Goal: Find specific page/section: Find specific page/section

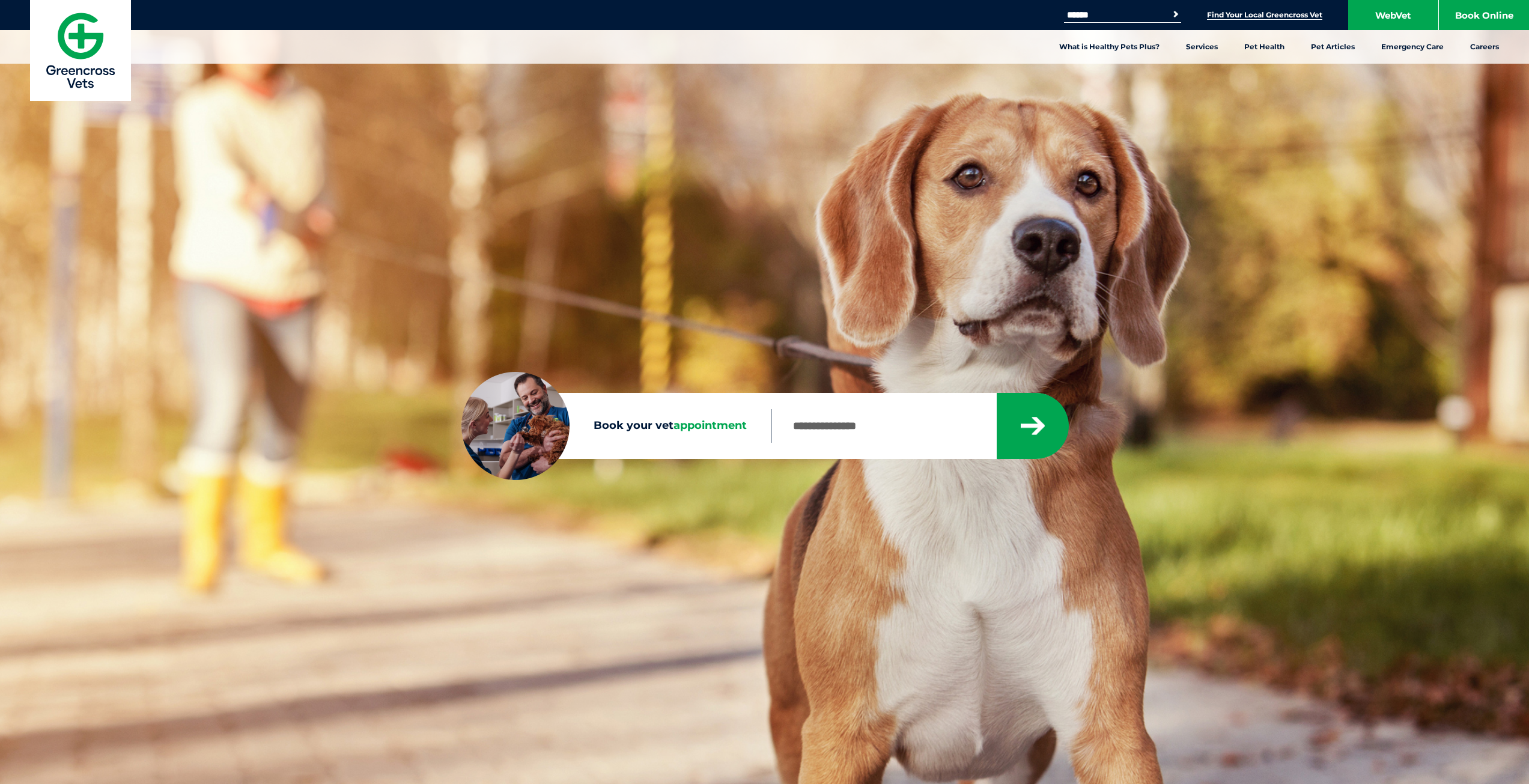
click at [1230, 13] on link "Find Your Local Greencross Vet" at bounding box center [1264, 15] width 115 height 10
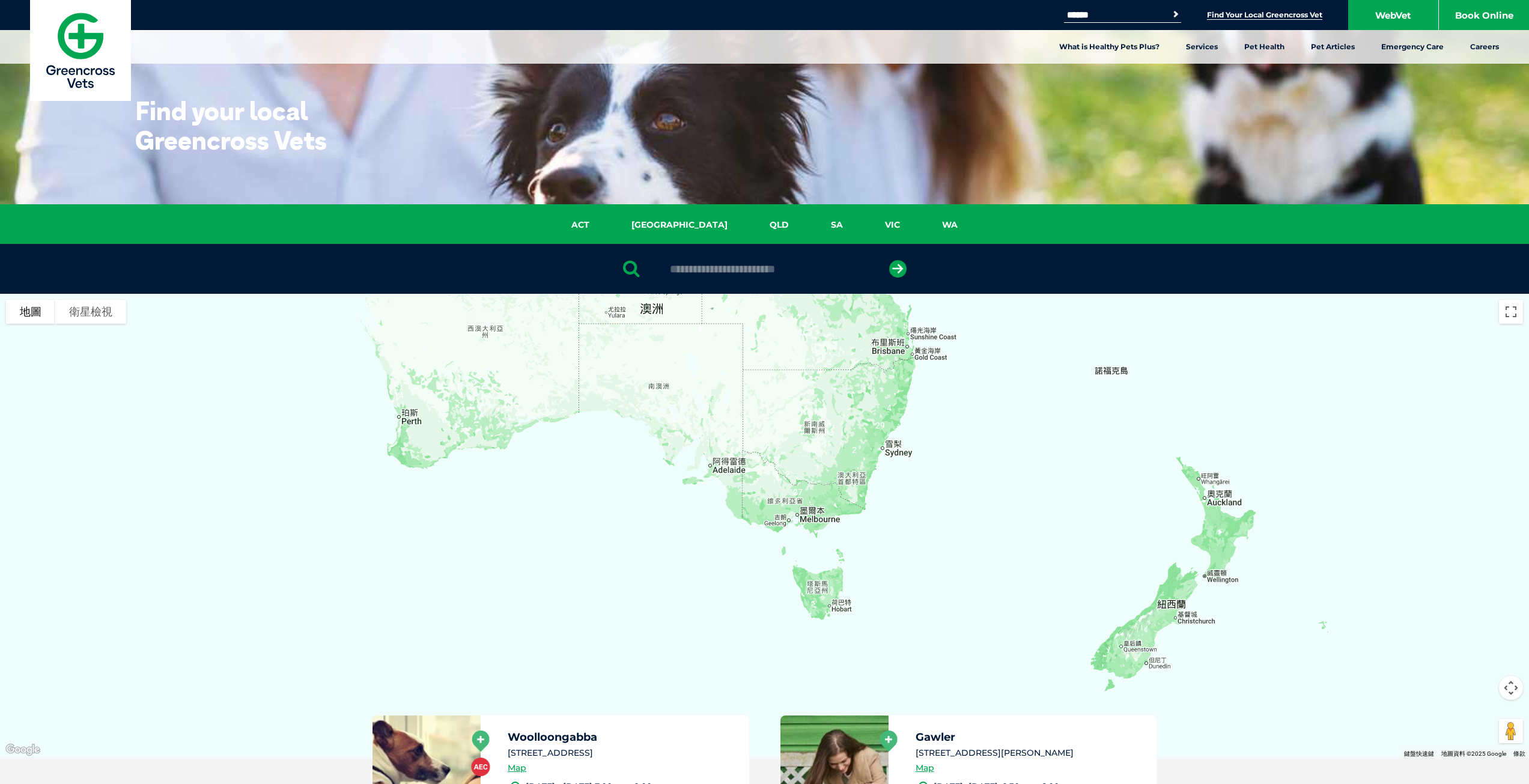
drag, startPoint x: 1107, startPoint y: 630, endPoint x: 998, endPoint y: 458, distance: 203.6
click at [998, 458] on div at bounding box center [764, 526] width 1529 height 464
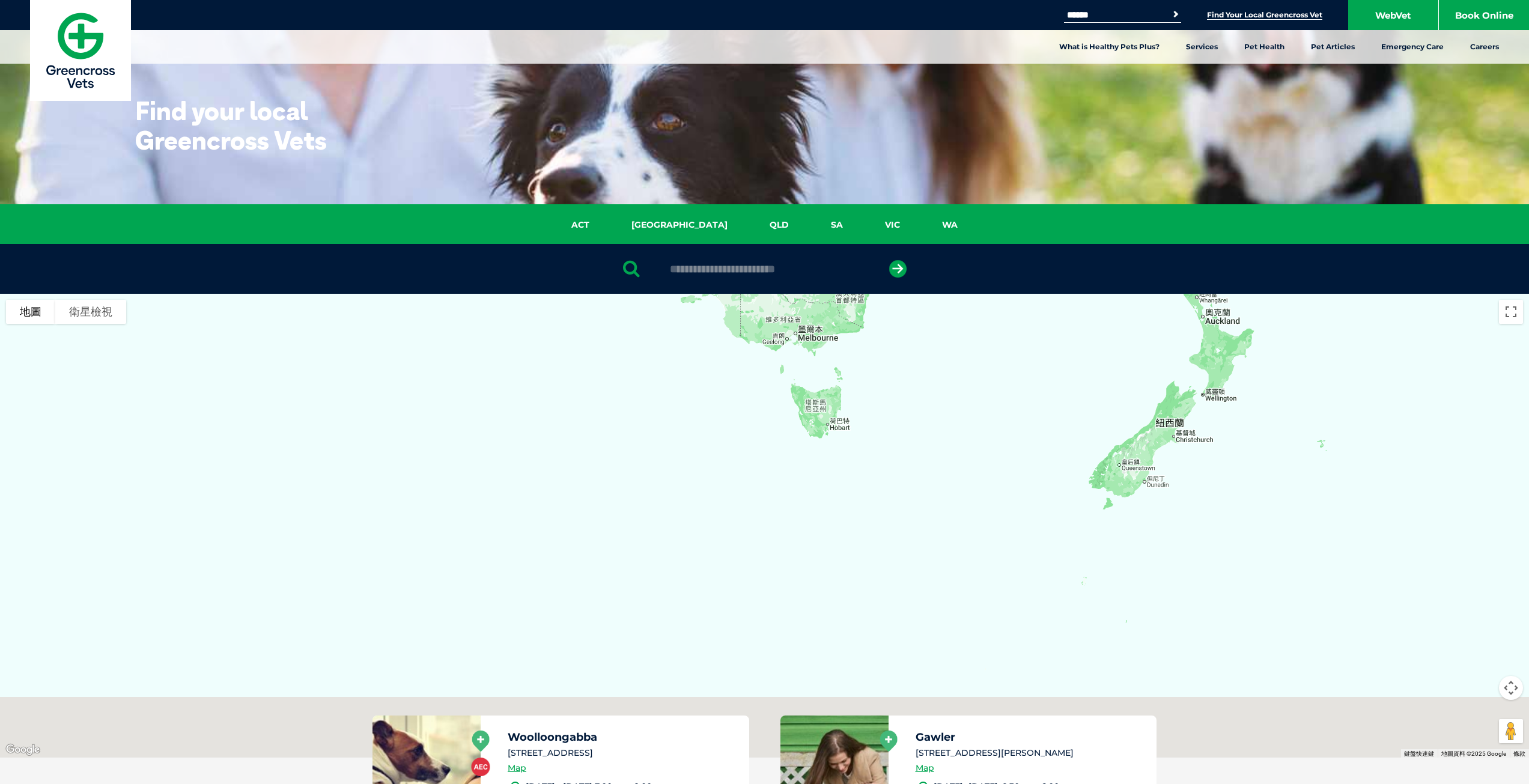
drag, startPoint x: 972, startPoint y: 577, endPoint x: 970, endPoint y: 390, distance: 187.0
click at [970, 390] on div at bounding box center [764, 526] width 1529 height 464
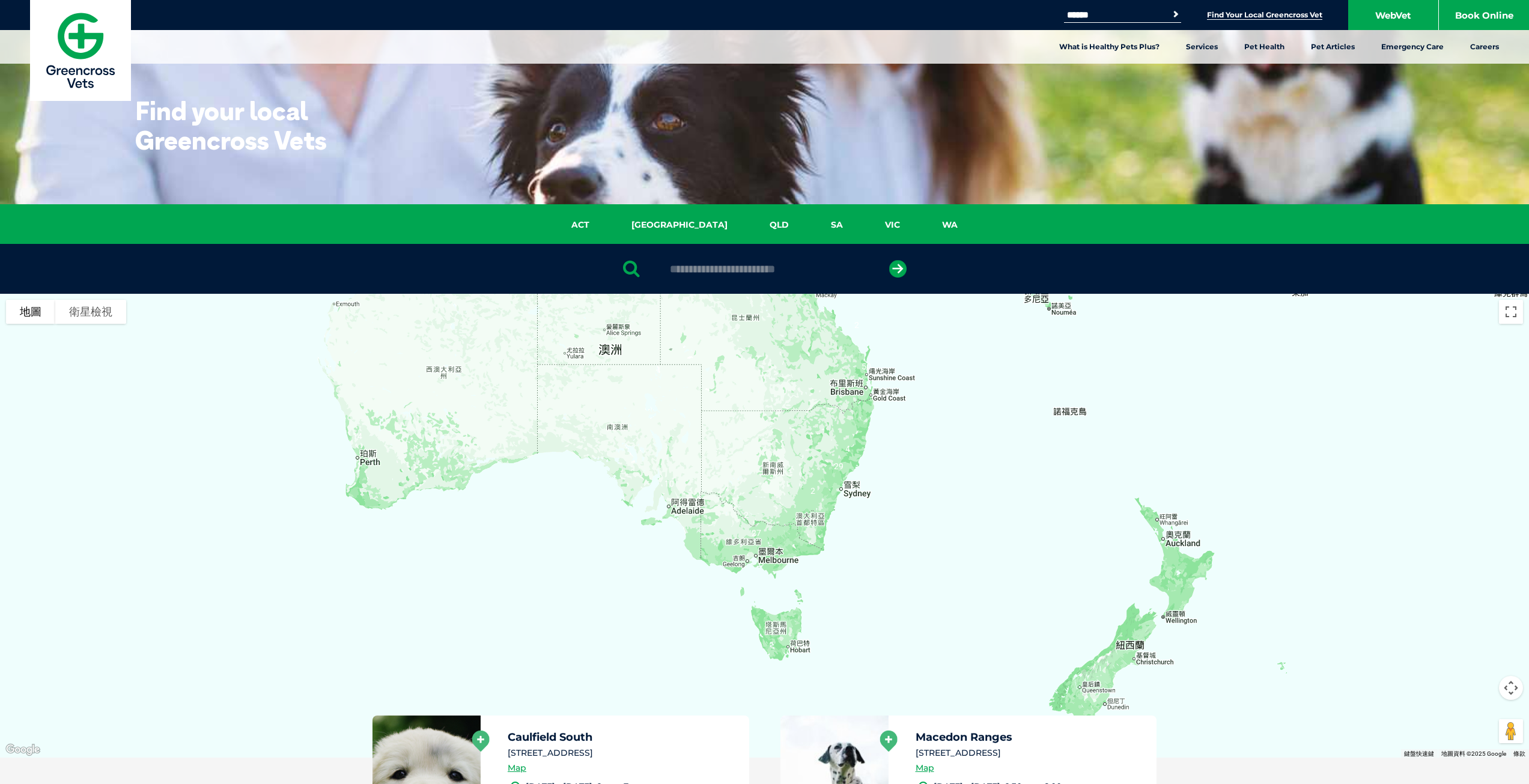
drag, startPoint x: 970, startPoint y: 390, endPoint x: 930, endPoint y: 622, distance: 235.4
click at [930, 622] on div at bounding box center [764, 526] width 1529 height 464
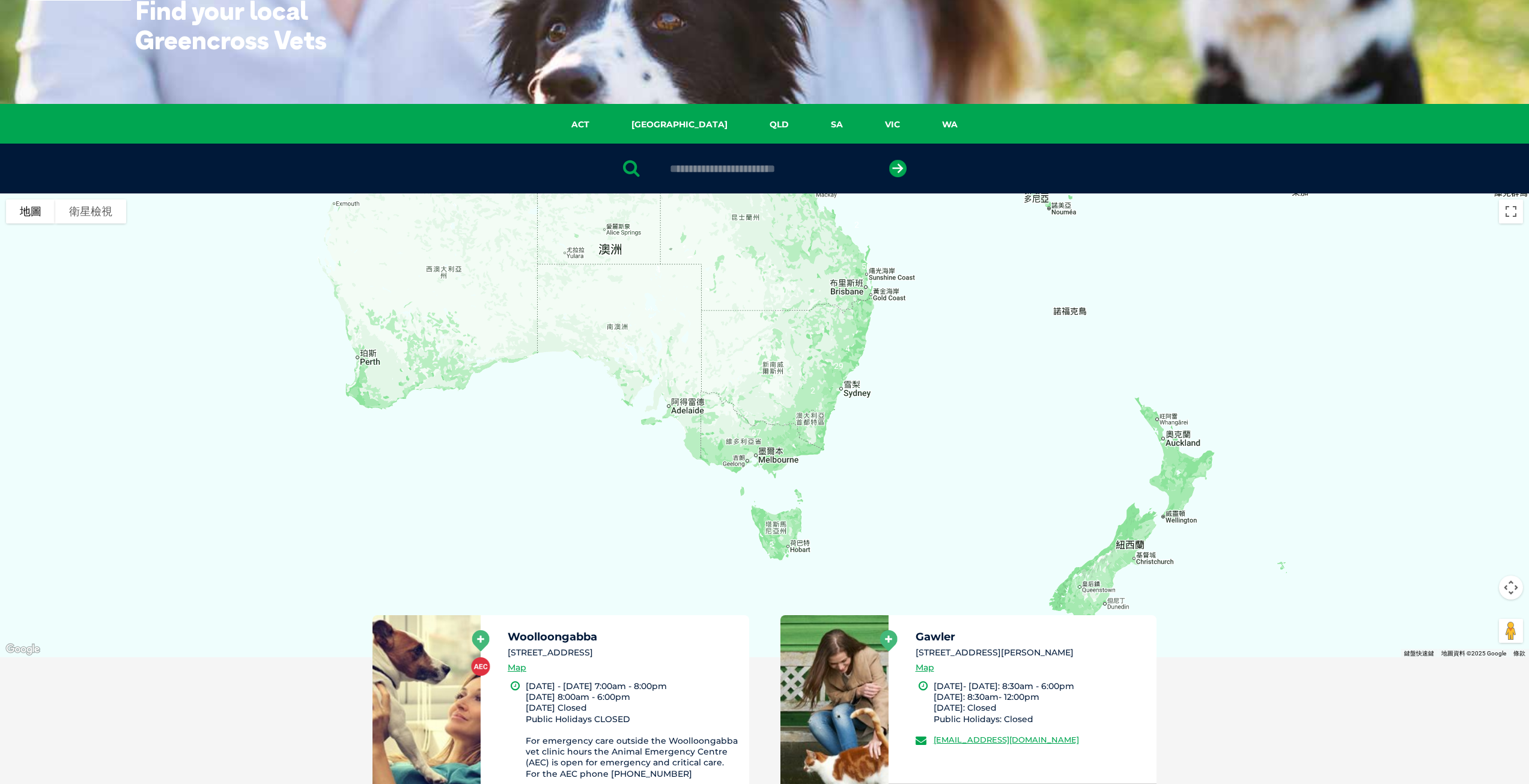
scroll to position [60, 0]
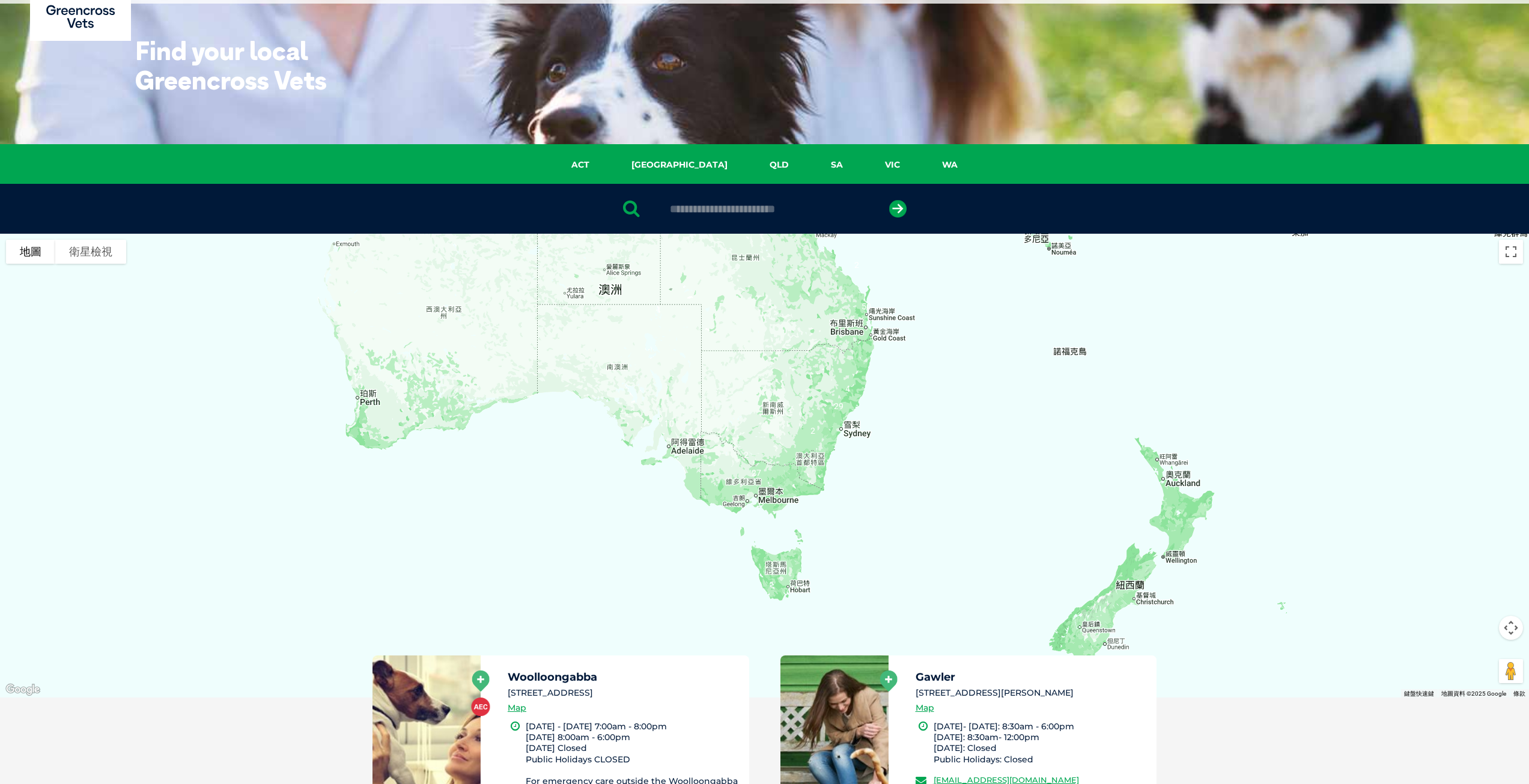
click at [782, 213] on input "text" at bounding box center [764, 209] width 201 height 12
type input "***"
click at [889, 200] on button "submit" at bounding box center [898, 208] width 18 height 18
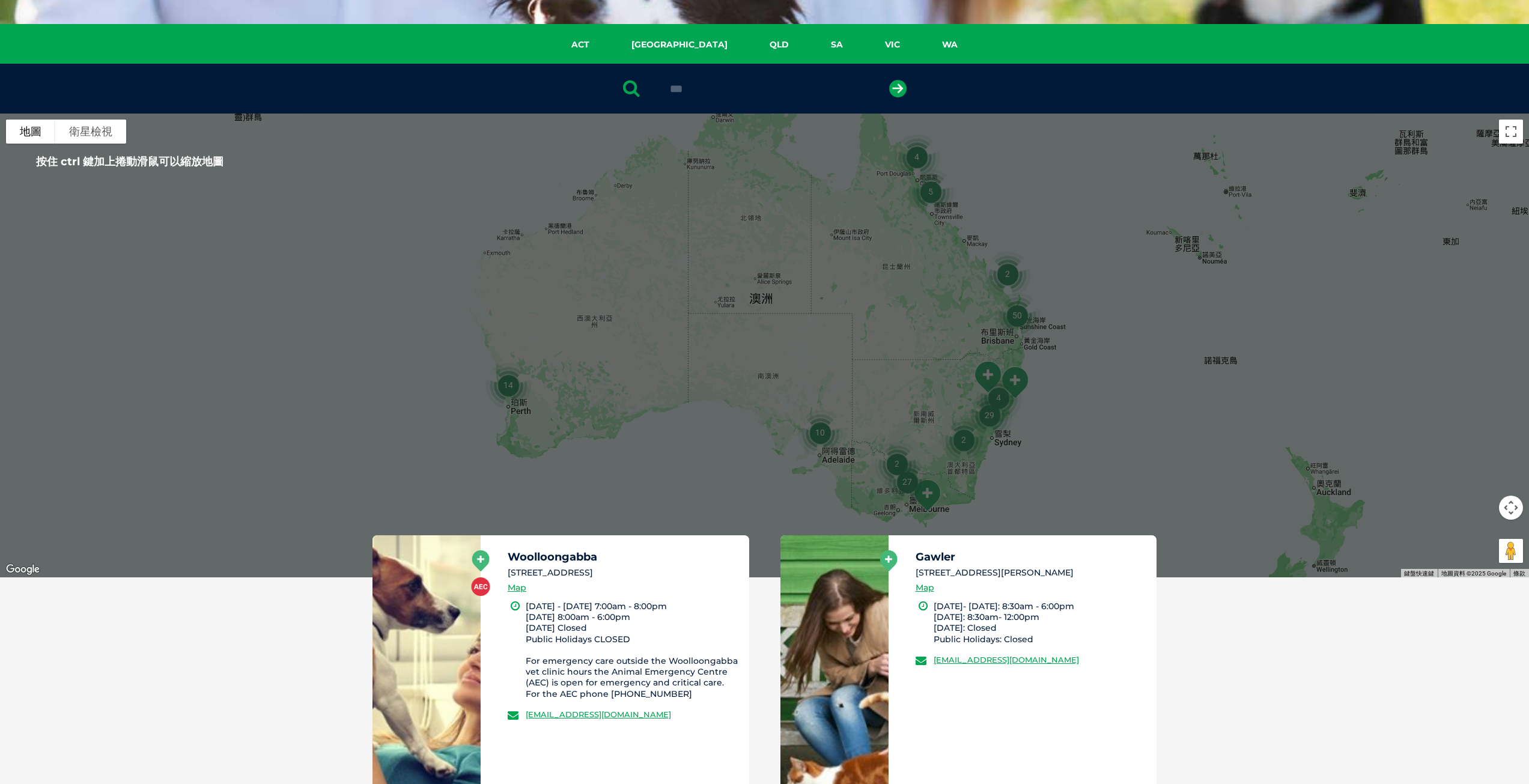
scroll to position [181, 0]
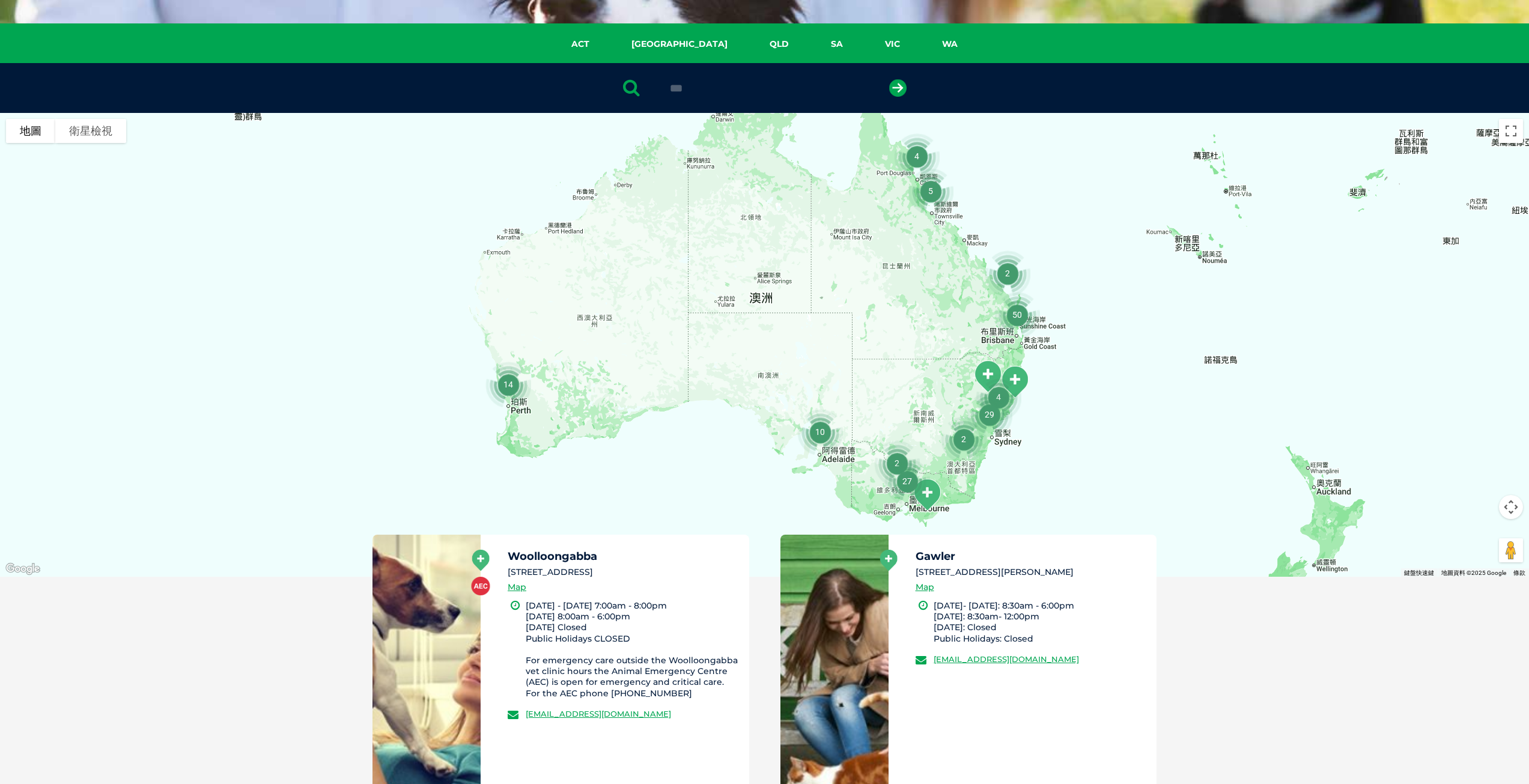
click at [918, 151] on img "4" at bounding box center [917, 156] width 55 height 55
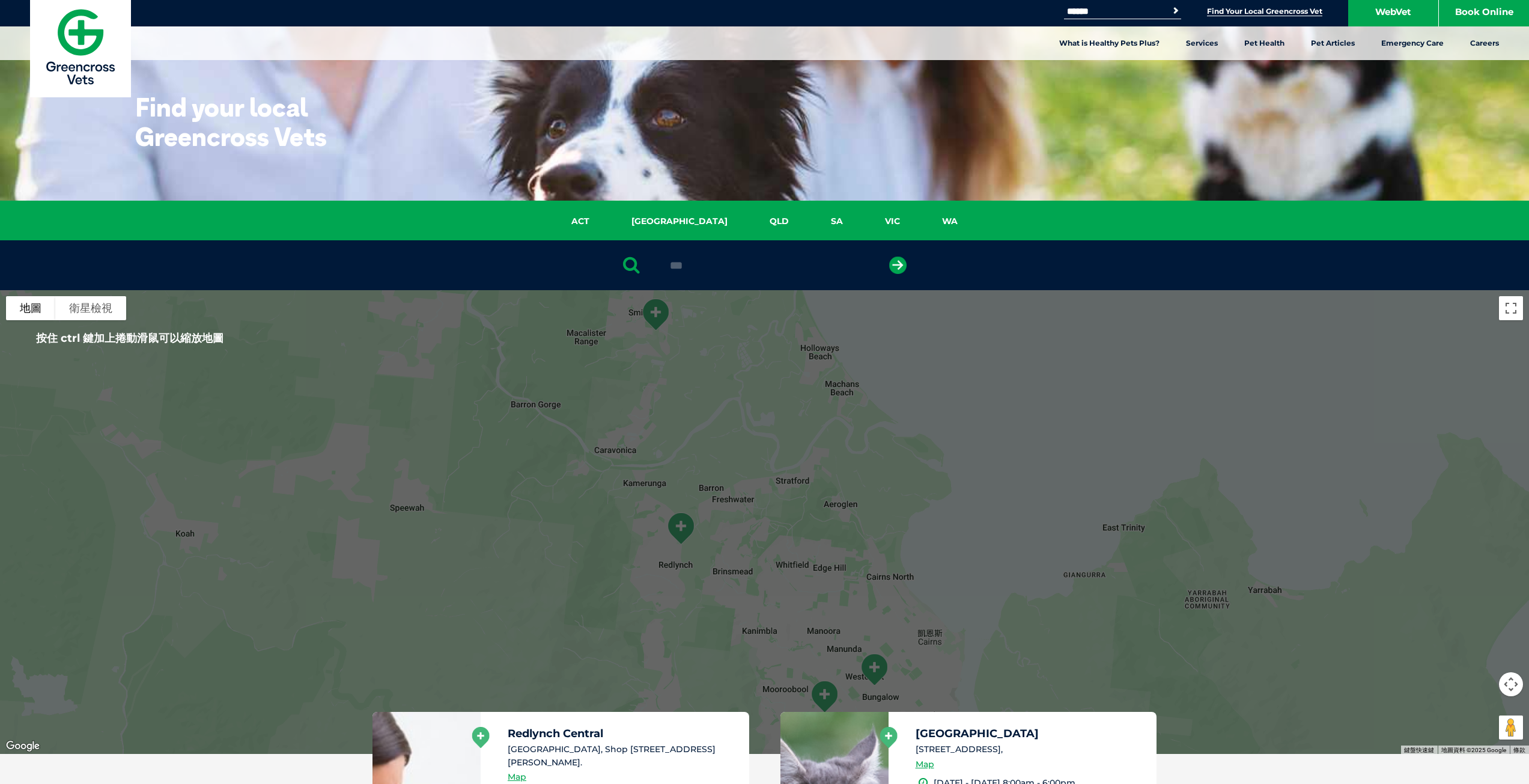
scroll to position [0, 0]
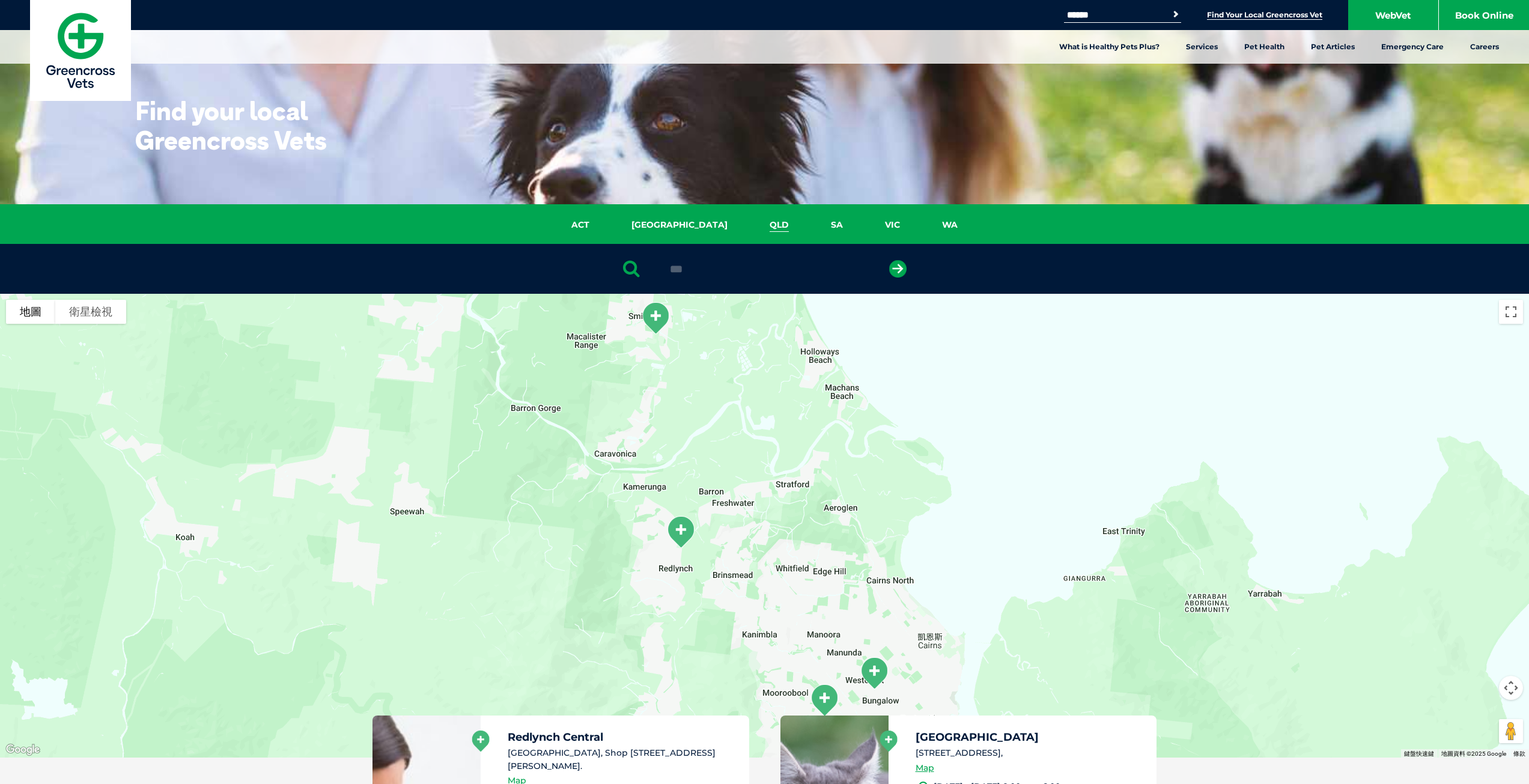
click at [749, 224] on link "QLD" at bounding box center [779, 225] width 62 height 14
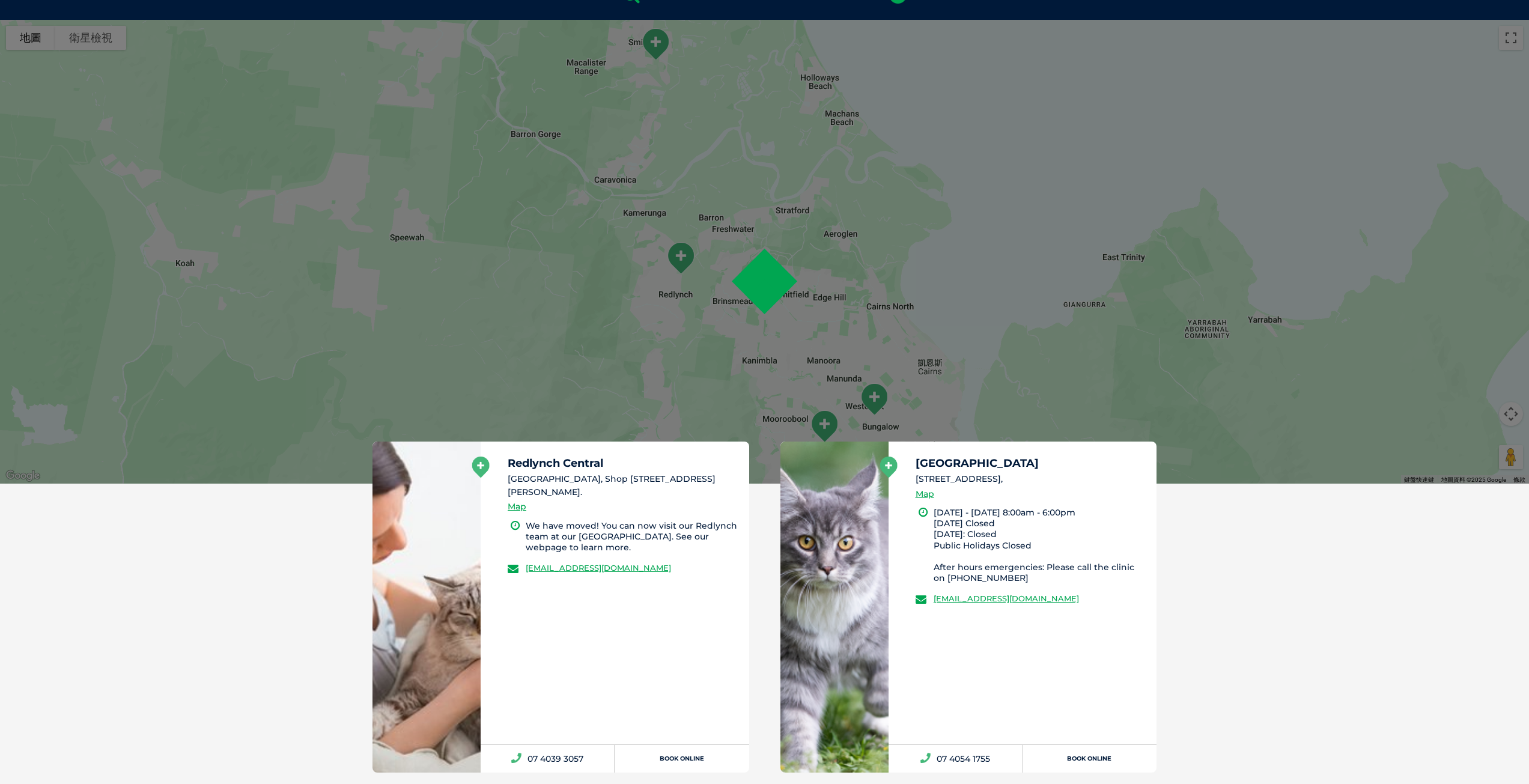
scroll to position [276, 0]
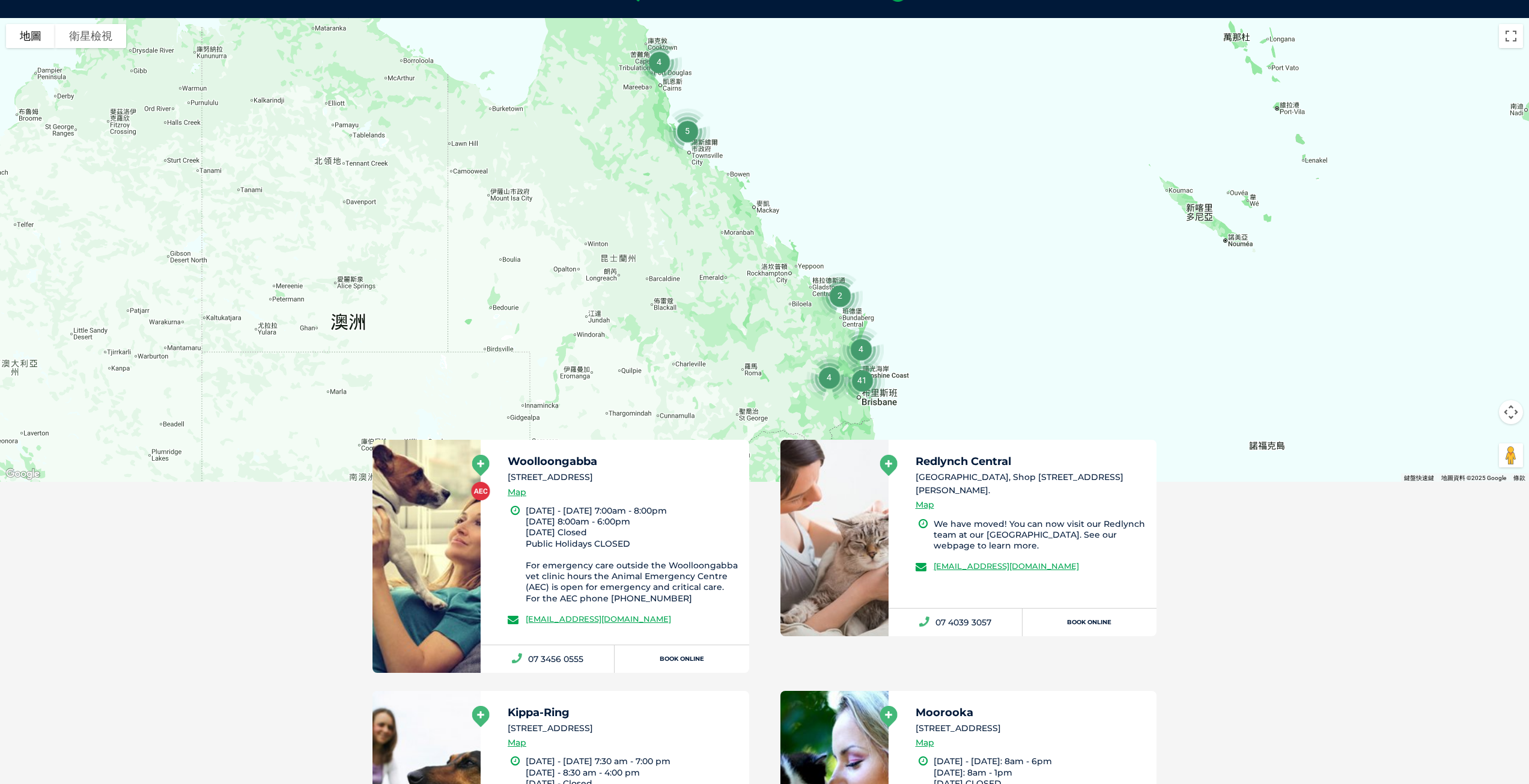
click at [686, 132] on img "5" at bounding box center [687, 131] width 55 height 55
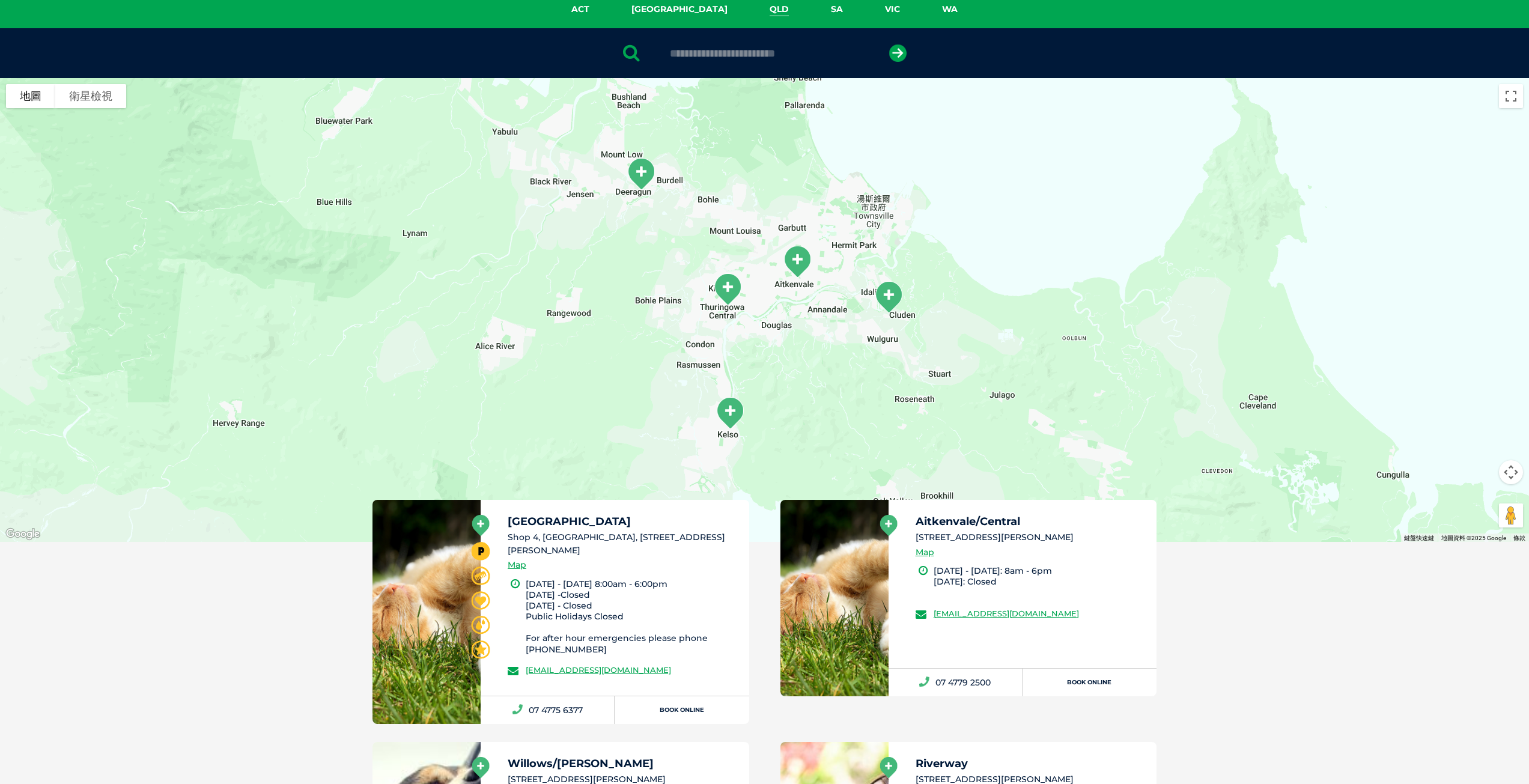
scroll to position [155, 0]
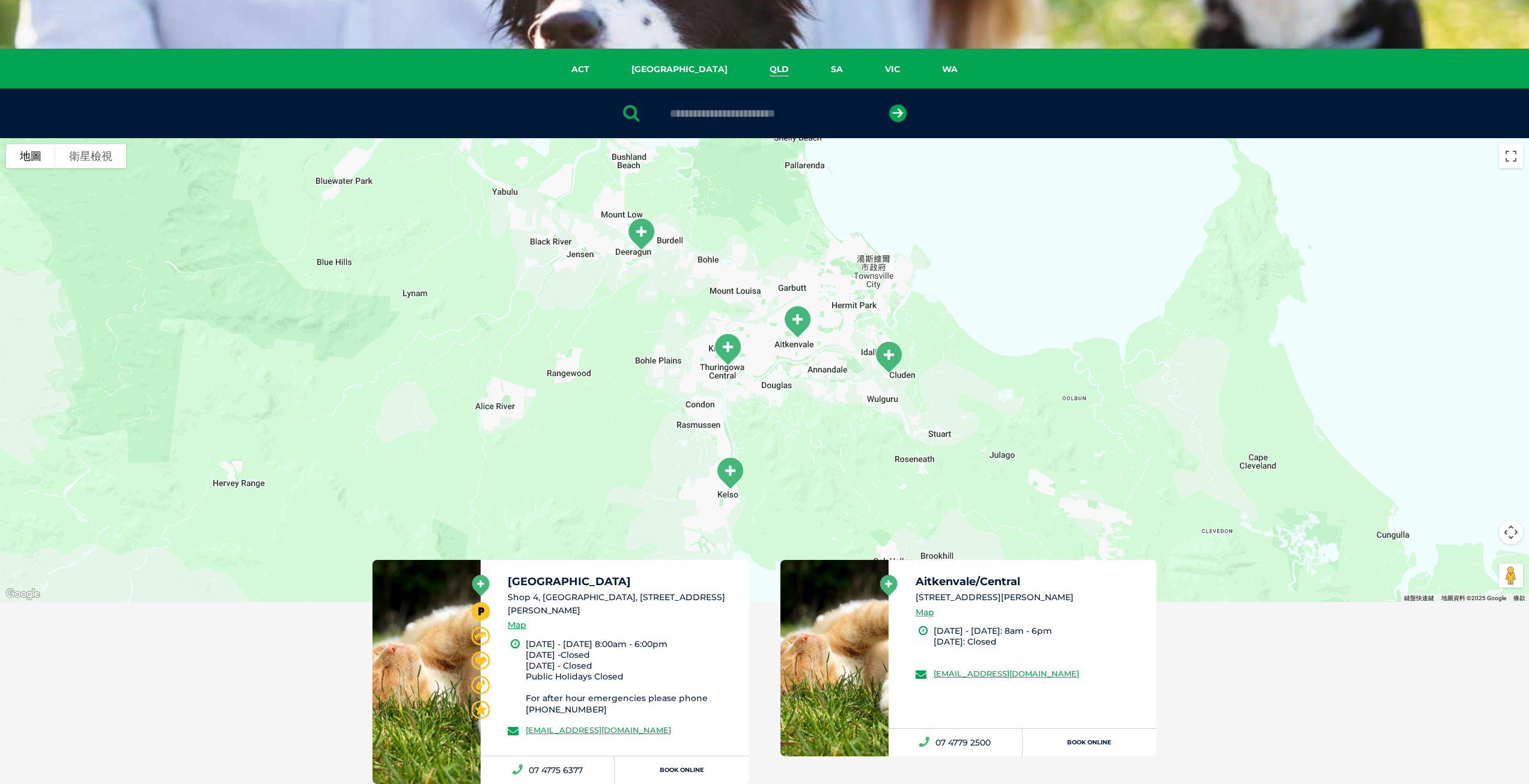
click at [749, 71] on link "QLD" at bounding box center [779, 69] width 62 height 14
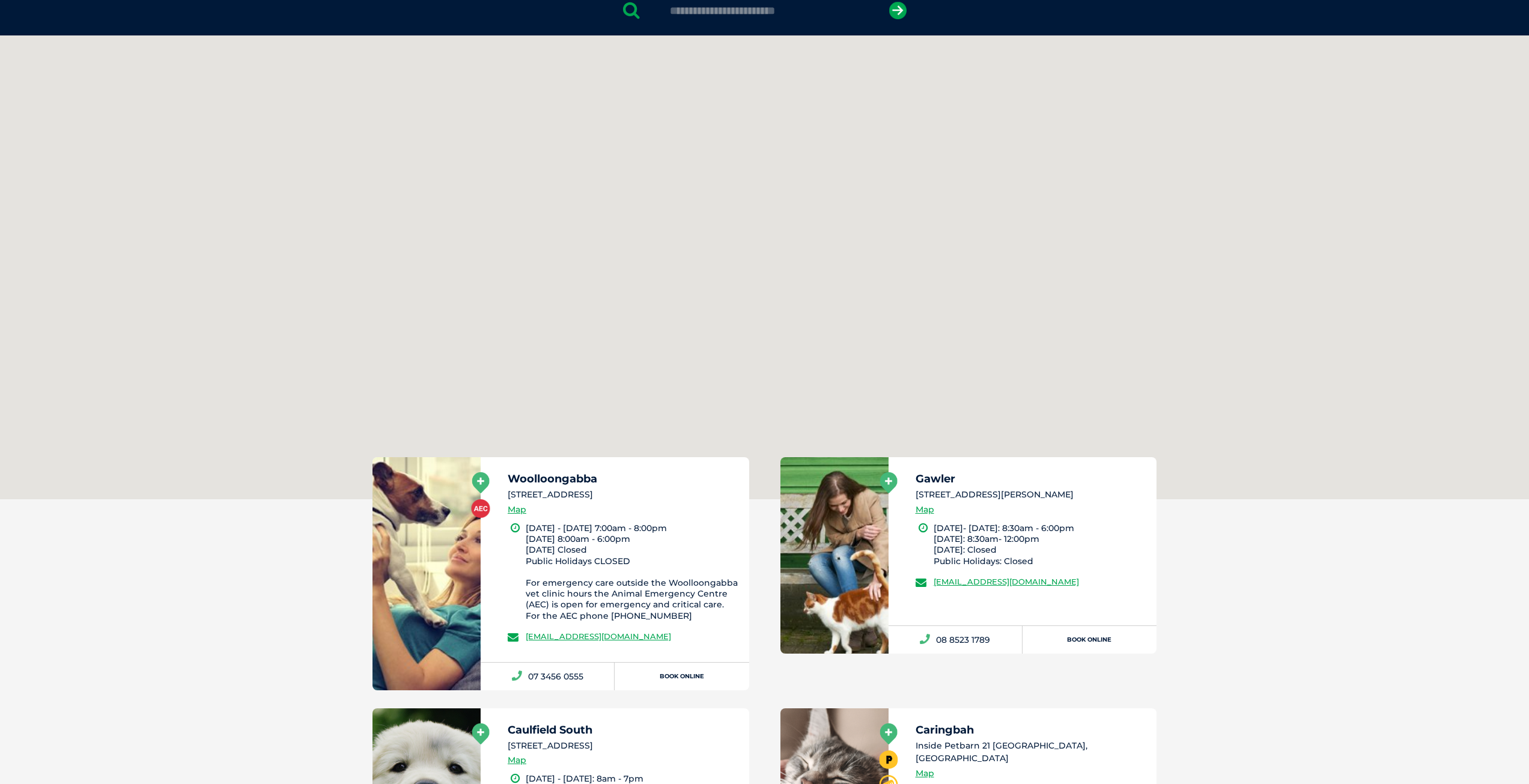
scroll to position [276, 0]
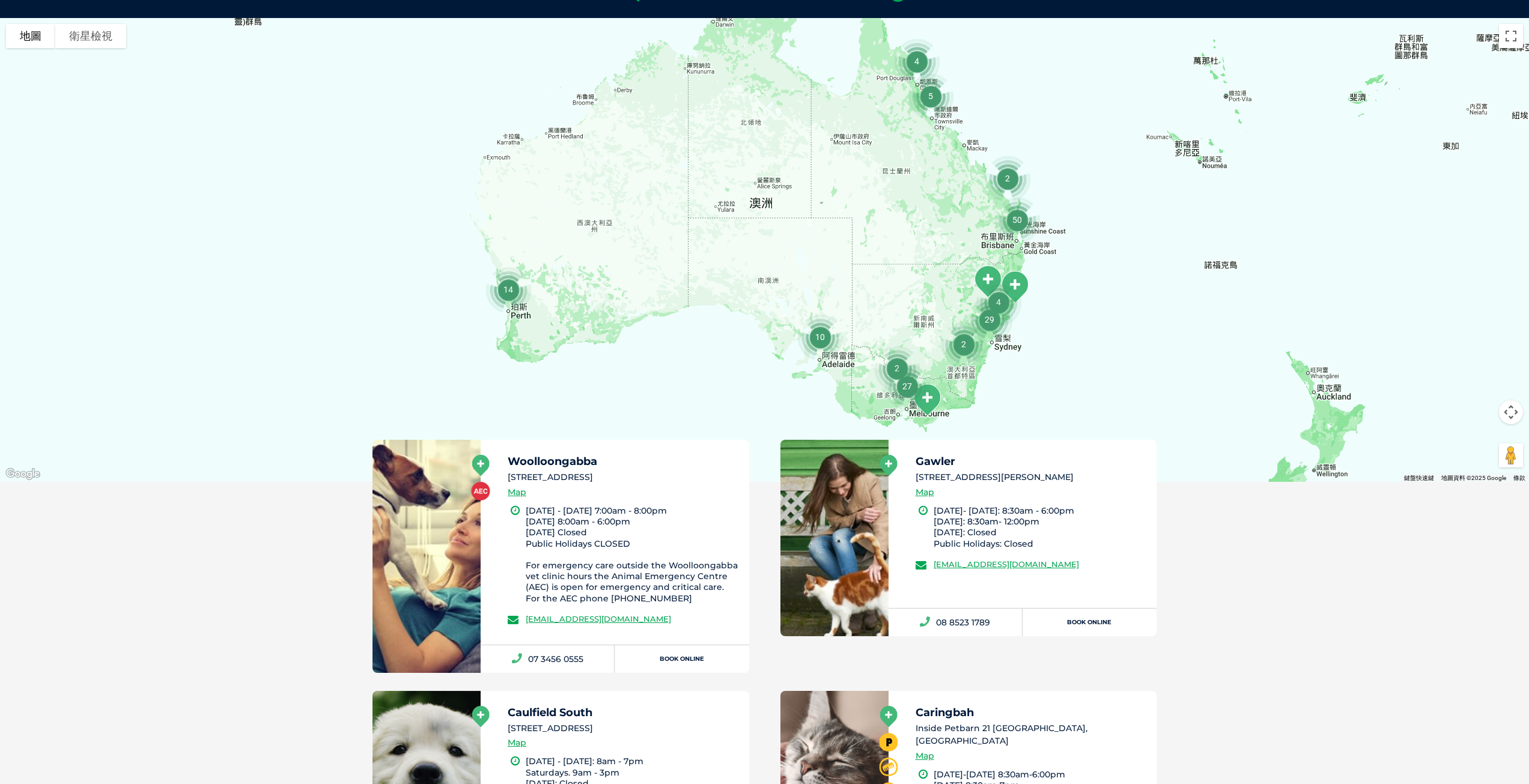
click at [1010, 180] on img "2" at bounding box center [1007, 178] width 55 height 55
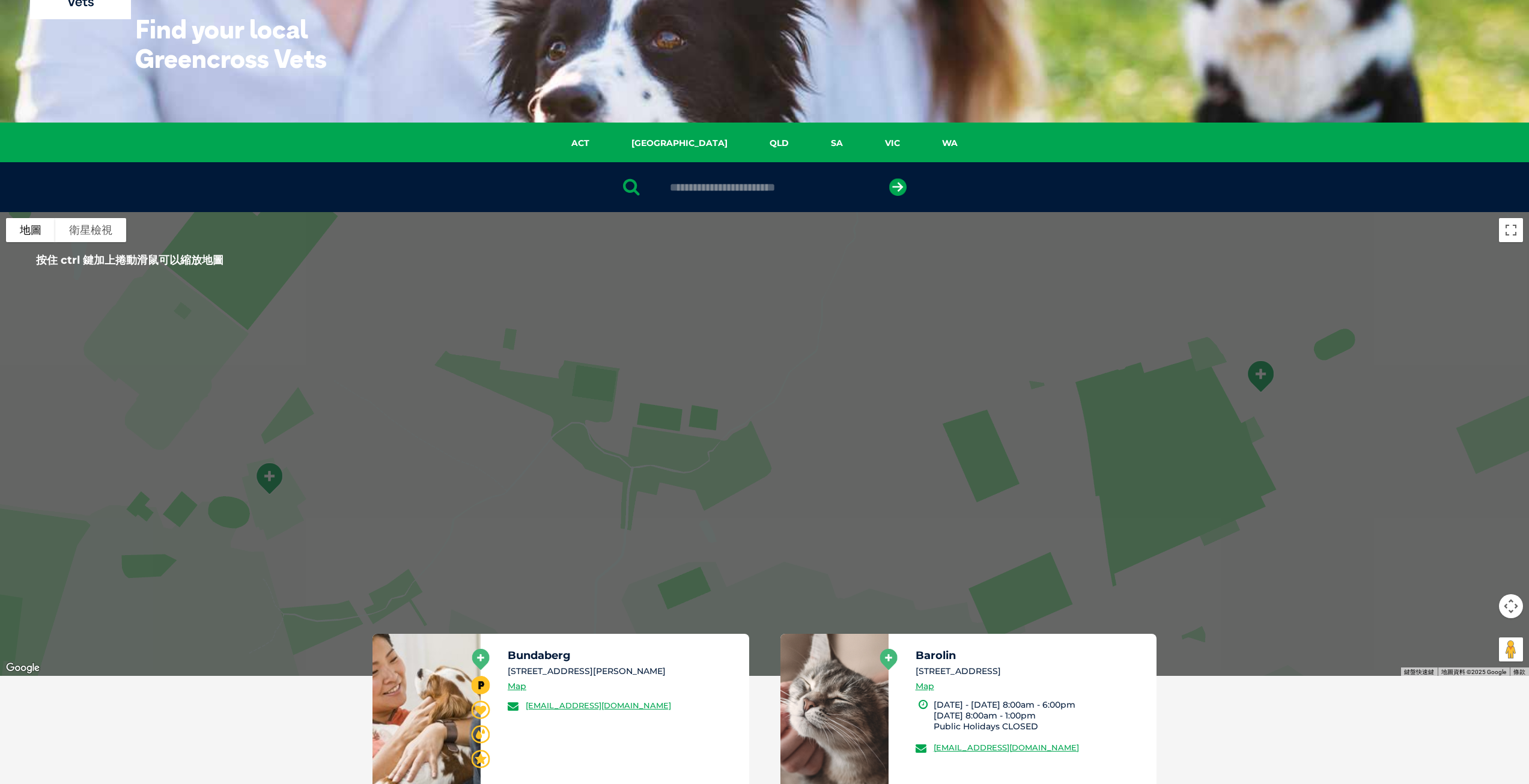
scroll to position [0, 0]
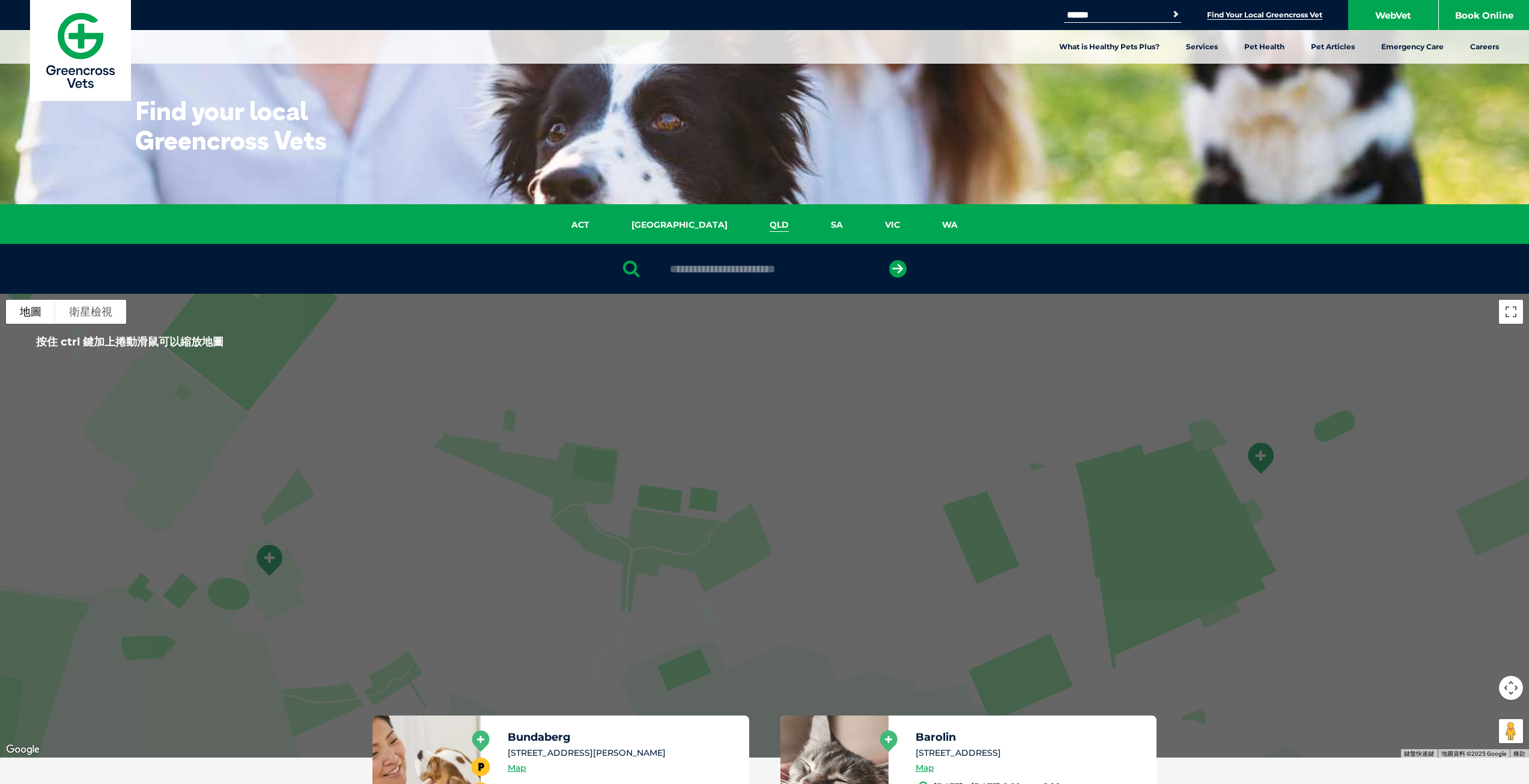
click at [749, 223] on link "QLD" at bounding box center [779, 225] width 62 height 14
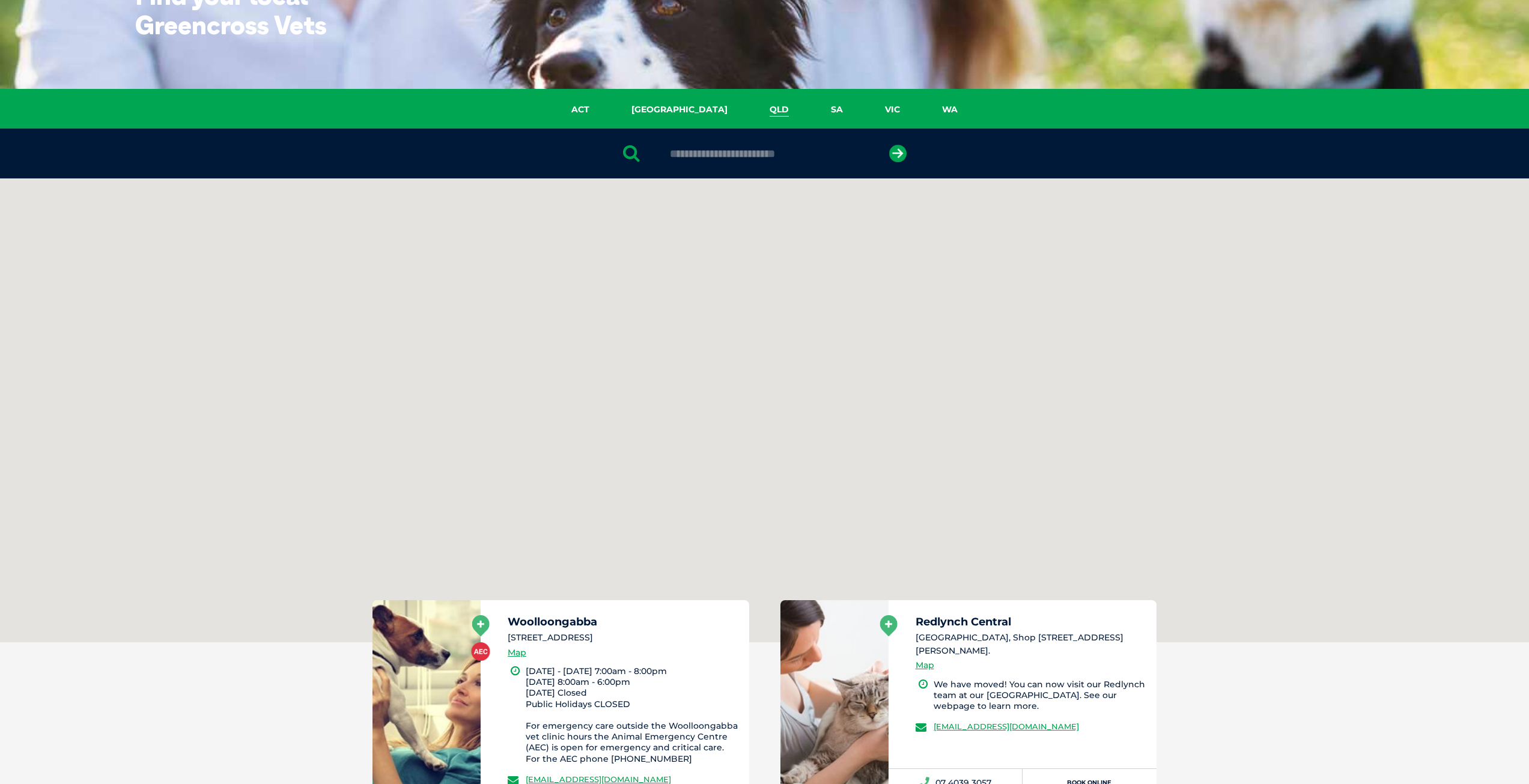
scroll to position [276, 0]
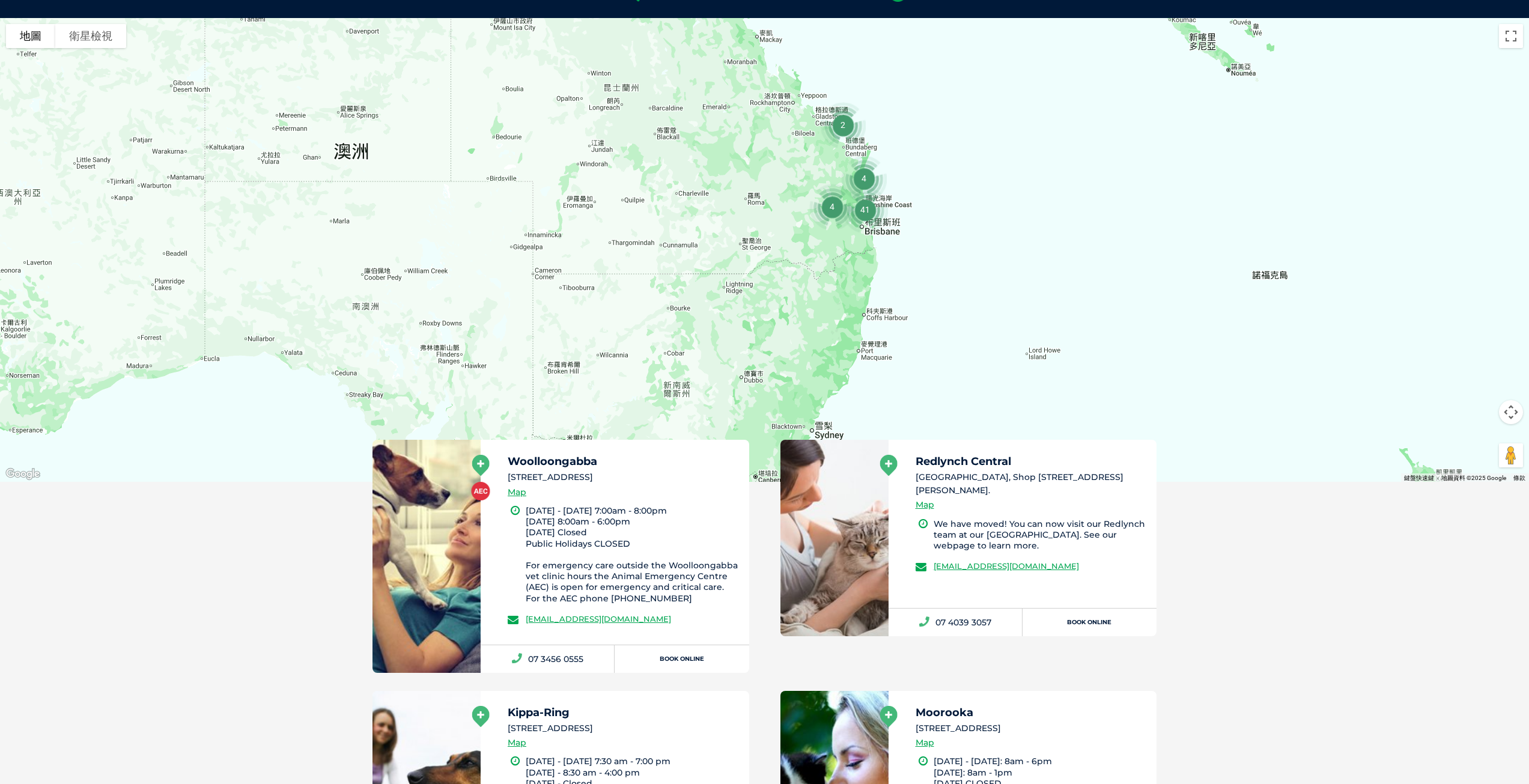
drag, startPoint x: 964, startPoint y: 372, endPoint x: 968, endPoint y: 200, distance: 172.0
click at [968, 200] on div at bounding box center [764, 250] width 1529 height 464
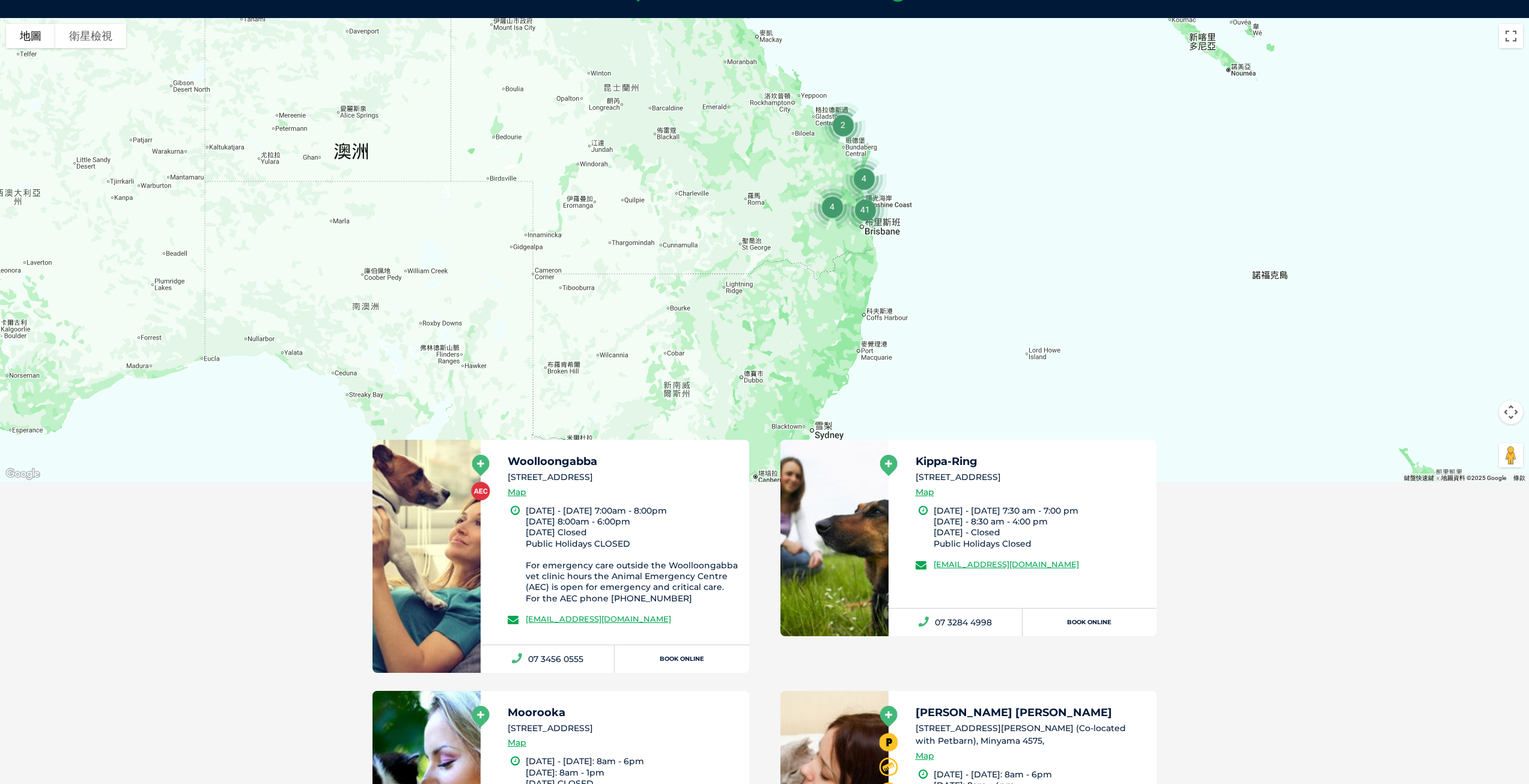
click at [861, 178] on img "4" at bounding box center [864, 178] width 55 height 55
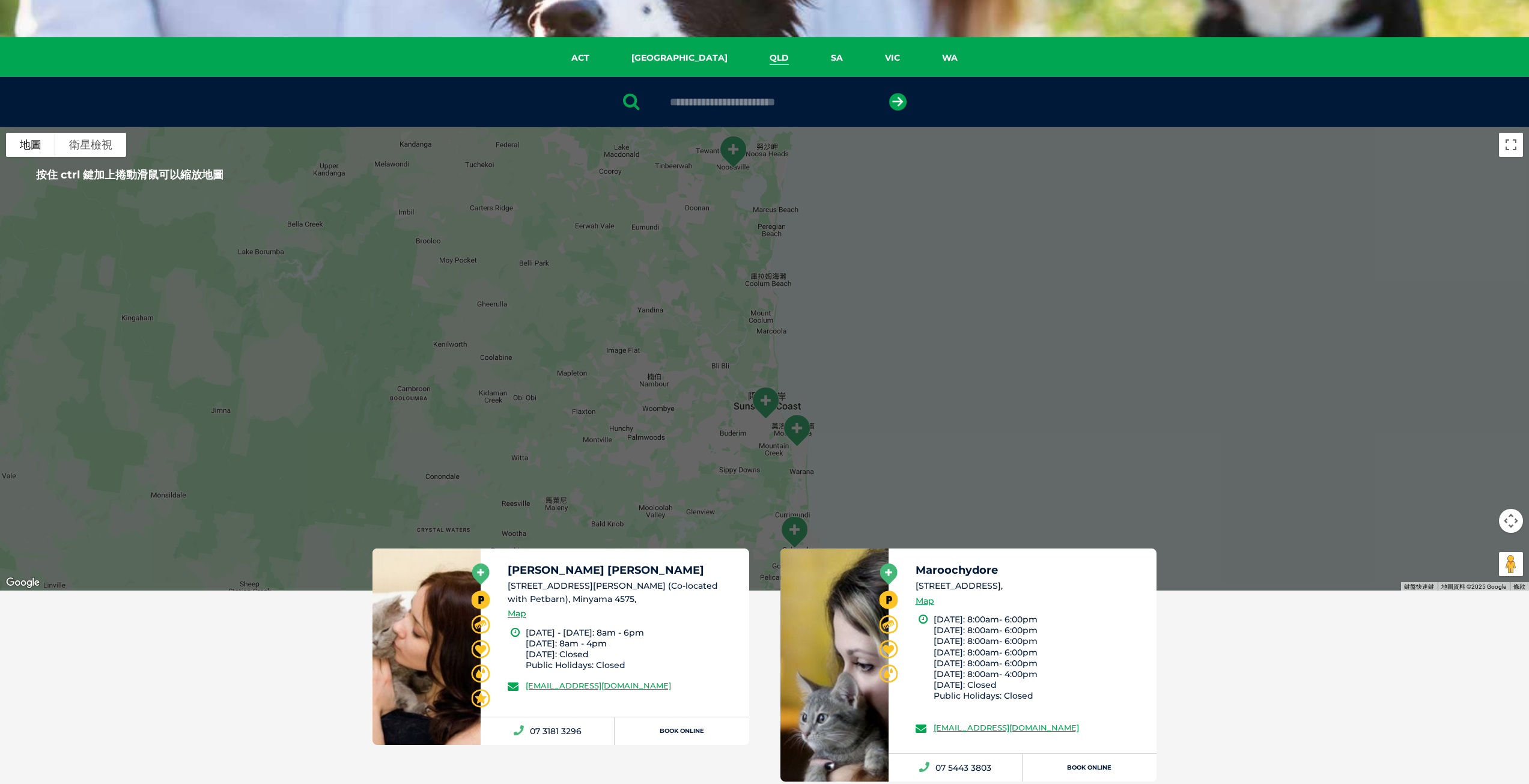
scroll to position [35, 0]
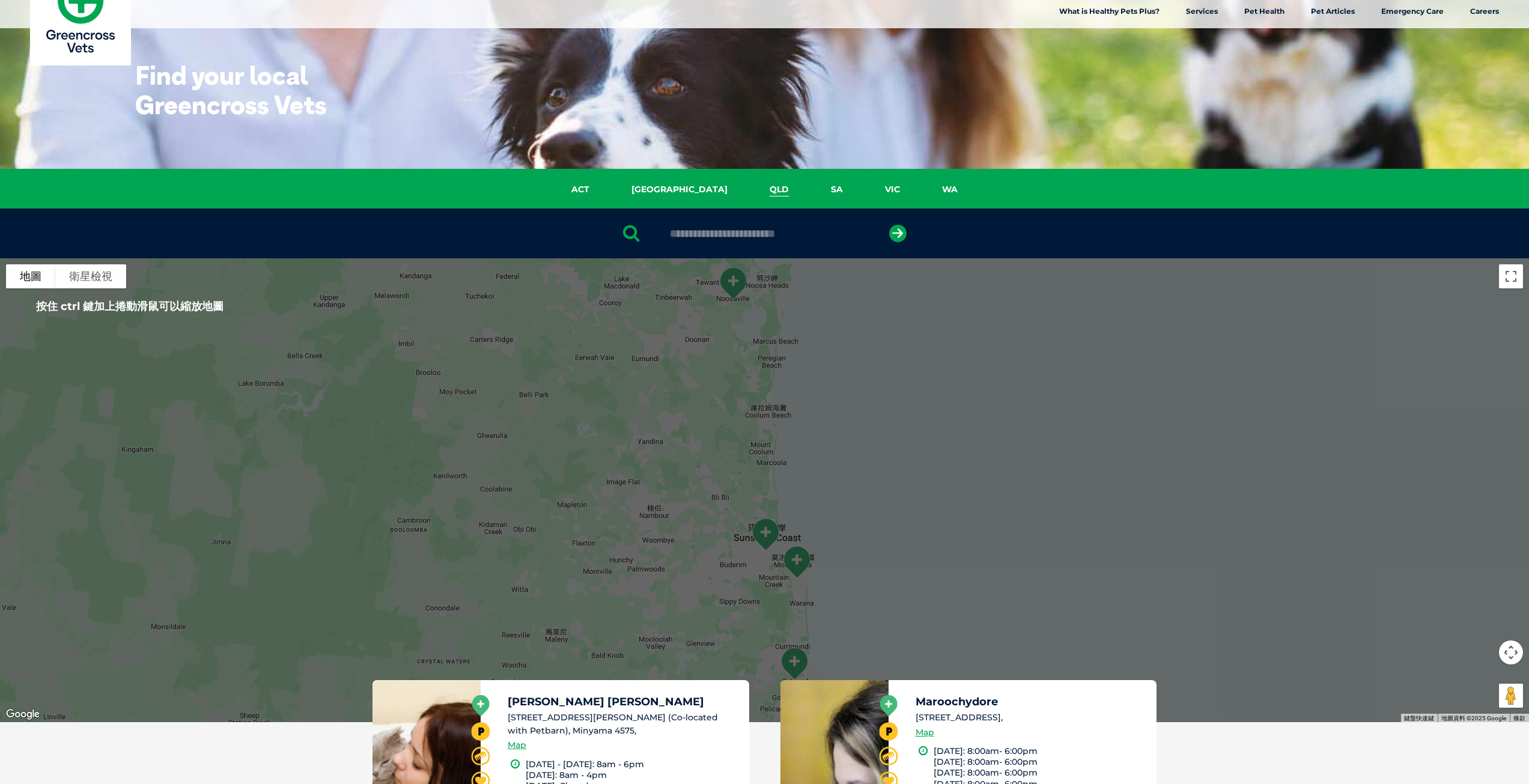
click at [749, 187] on link "QLD" at bounding box center [779, 190] width 62 height 14
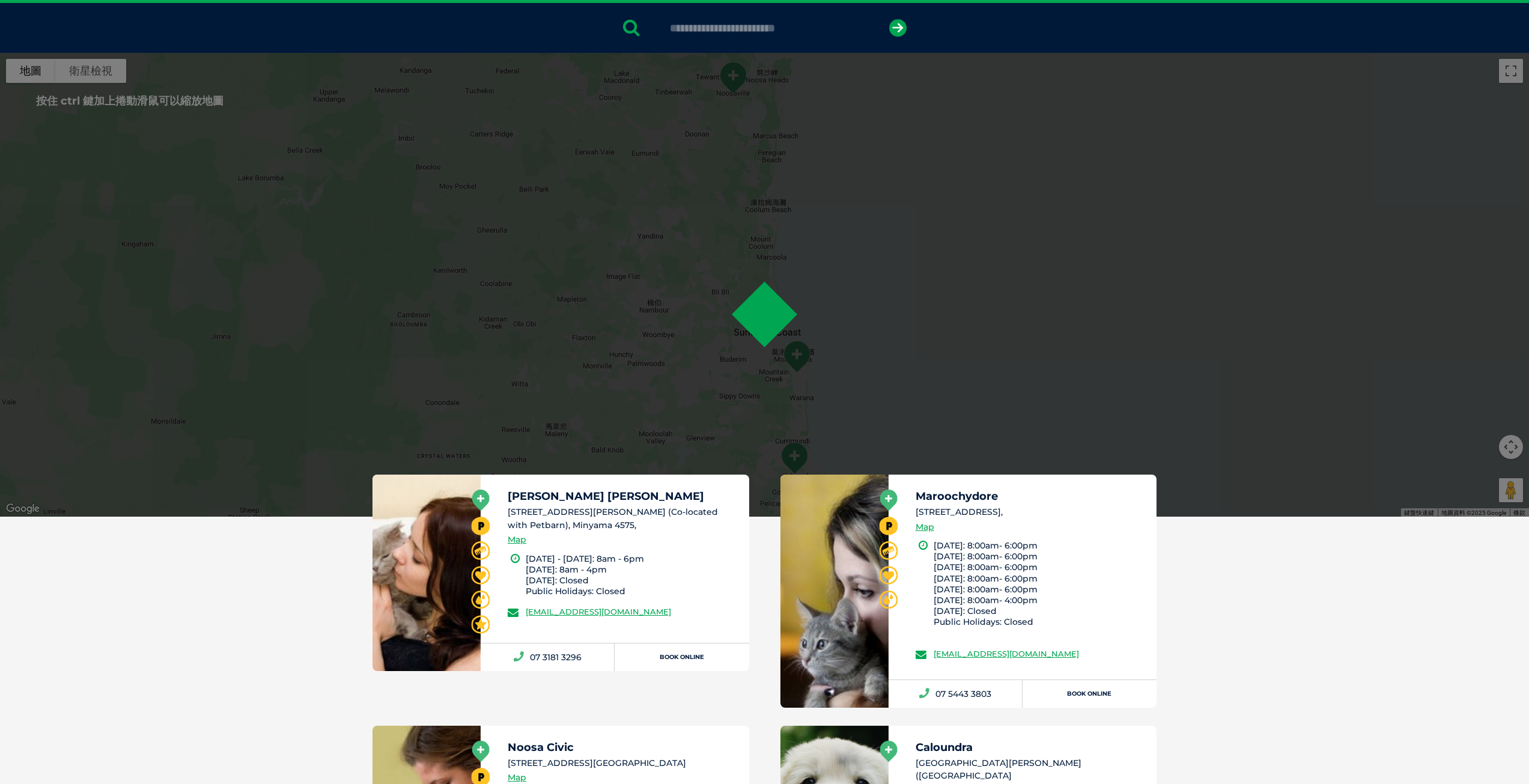
scroll to position [276, 0]
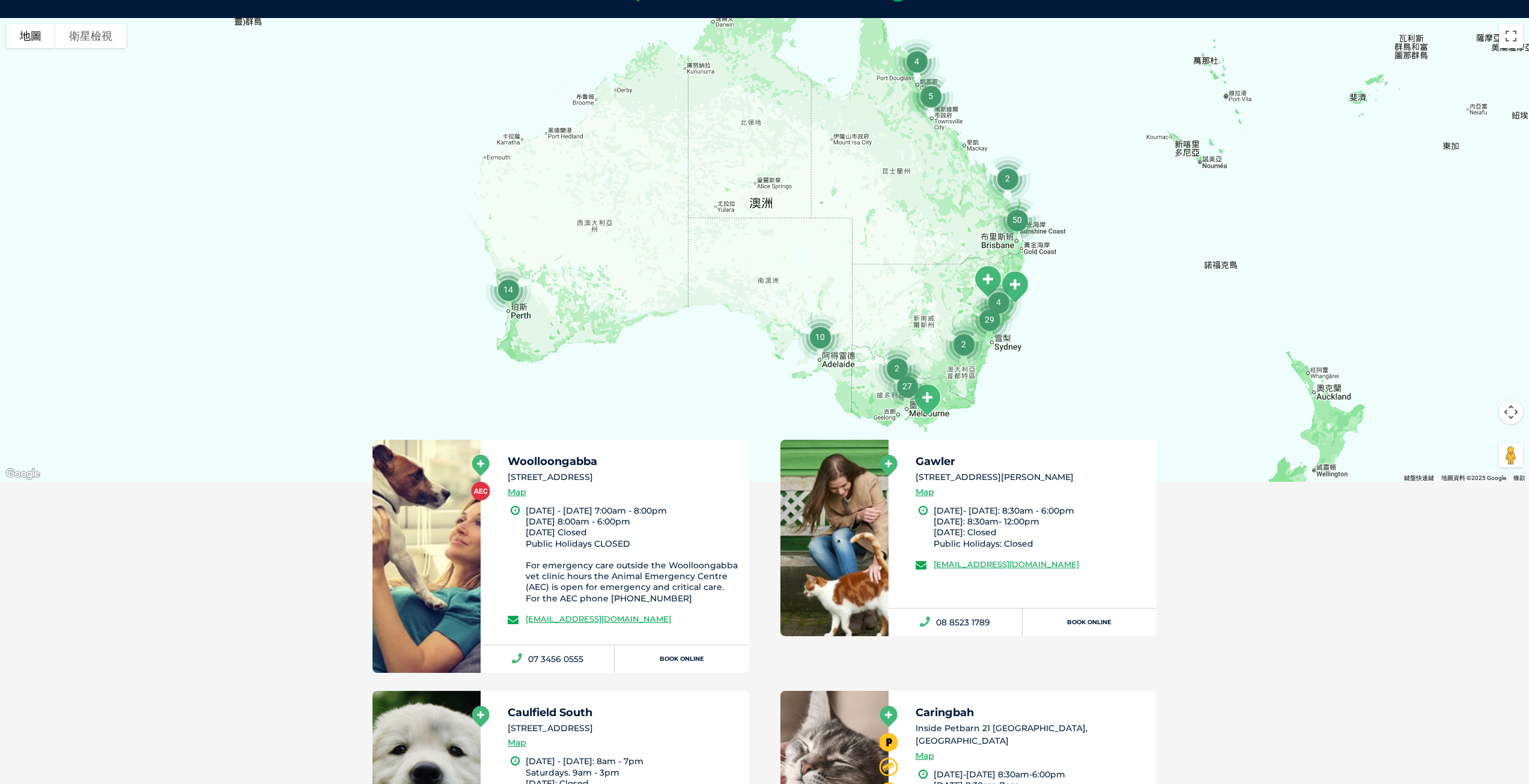
click at [1123, 229] on div at bounding box center [764, 250] width 1529 height 464
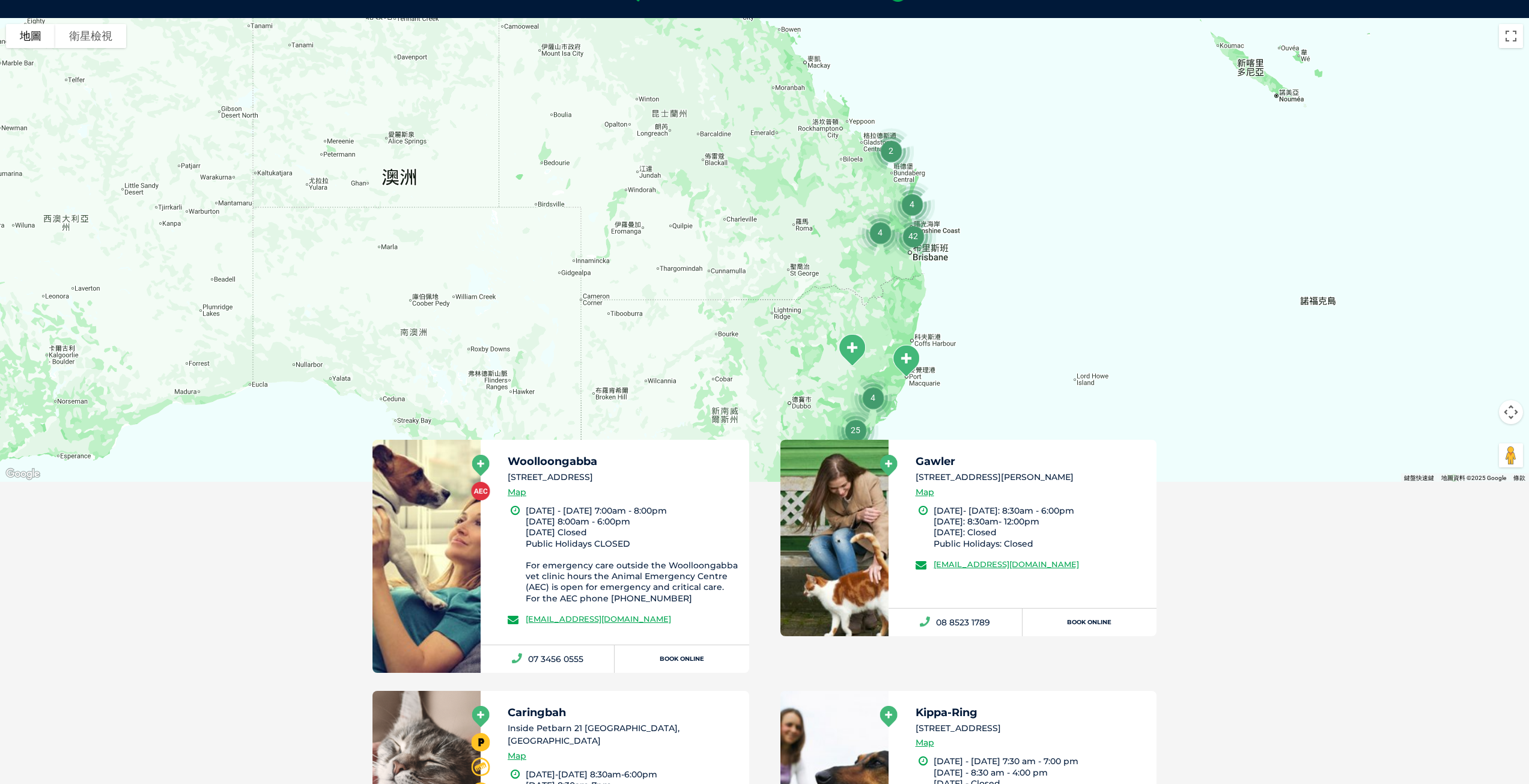
click at [879, 232] on img "4" at bounding box center [880, 232] width 55 height 55
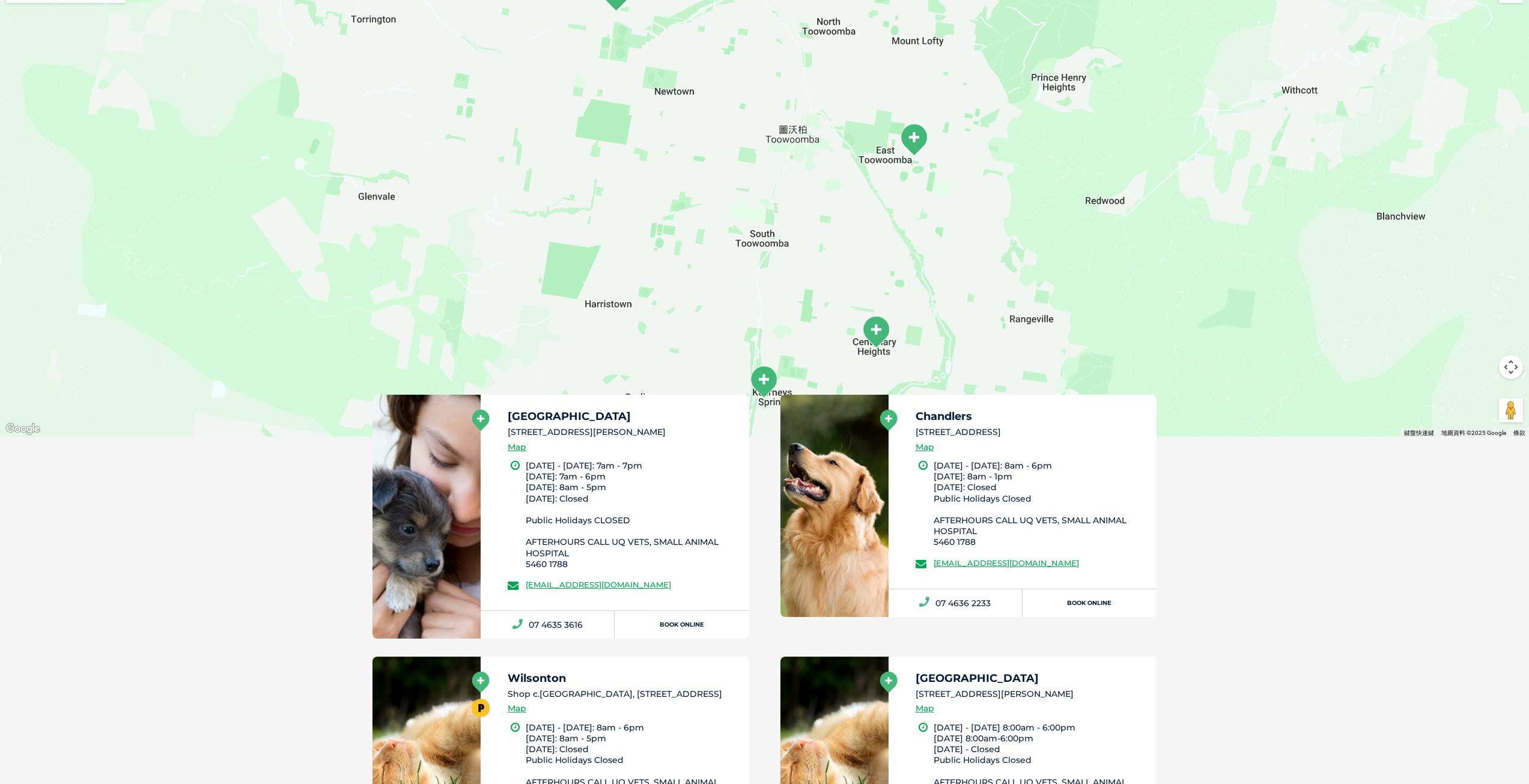
scroll to position [35, 0]
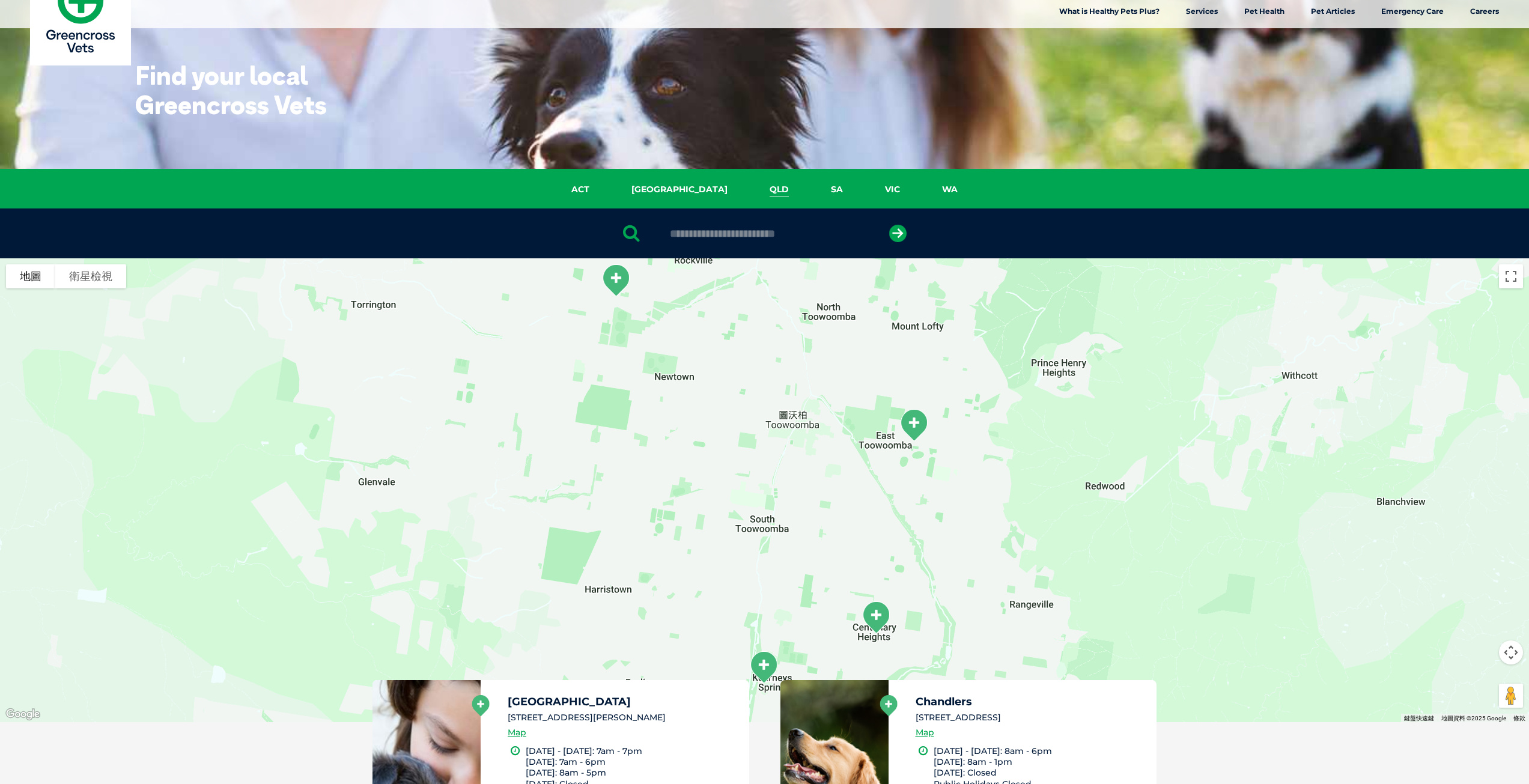
click at [749, 191] on link "QLD" at bounding box center [779, 190] width 62 height 14
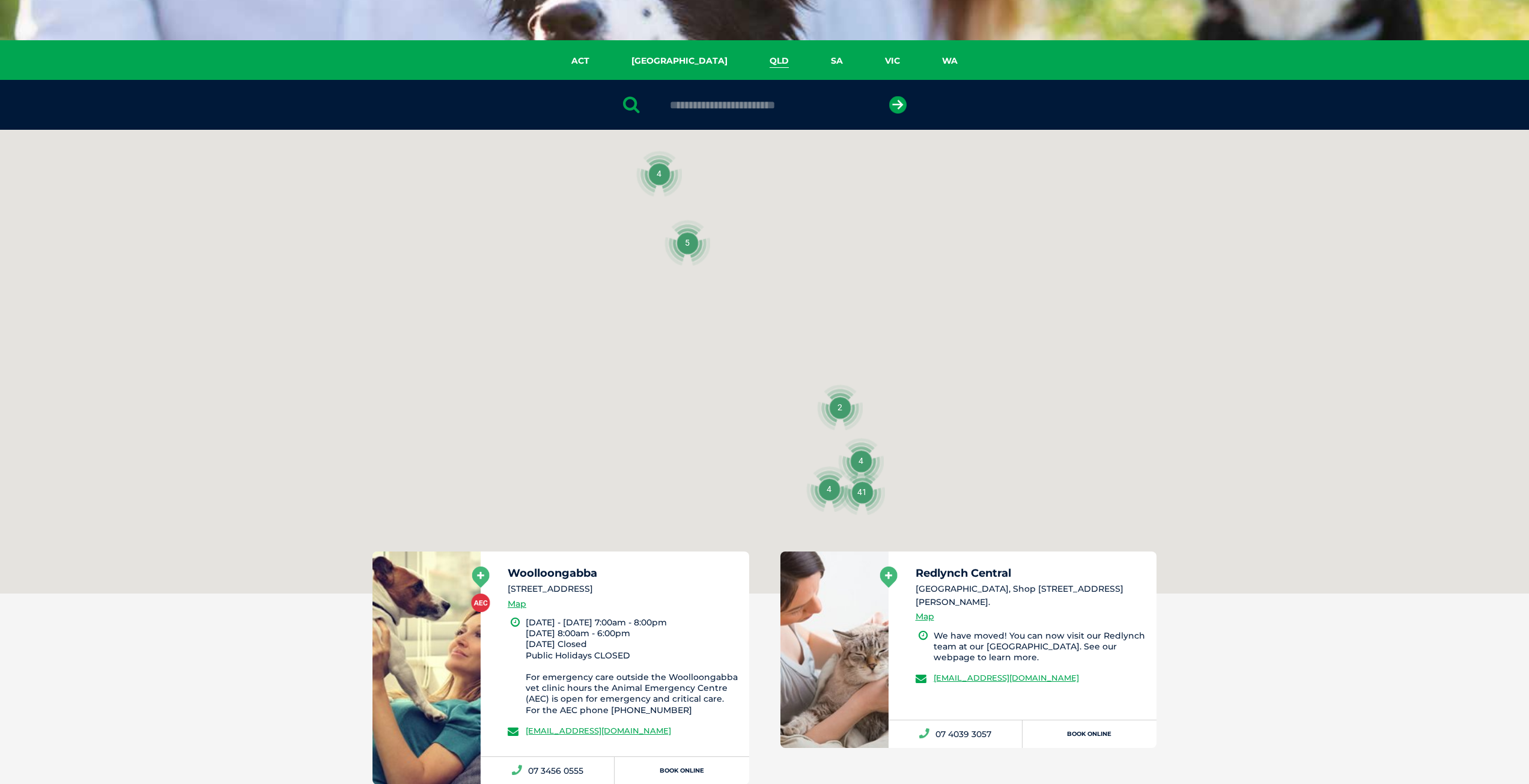
scroll to position [276, 0]
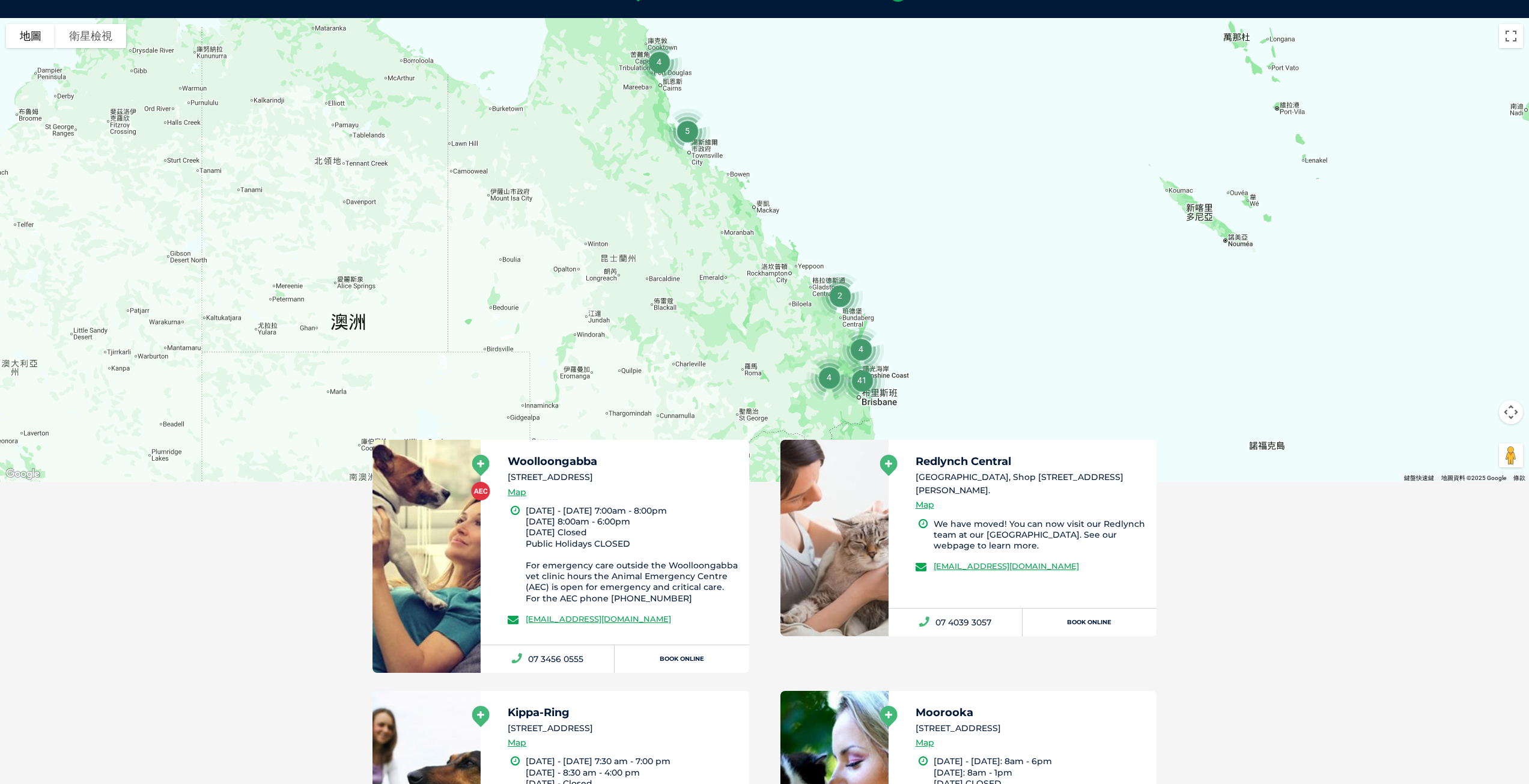
click at [863, 379] on img "41" at bounding box center [862, 380] width 55 height 55
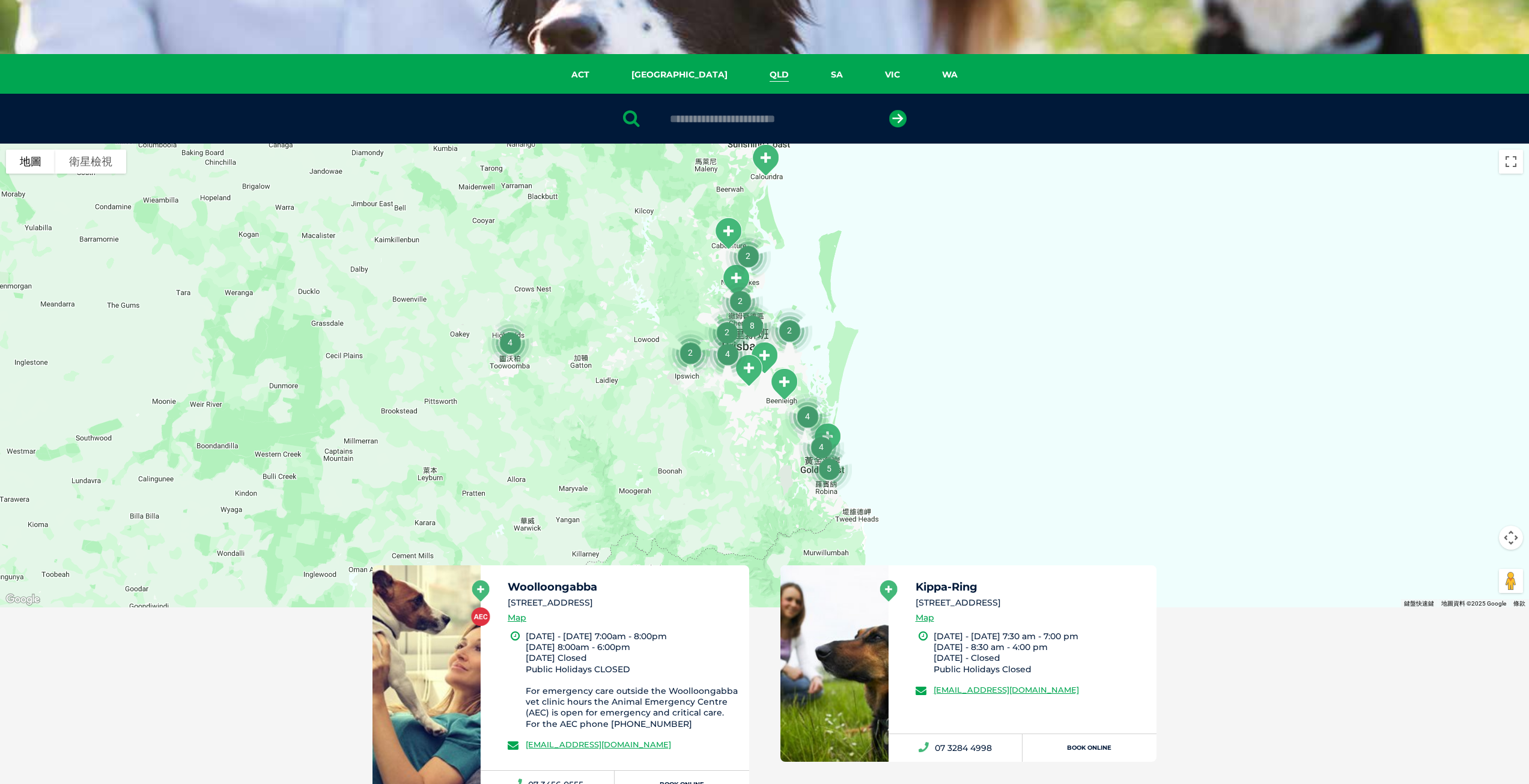
scroll to position [0, 0]
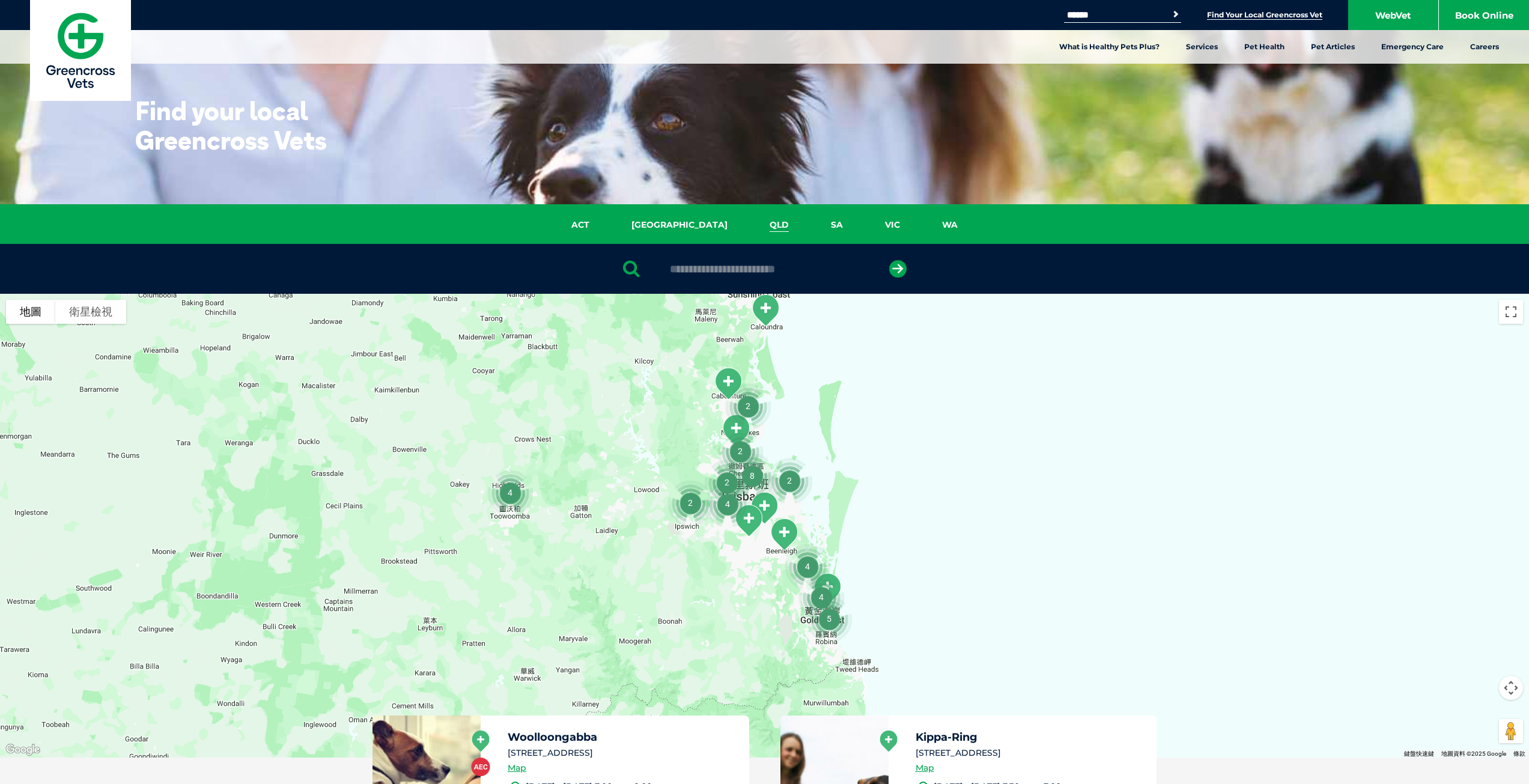
click at [515, 486] on img "4" at bounding box center [510, 493] width 55 height 55
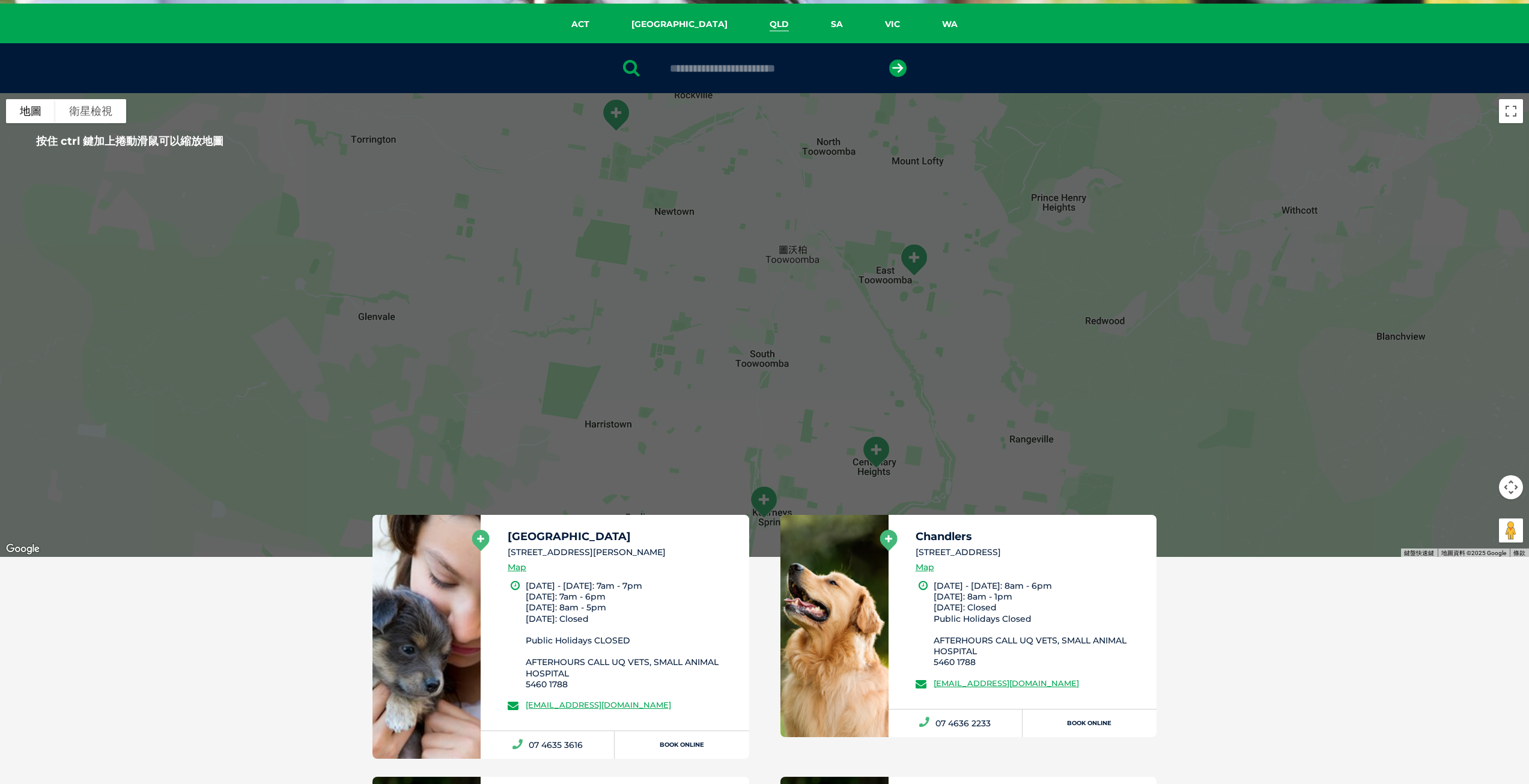
scroll to position [60, 0]
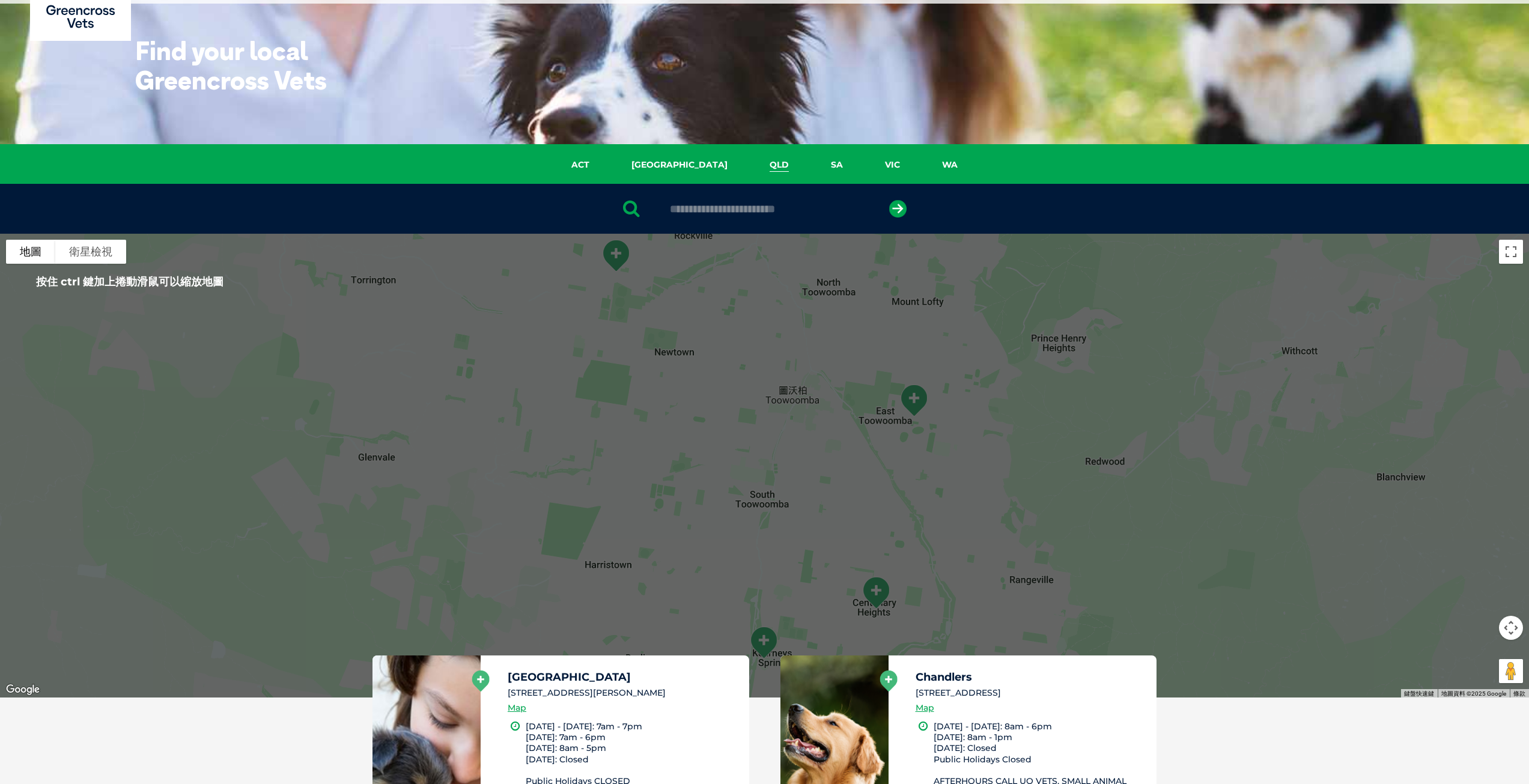
click at [749, 163] on link "QLD" at bounding box center [779, 165] width 62 height 14
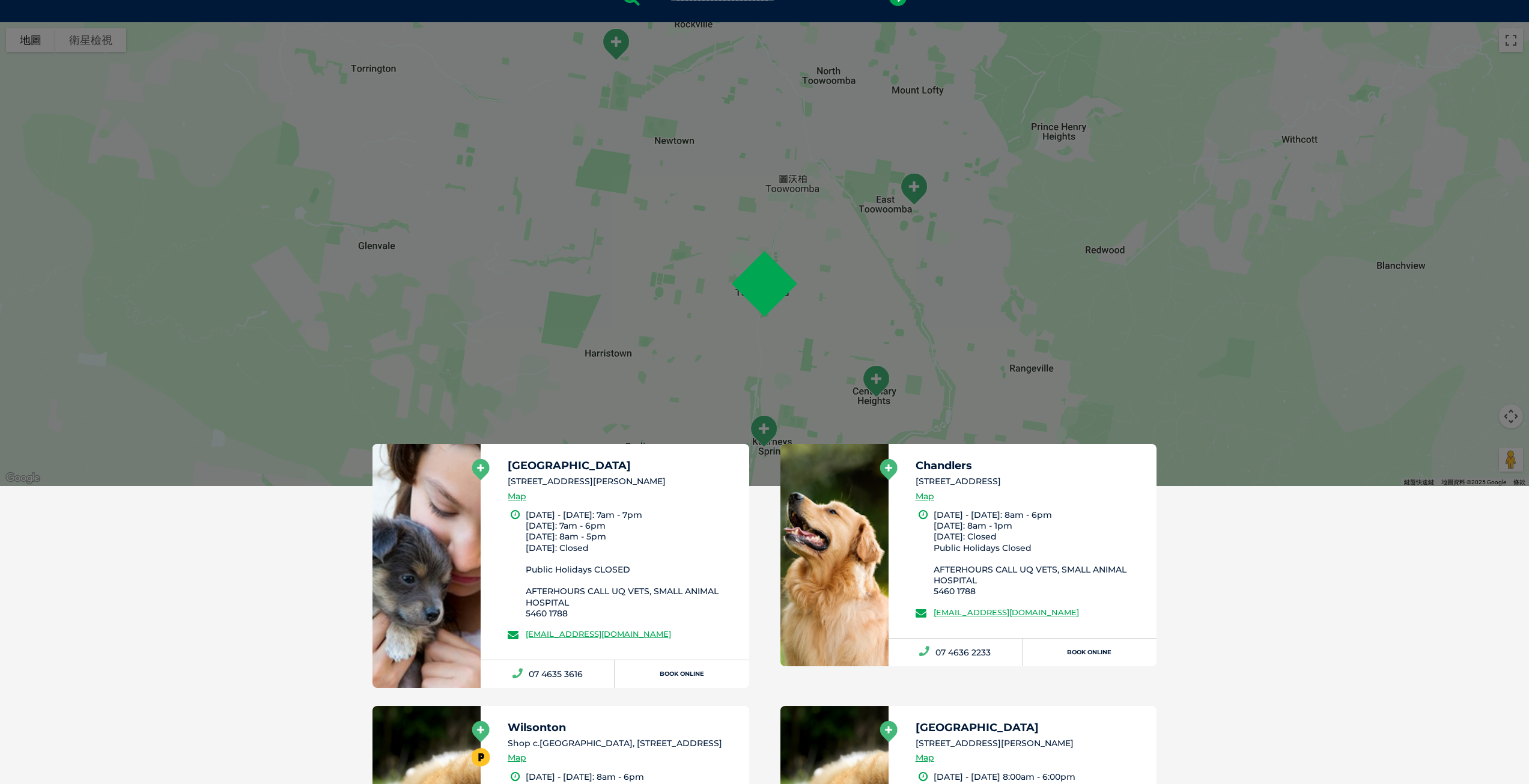
scroll to position [276, 0]
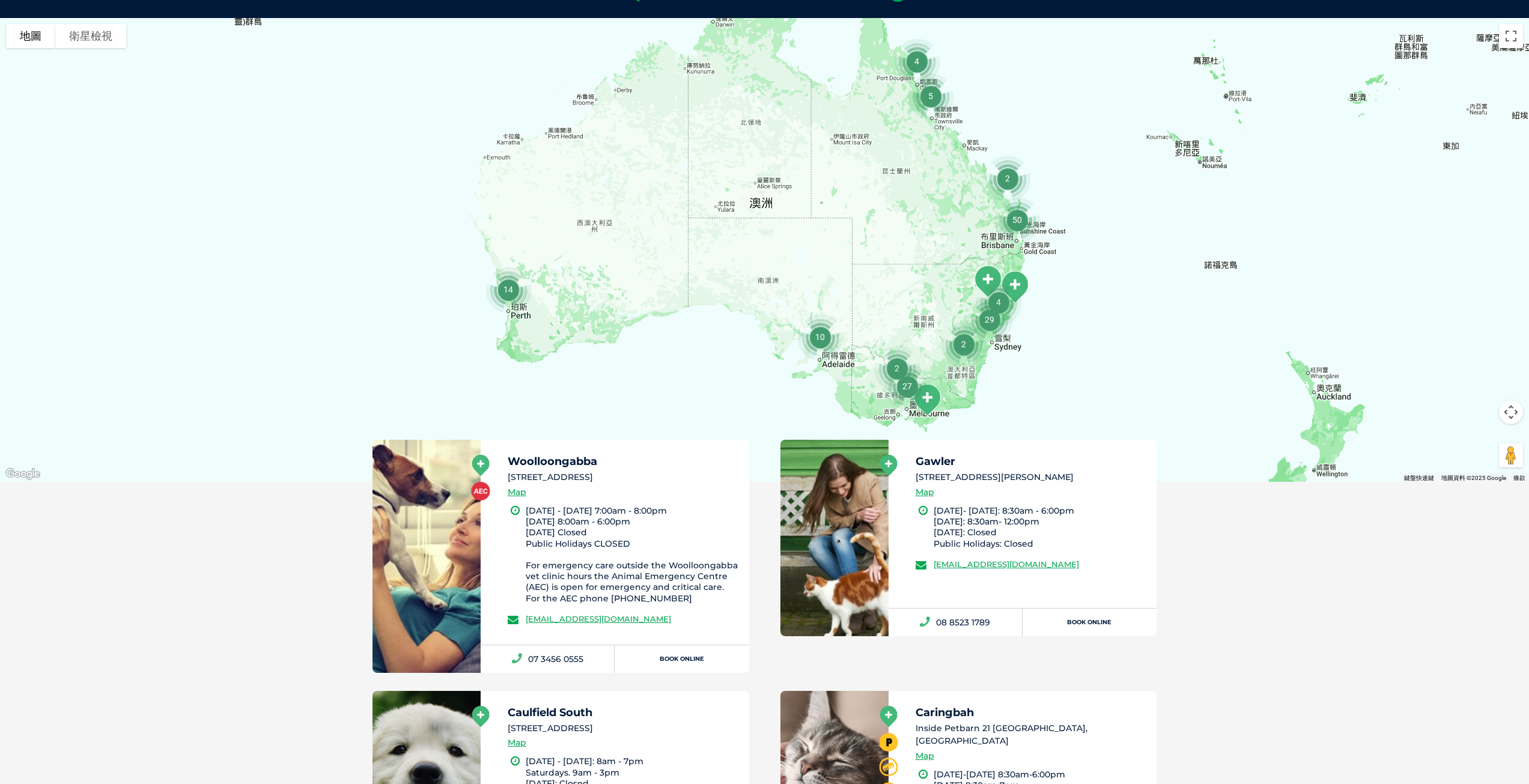
click at [1064, 218] on div at bounding box center [764, 250] width 1529 height 464
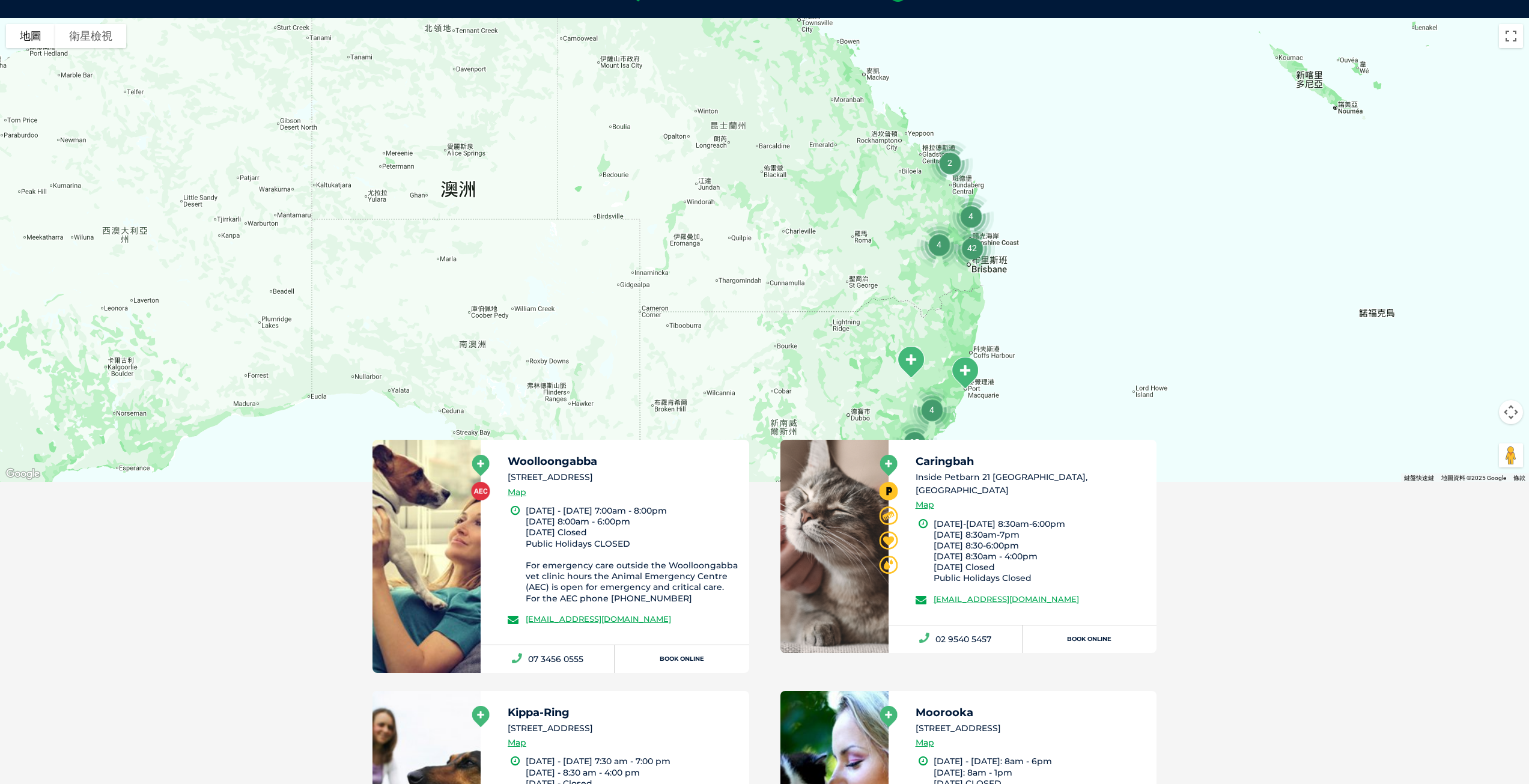
click at [1057, 298] on div at bounding box center [764, 250] width 1529 height 464
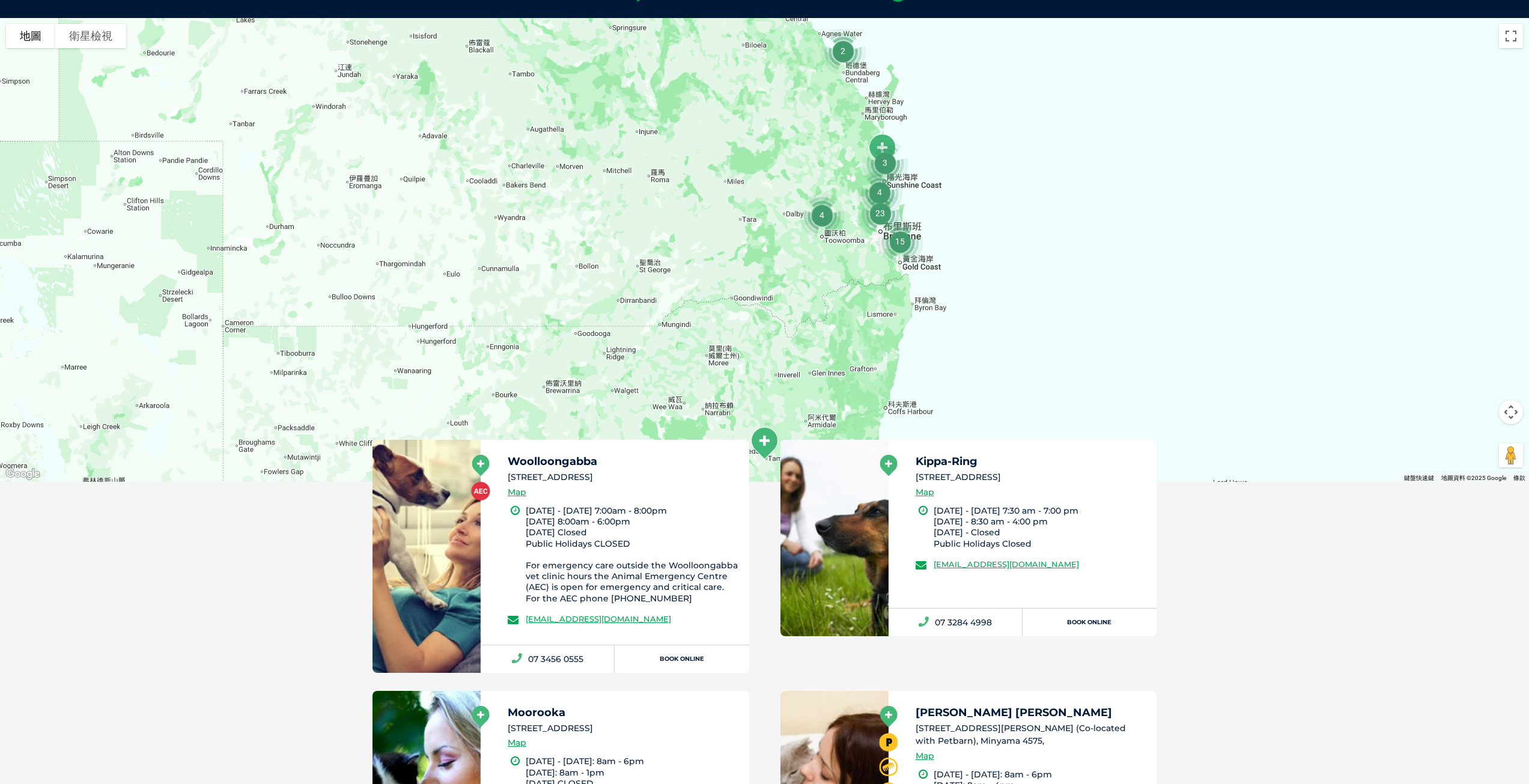
click at [997, 241] on div at bounding box center [764, 250] width 1529 height 464
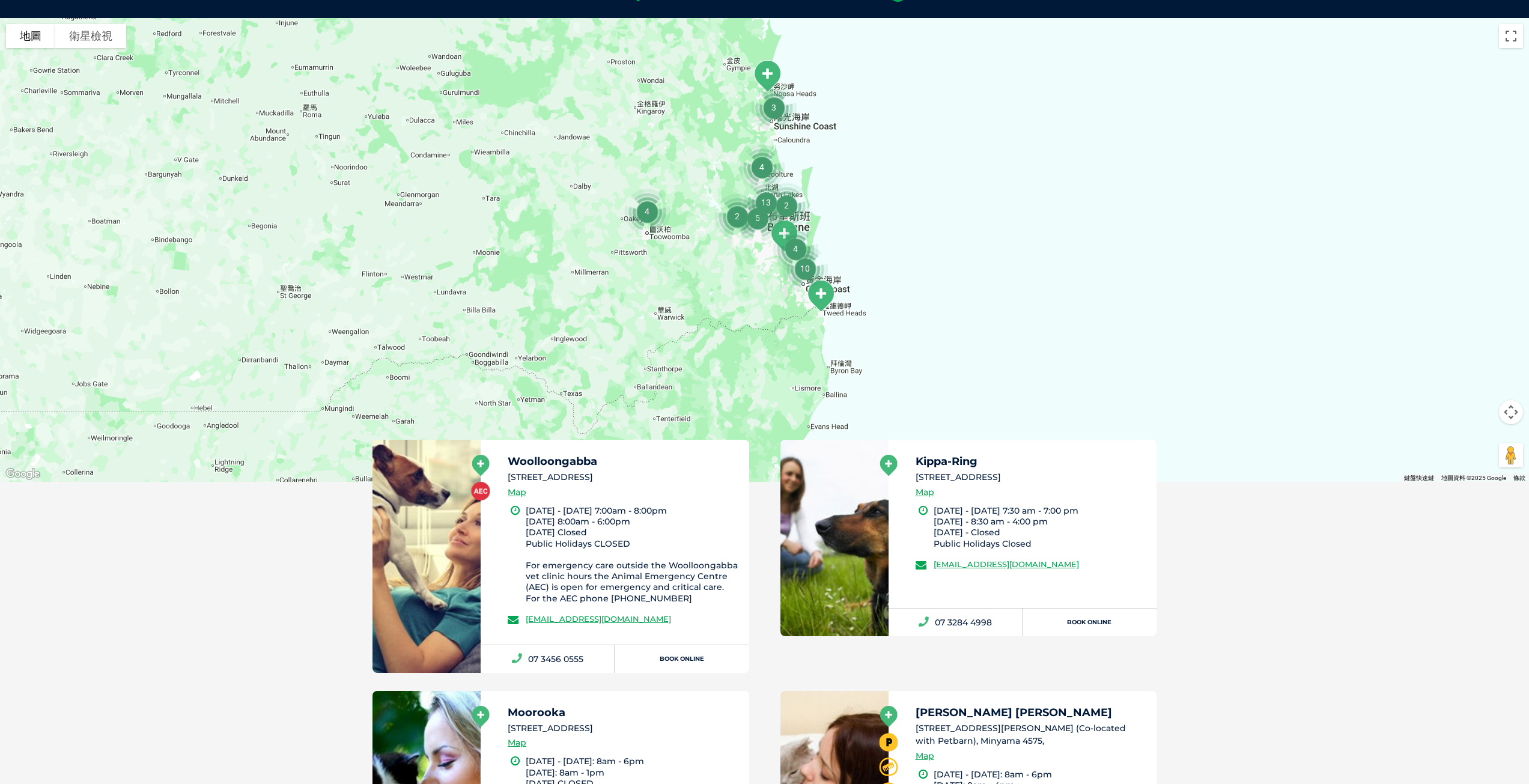
click at [897, 232] on div at bounding box center [764, 250] width 1529 height 464
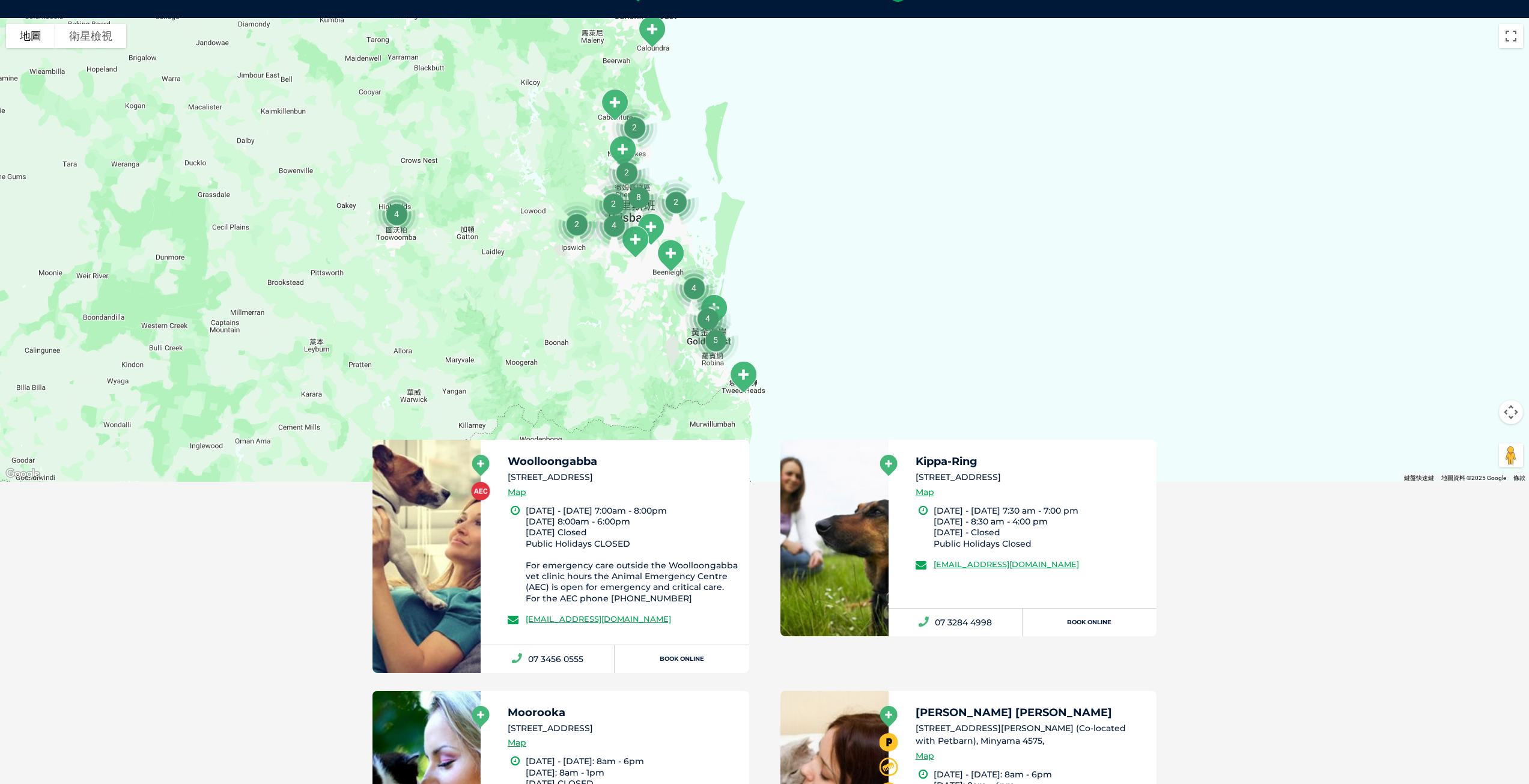
click at [789, 244] on div at bounding box center [764, 250] width 1529 height 464
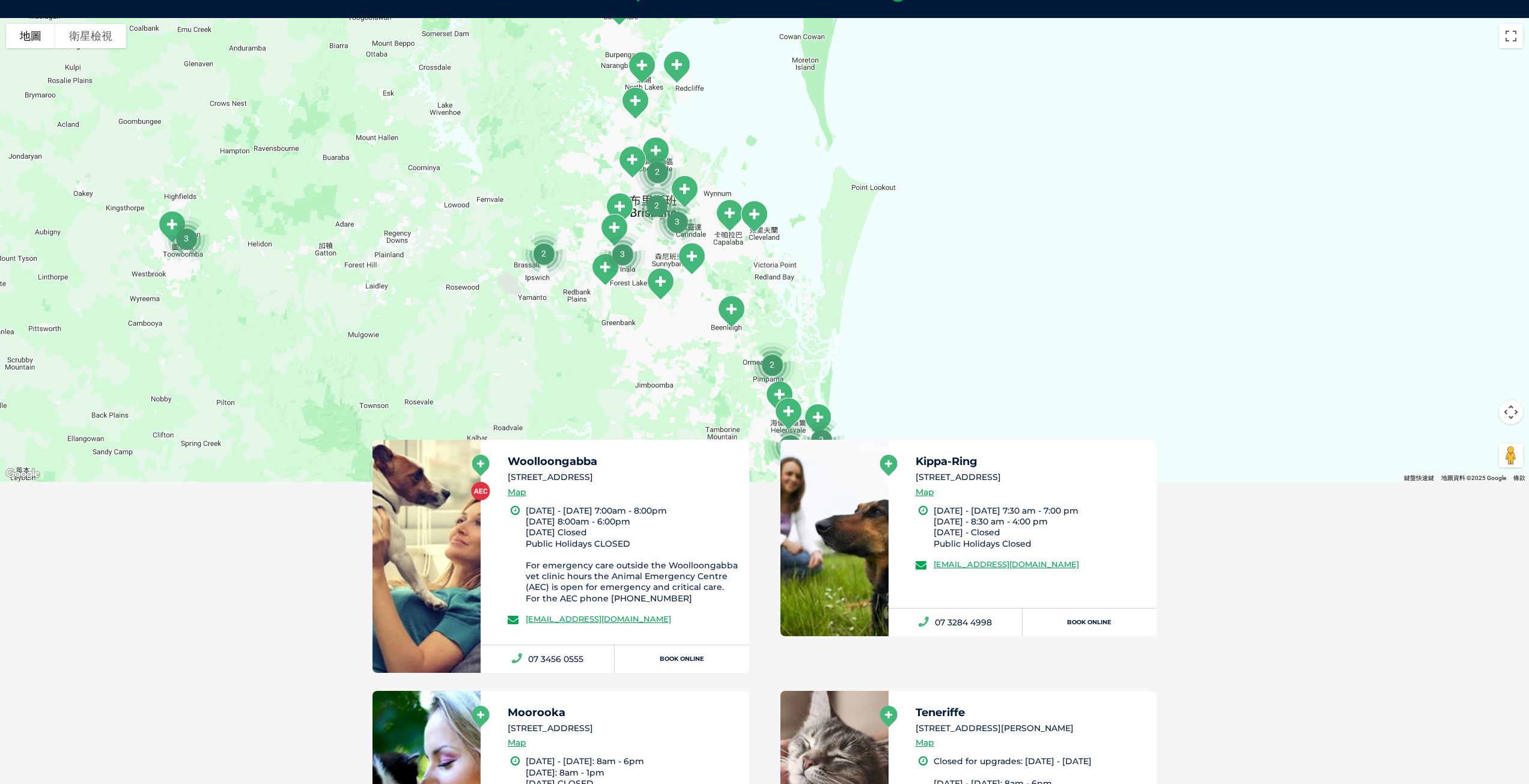
drag, startPoint x: 735, startPoint y: 334, endPoint x: 921, endPoint y: 361, distance: 187.9
click at [921, 361] on div at bounding box center [764, 250] width 1529 height 464
click at [676, 64] on img "Kippa-Ring" at bounding box center [676, 67] width 40 height 43
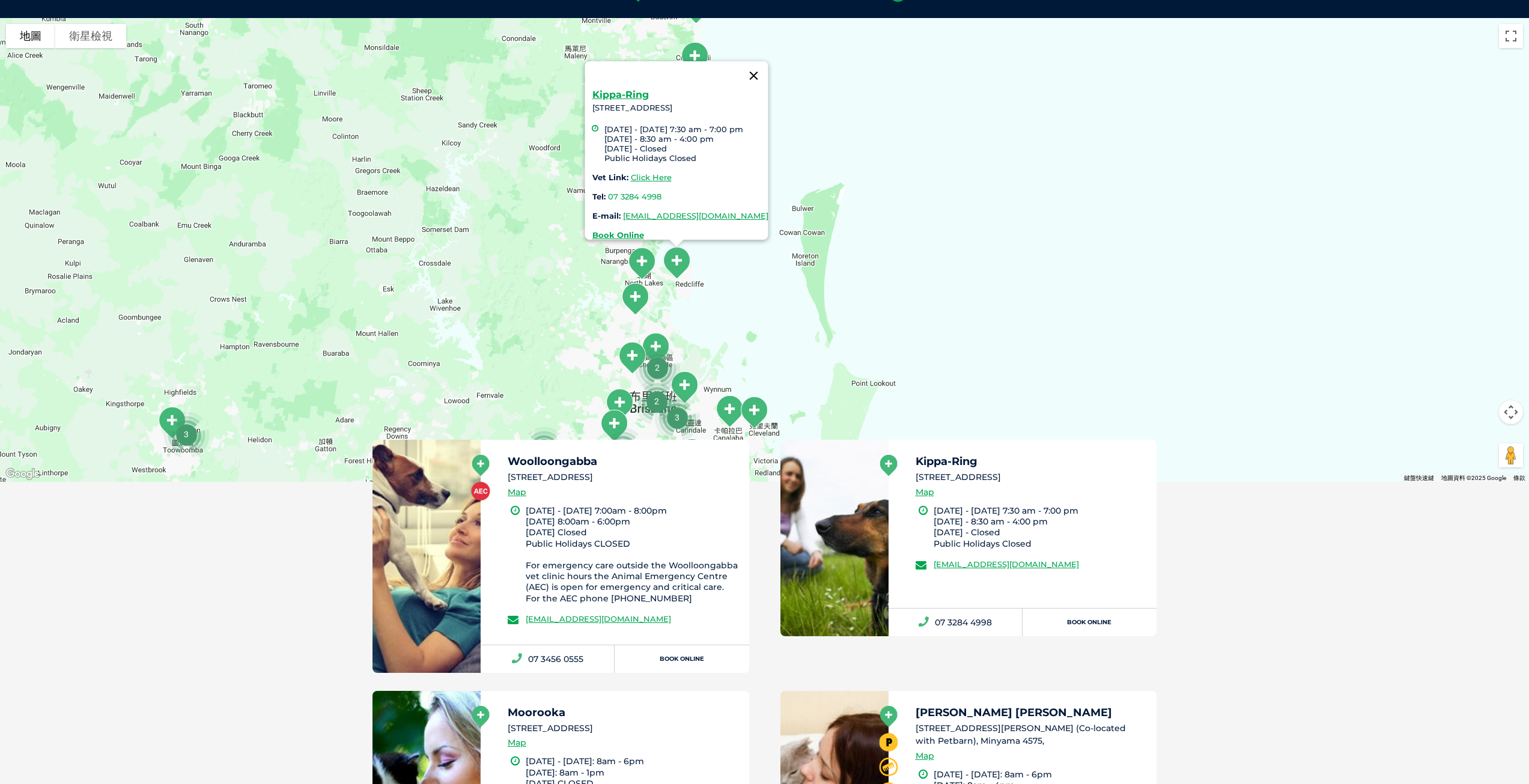
click at [768, 71] on button "關閉" at bounding box center [753, 76] width 29 height 29
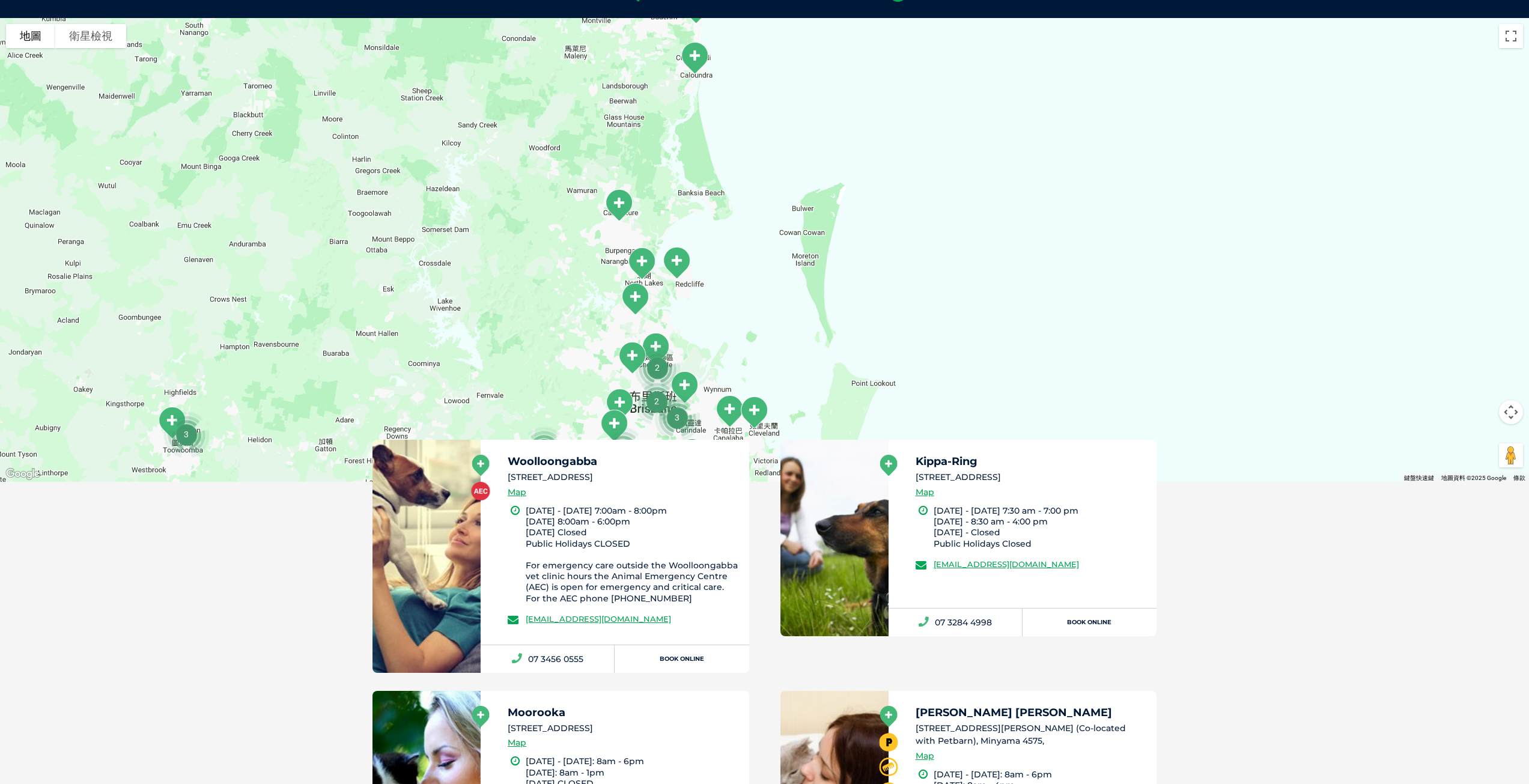
click at [163, 415] on img "3" at bounding box center [186, 434] width 55 height 55
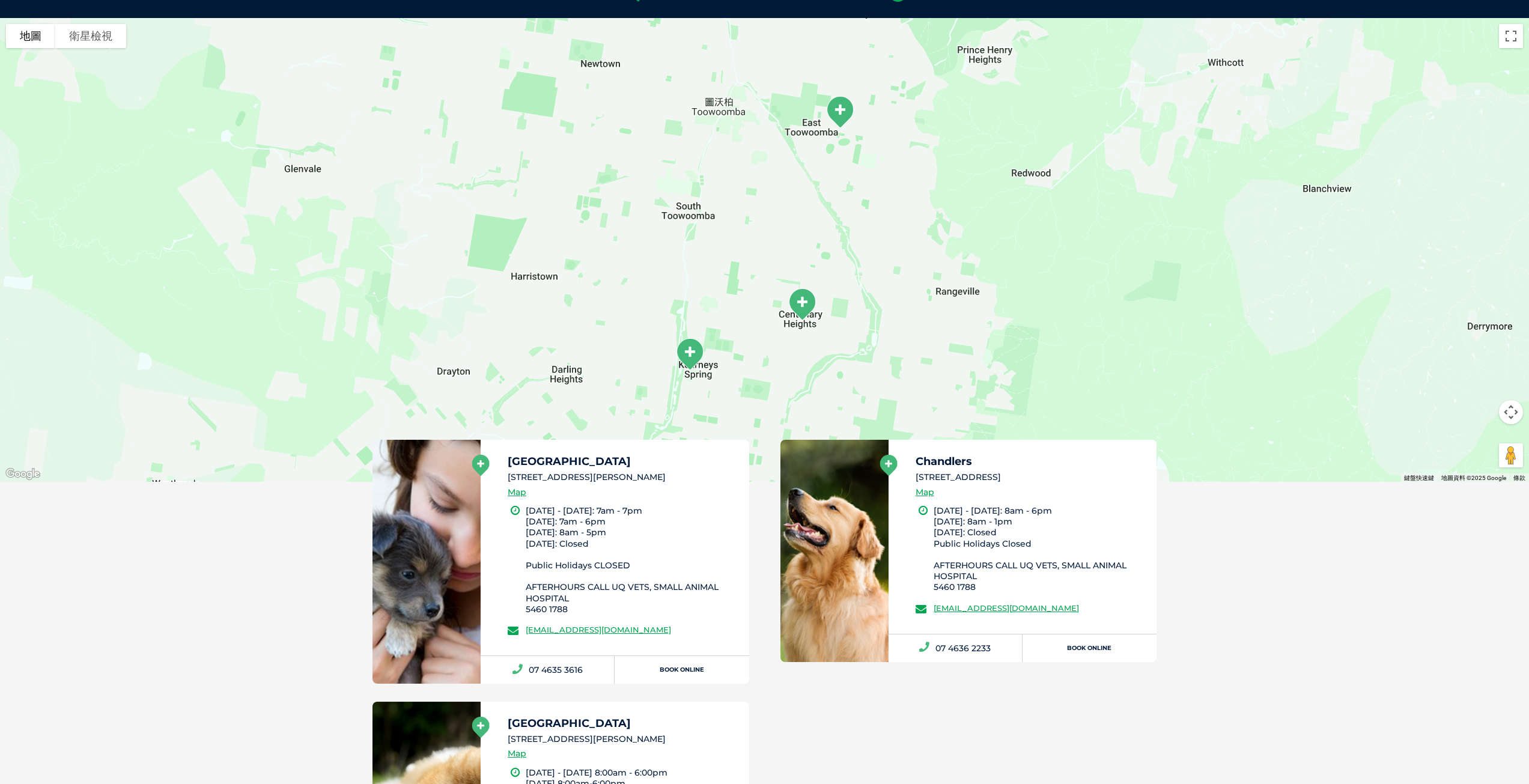
click at [854, 363] on div "若要瀏覽，請按箭頭鍵。" at bounding box center [764, 250] width 1529 height 464
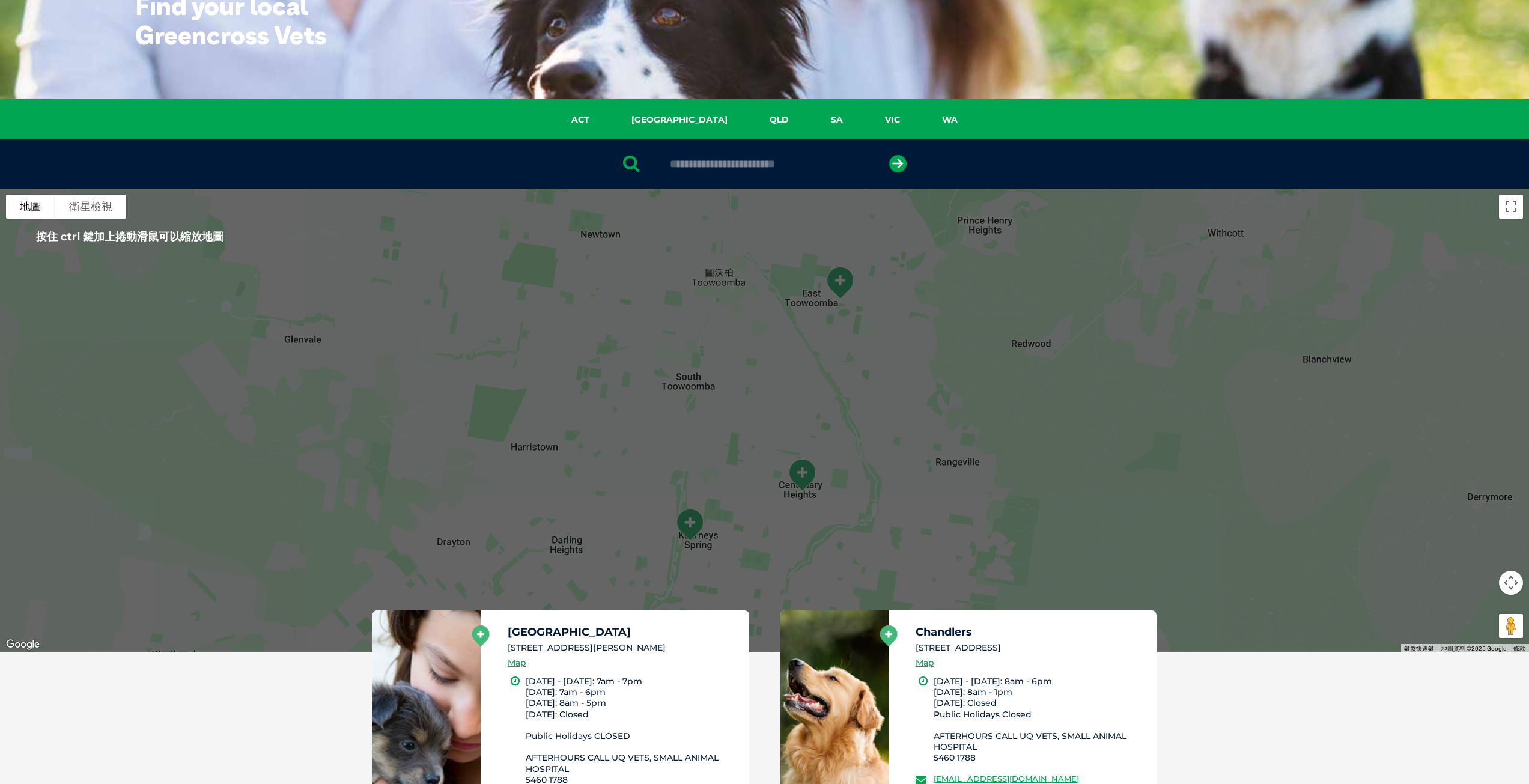
scroll to position [96, 0]
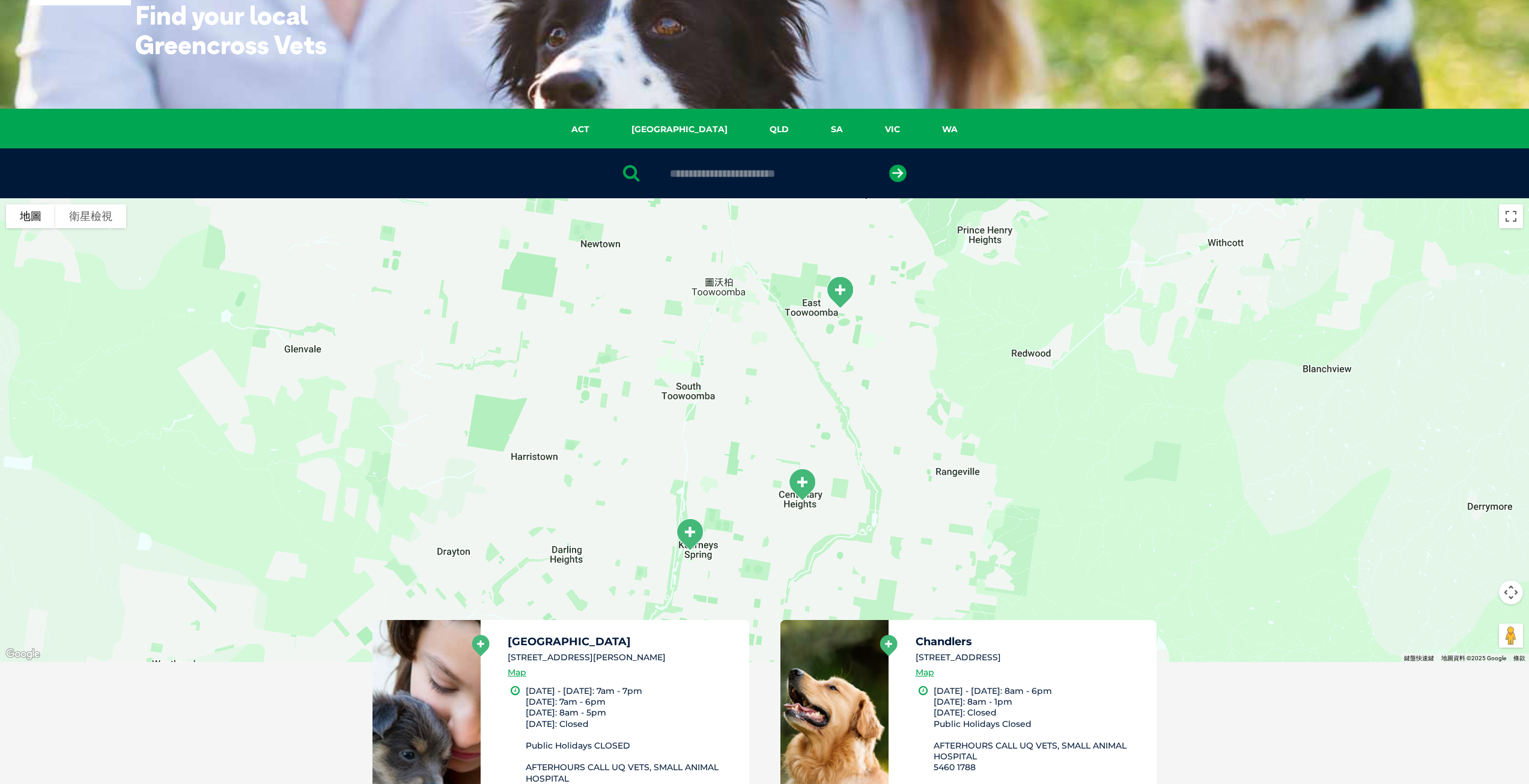
click at [885, 410] on div "若要瀏覽，請按箭頭鍵。" at bounding box center [764, 430] width 1529 height 464
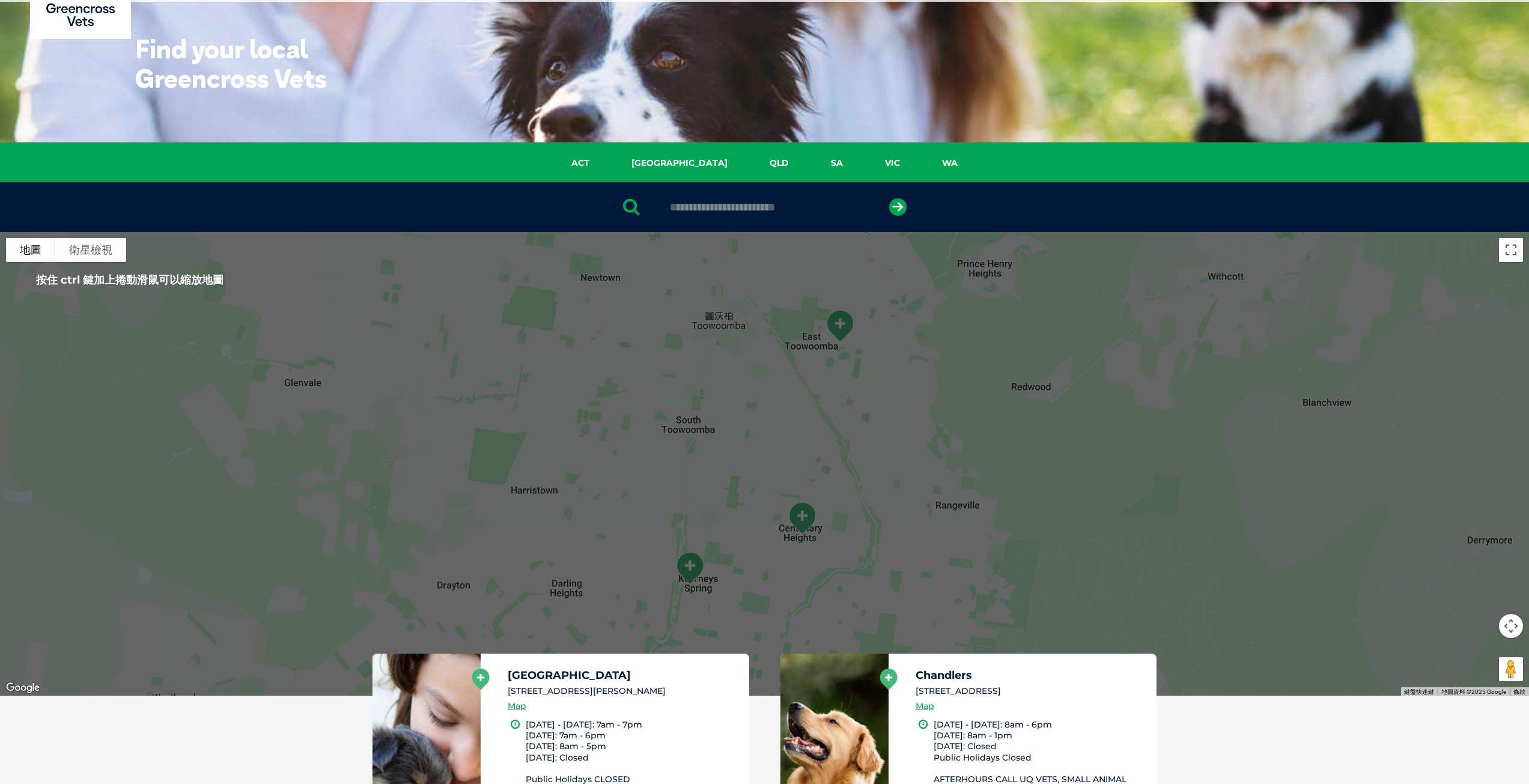
scroll to position [35, 0]
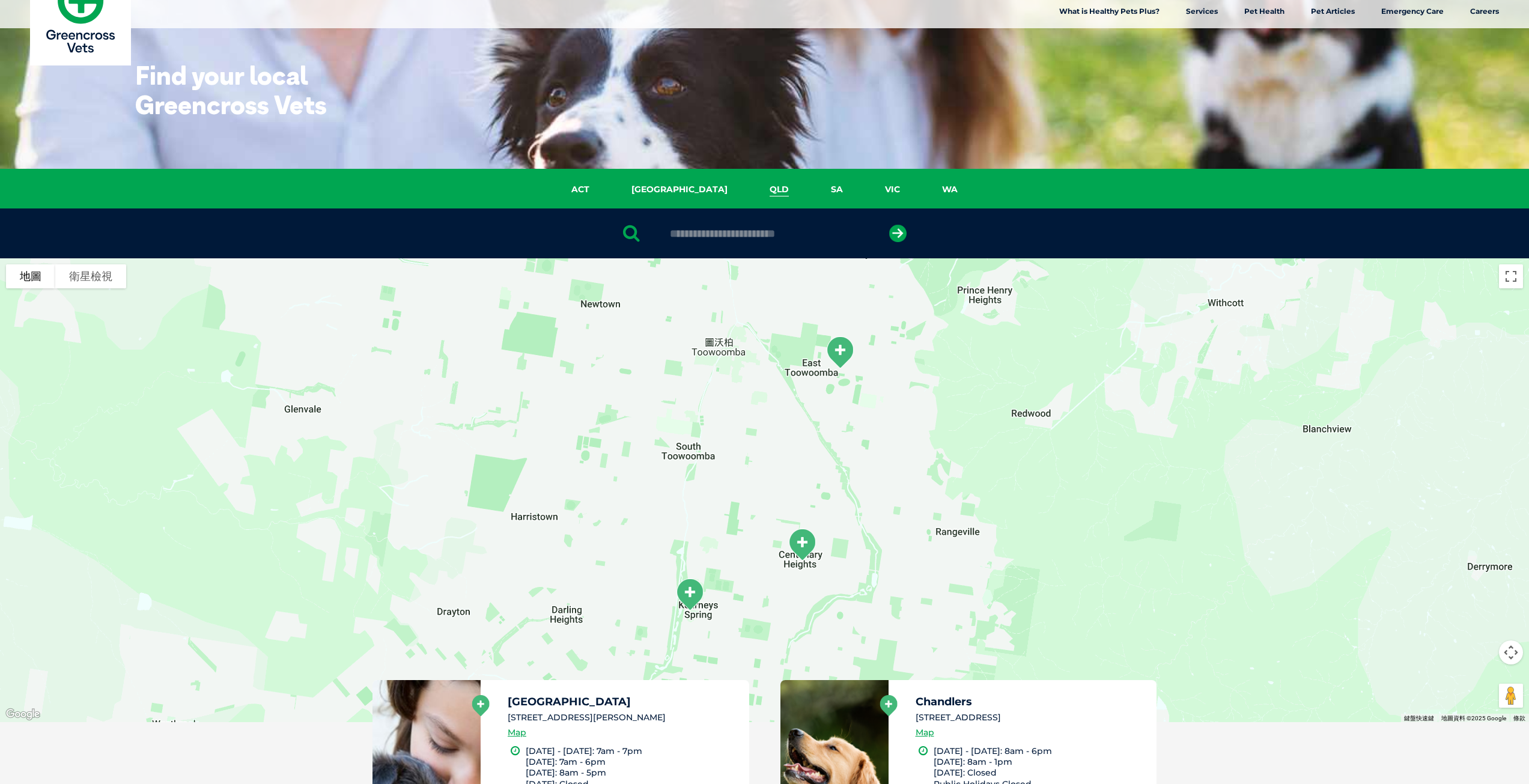
click at [749, 190] on link "QLD" at bounding box center [779, 190] width 62 height 14
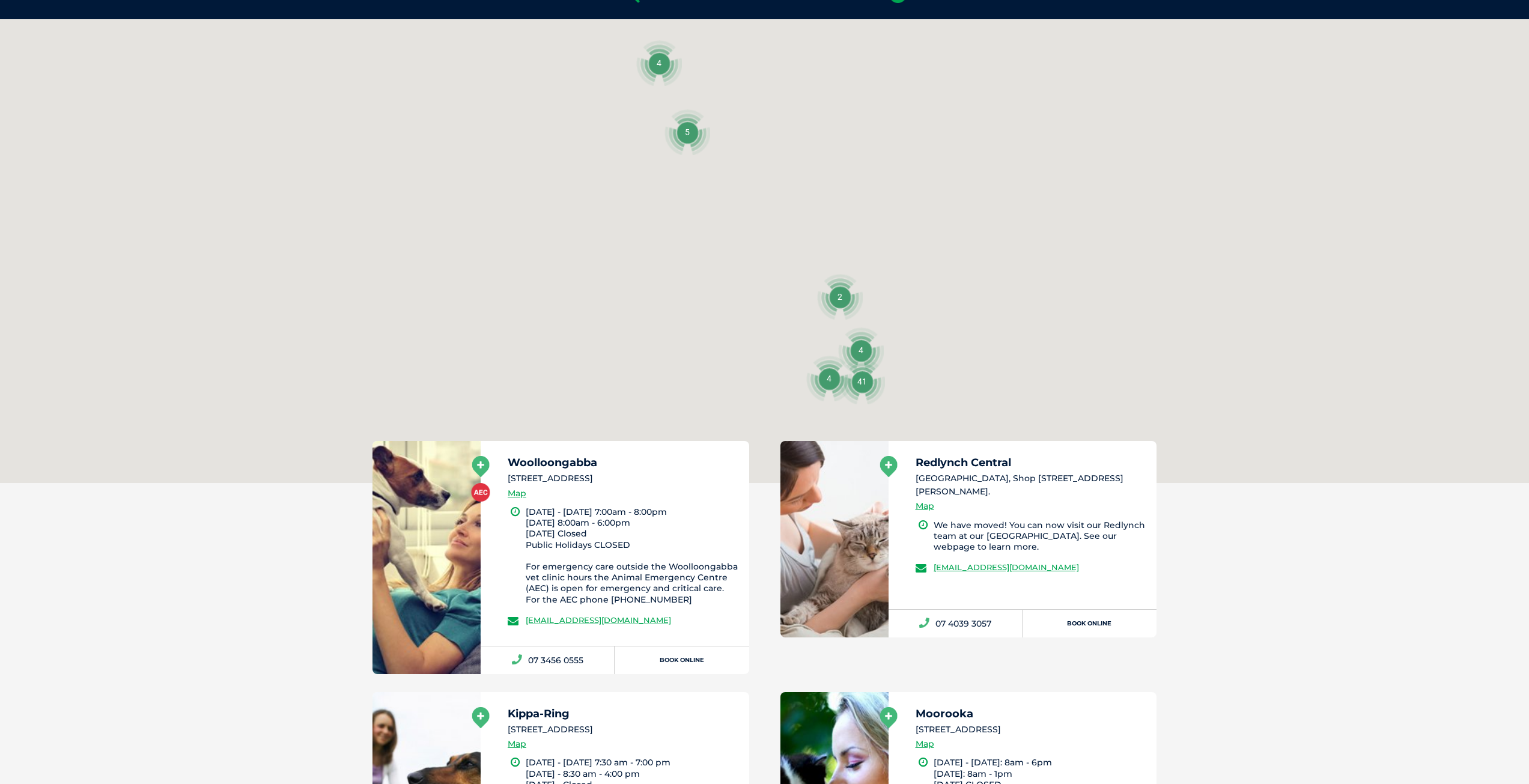
scroll to position [276, 0]
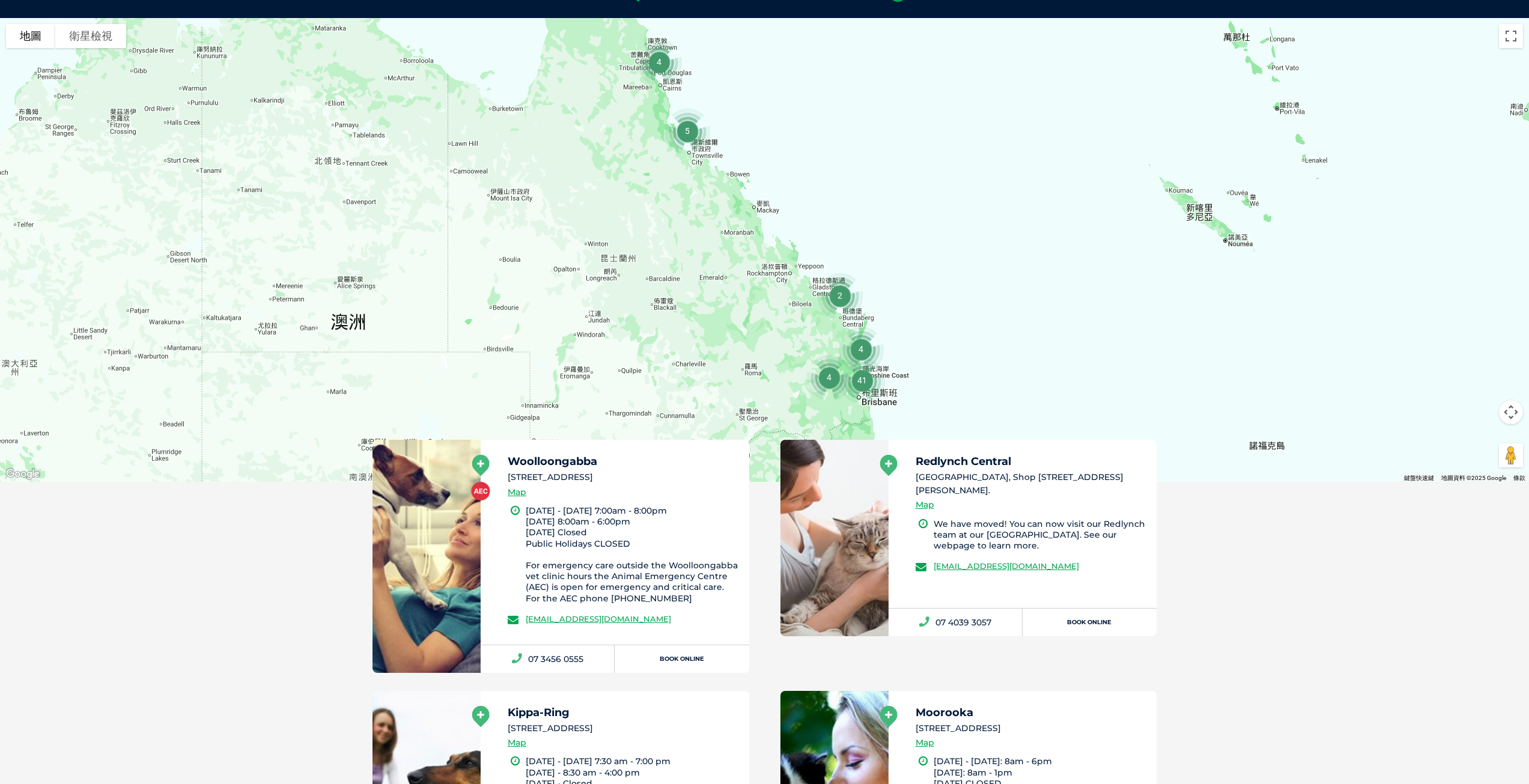
click at [925, 338] on div at bounding box center [764, 250] width 1529 height 464
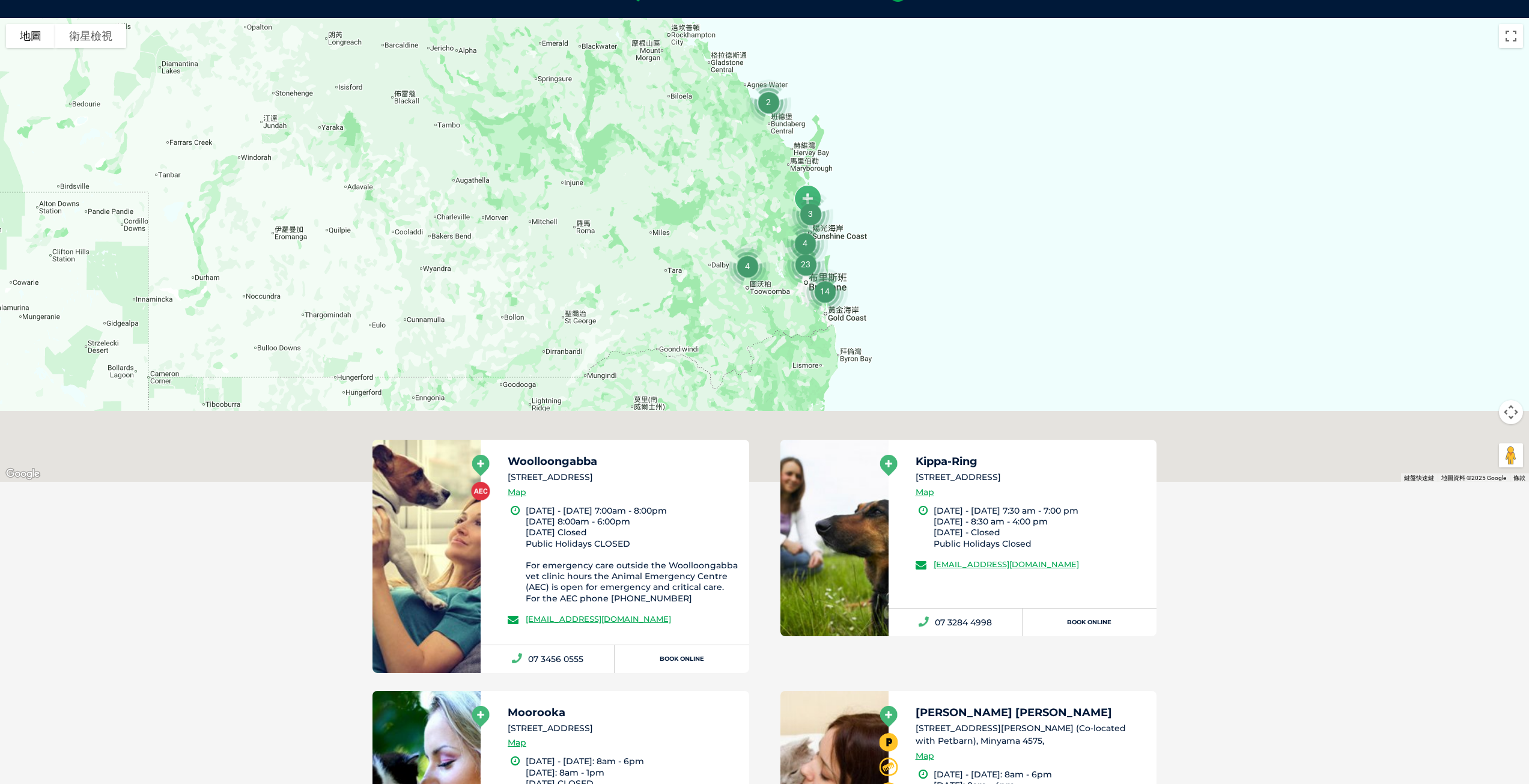
drag, startPoint x: 897, startPoint y: 364, endPoint x: 911, endPoint y: 187, distance: 177.6
click at [911, 187] on div at bounding box center [764, 250] width 1529 height 464
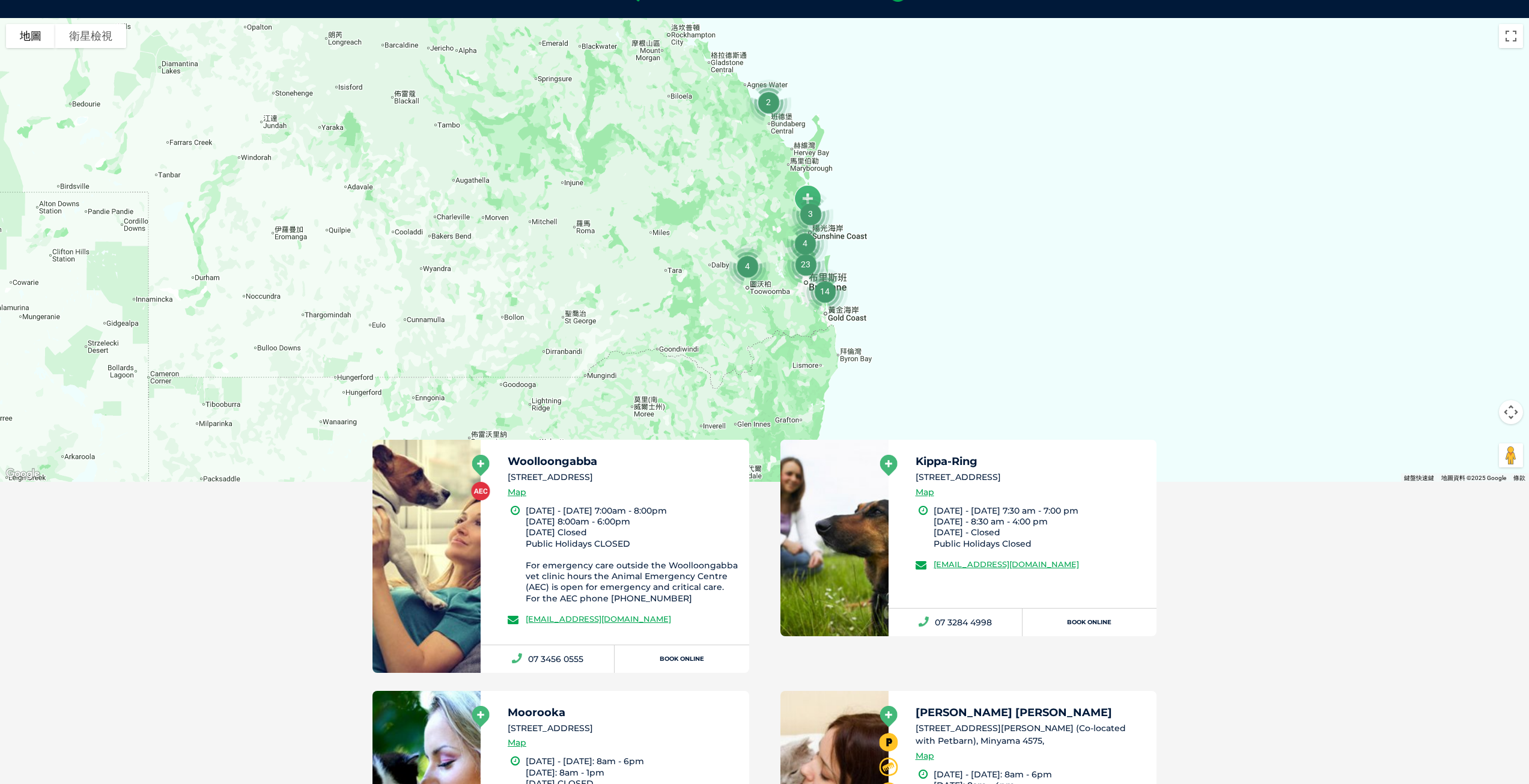
click at [913, 279] on div at bounding box center [764, 250] width 1529 height 464
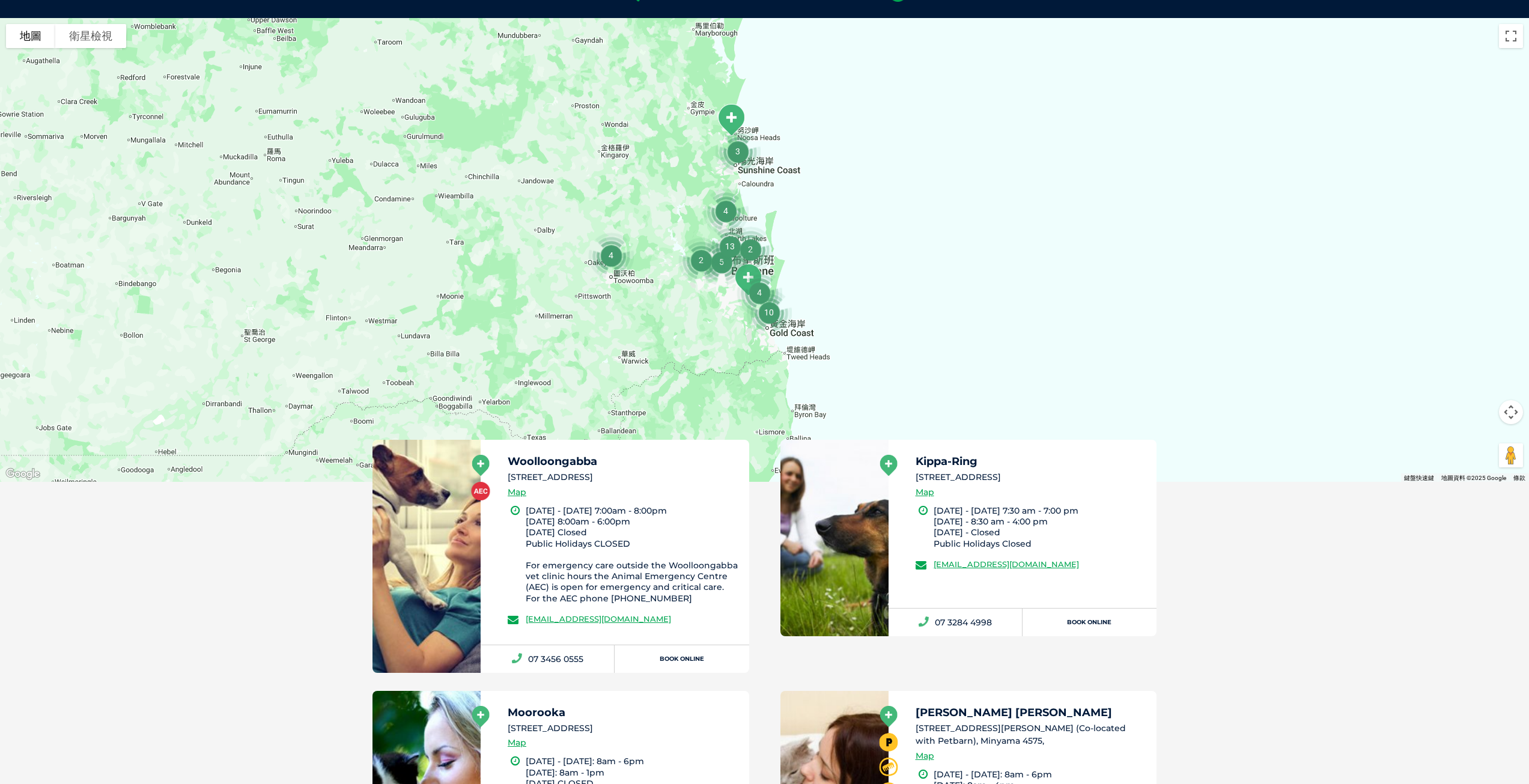
drag, startPoint x: 819, startPoint y: 293, endPoint x: 869, endPoint y: 260, distance: 59.9
click at [869, 260] on div at bounding box center [764, 250] width 1529 height 464
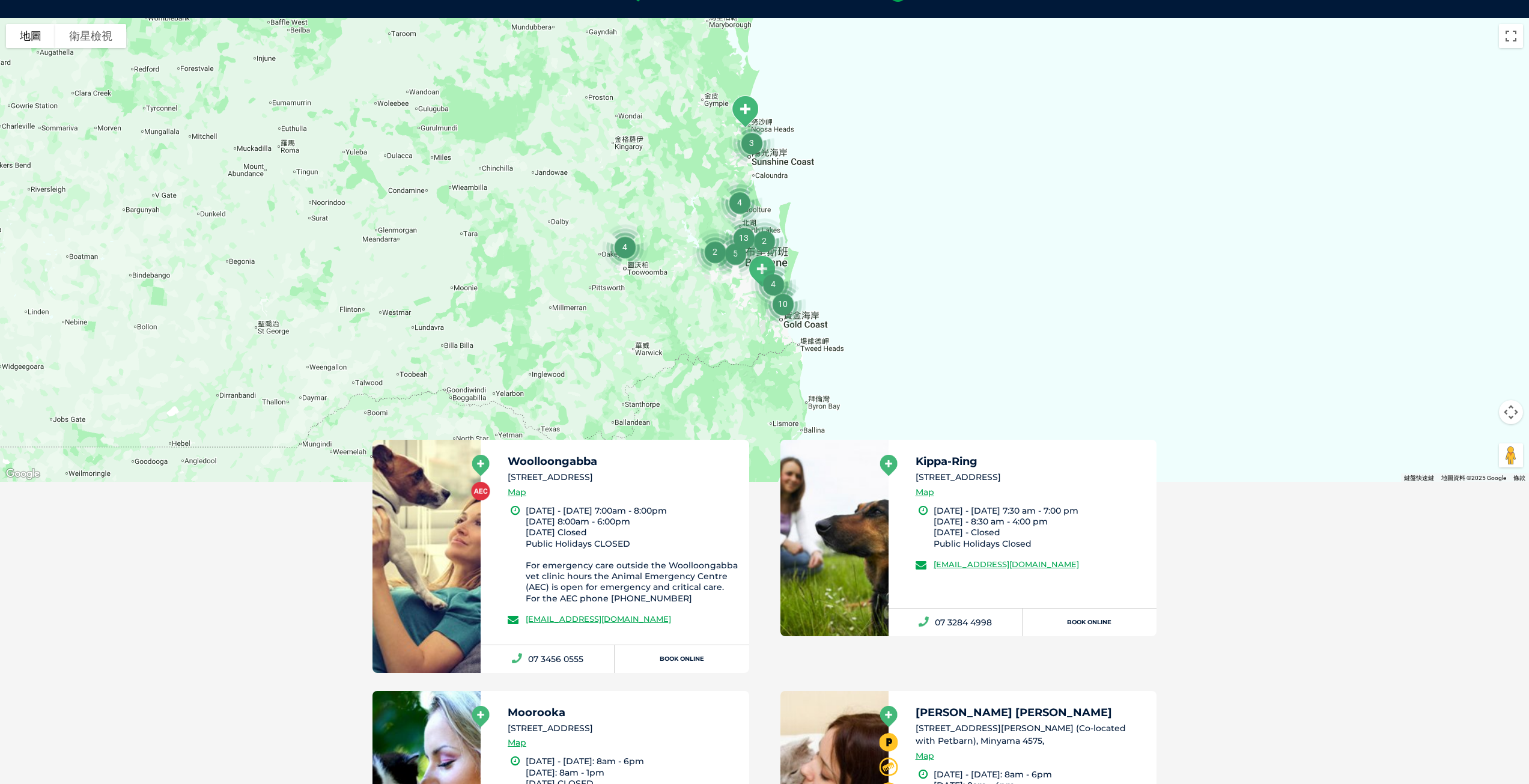
click at [869, 260] on div at bounding box center [764, 250] width 1529 height 464
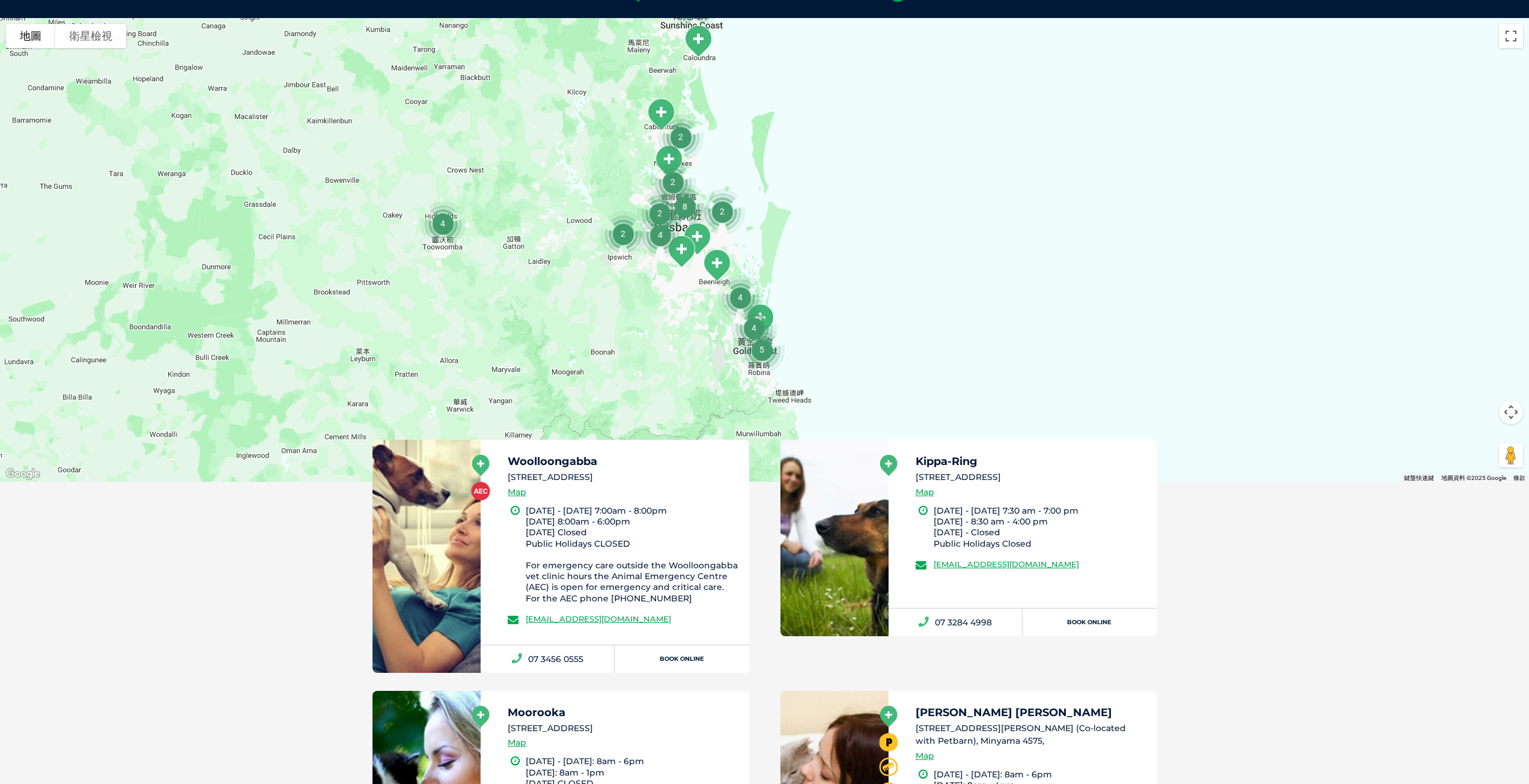
drag, startPoint x: 812, startPoint y: 309, endPoint x: 878, endPoint y: 270, distance: 76.7
click at [878, 270] on div at bounding box center [764, 250] width 1529 height 464
click at [624, 233] on img "2" at bounding box center [623, 233] width 55 height 55
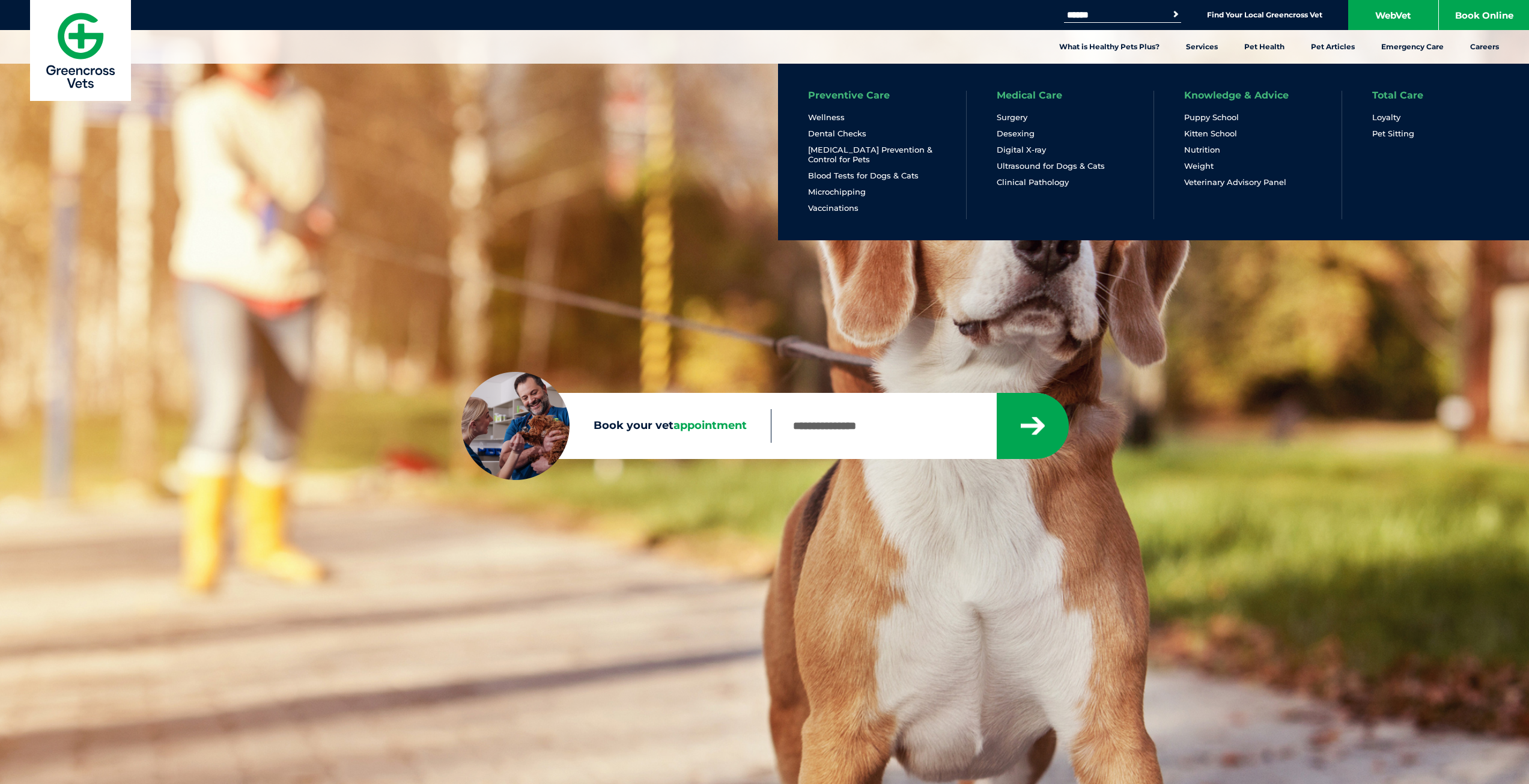
click at [1024, 95] on link "Medical Care" at bounding box center [1029, 96] width 65 height 10
click at [872, 96] on link "Preventive Care" at bounding box center [849, 96] width 82 height 10
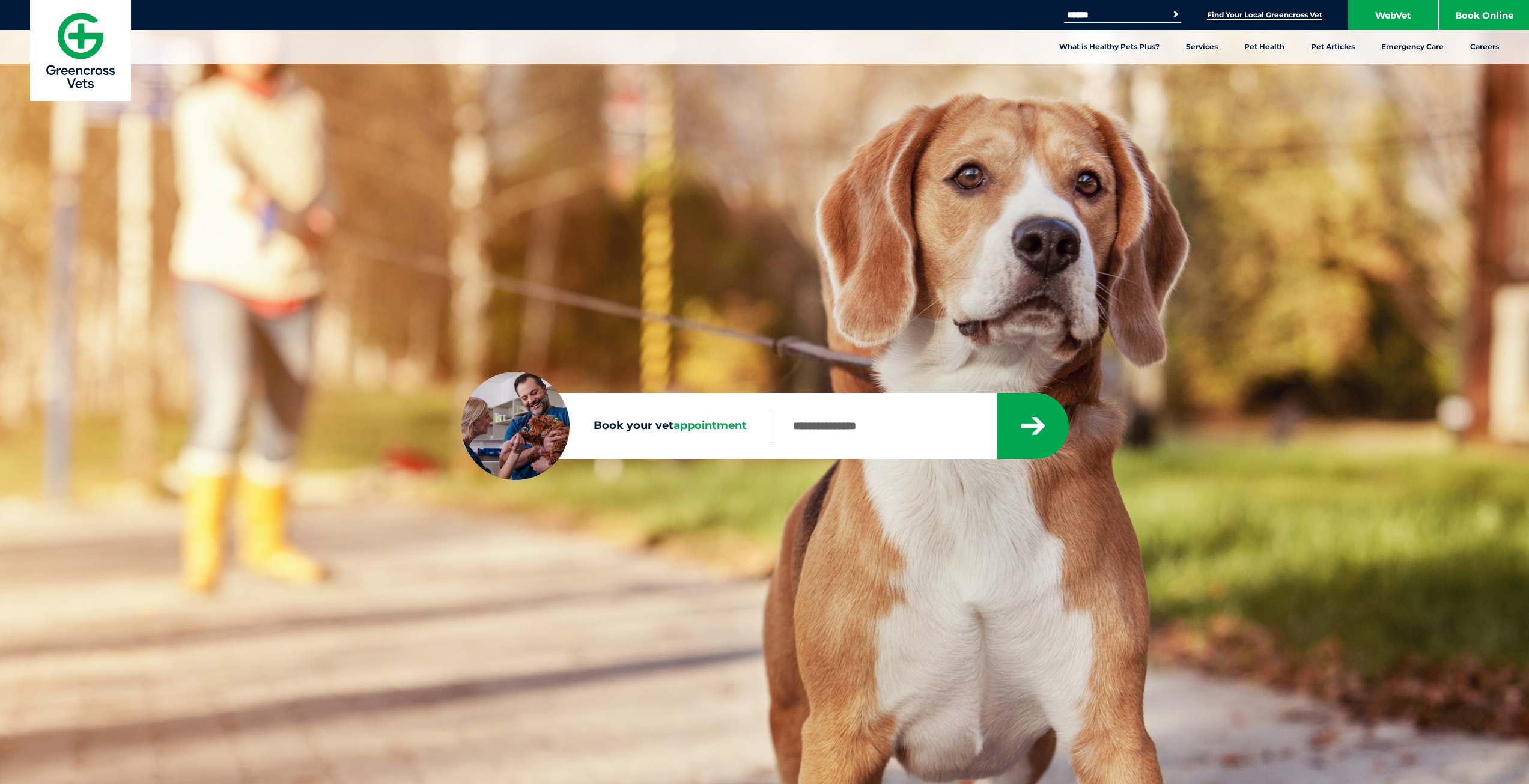
click at [1267, 13] on link "Find Your Local Greencross Vet" at bounding box center [1264, 15] width 115 height 10
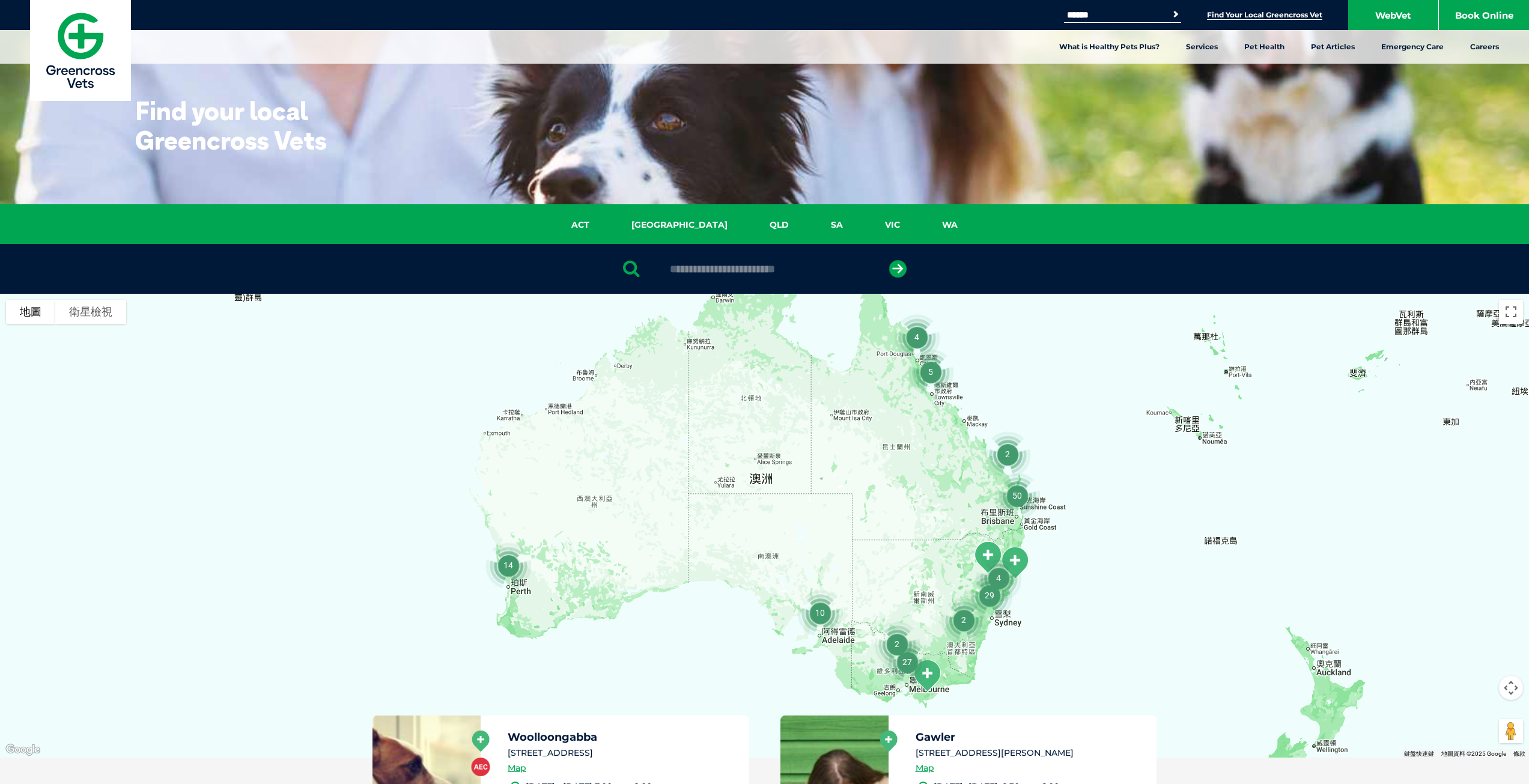
click at [1108, 497] on div at bounding box center [764, 526] width 1529 height 464
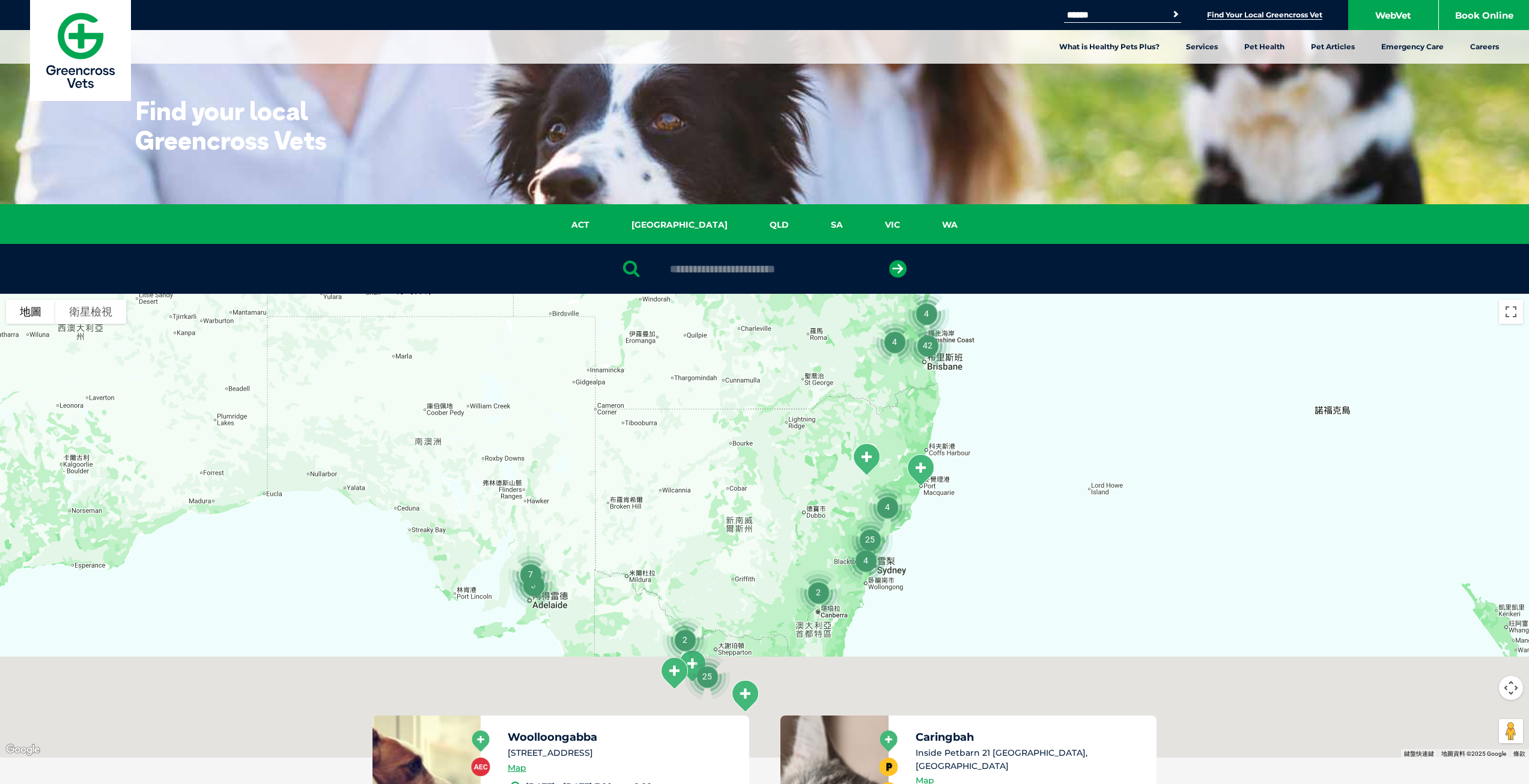
drag, startPoint x: 1057, startPoint y: 583, endPoint x: 1056, endPoint y: 403, distance: 180.0
click at [1056, 403] on div at bounding box center [764, 526] width 1529 height 464
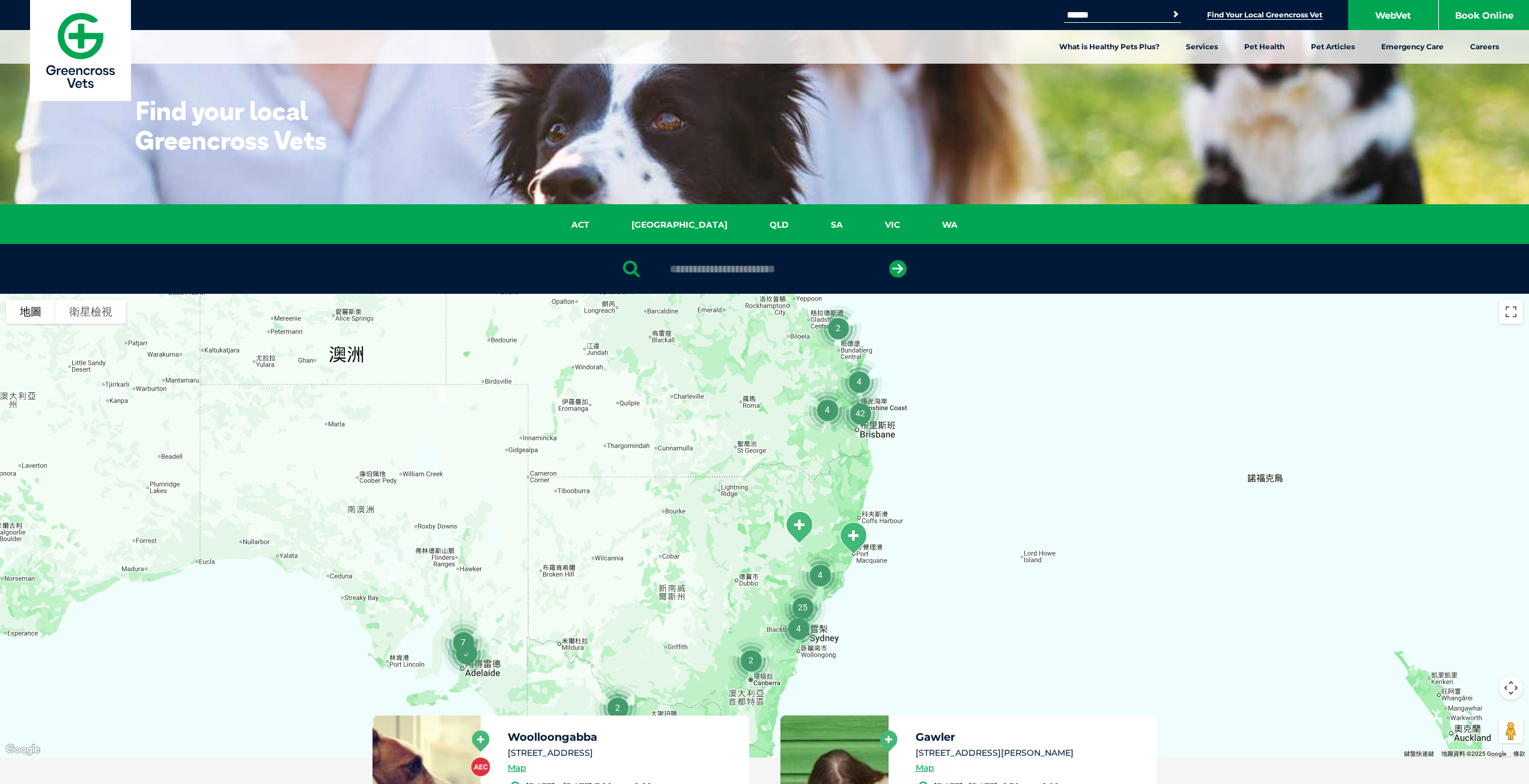
drag, startPoint x: 1043, startPoint y: 413, endPoint x: 974, endPoint y: 484, distance: 99.0
click at [974, 484] on div at bounding box center [764, 526] width 1529 height 464
click at [920, 430] on div at bounding box center [764, 526] width 1529 height 464
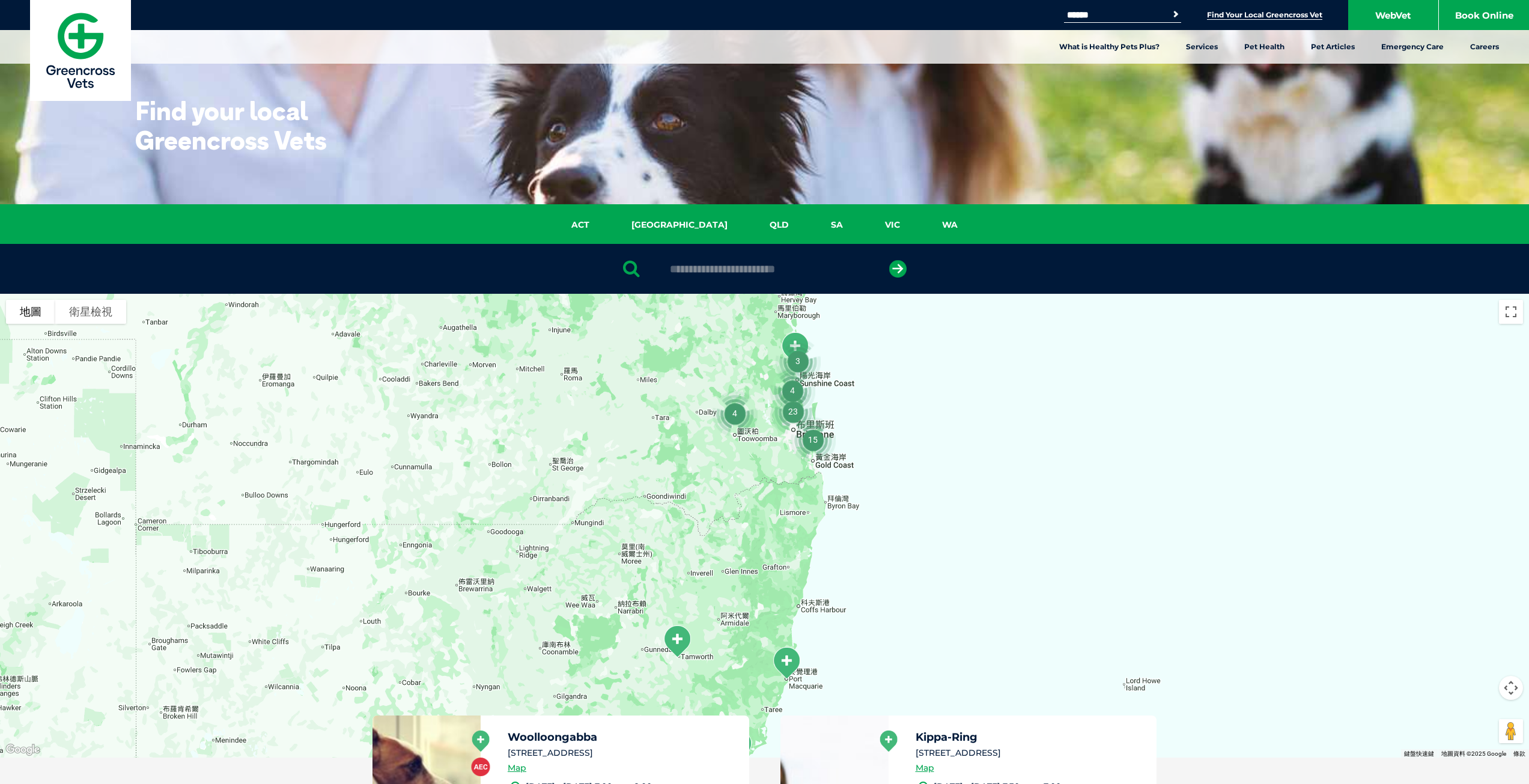
click at [877, 425] on div at bounding box center [764, 526] width 1529 height 464
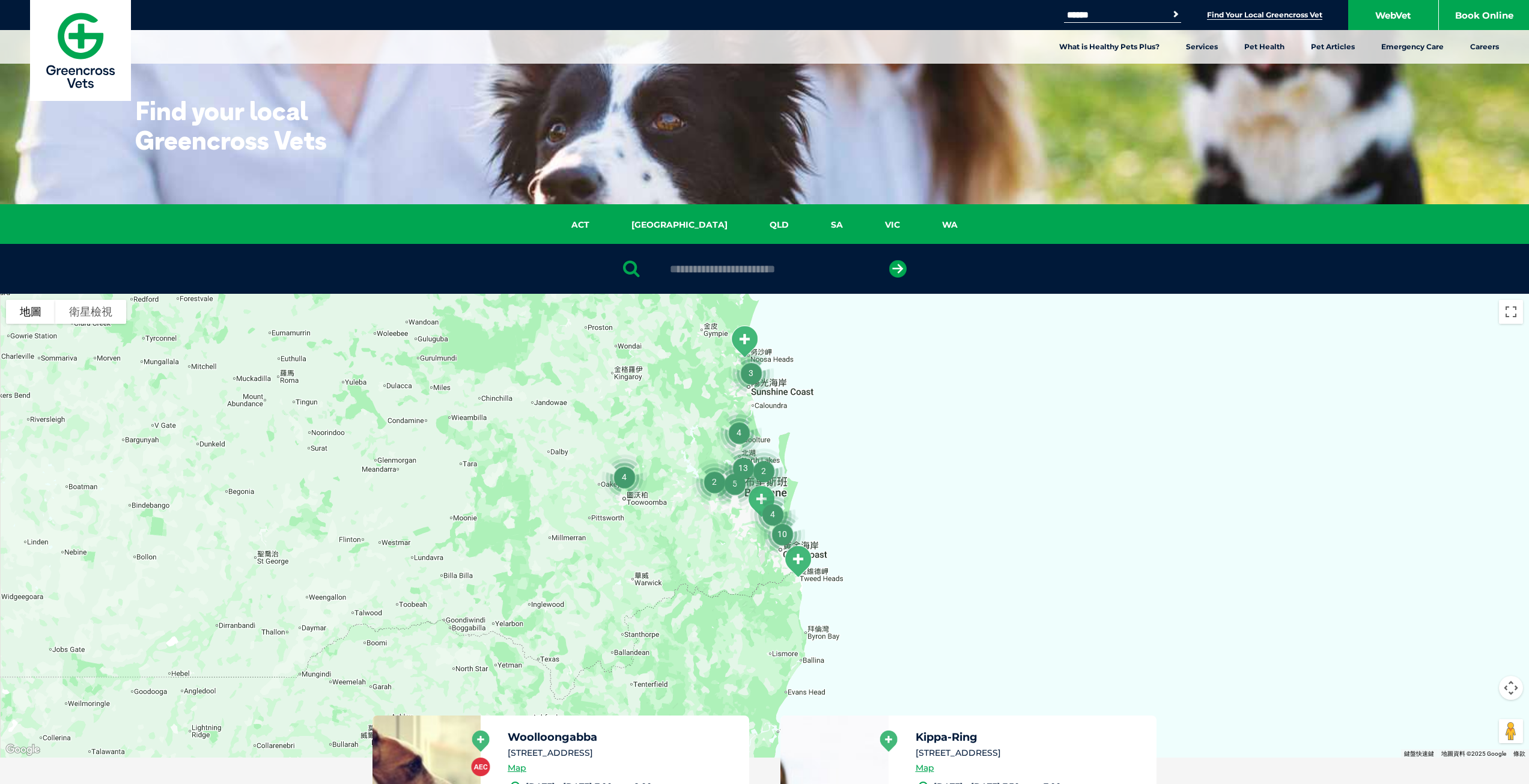
drag, startPoint x: 847, startPoint y: 464, endPoint x: 880, endPoint y: 524, distance: 68.5
click at [880, 524] on div at bounding box center [764, 526] width 1529 height 464
click at [868, 497] on div at bounding box center [764, 526] width 1529 height 464
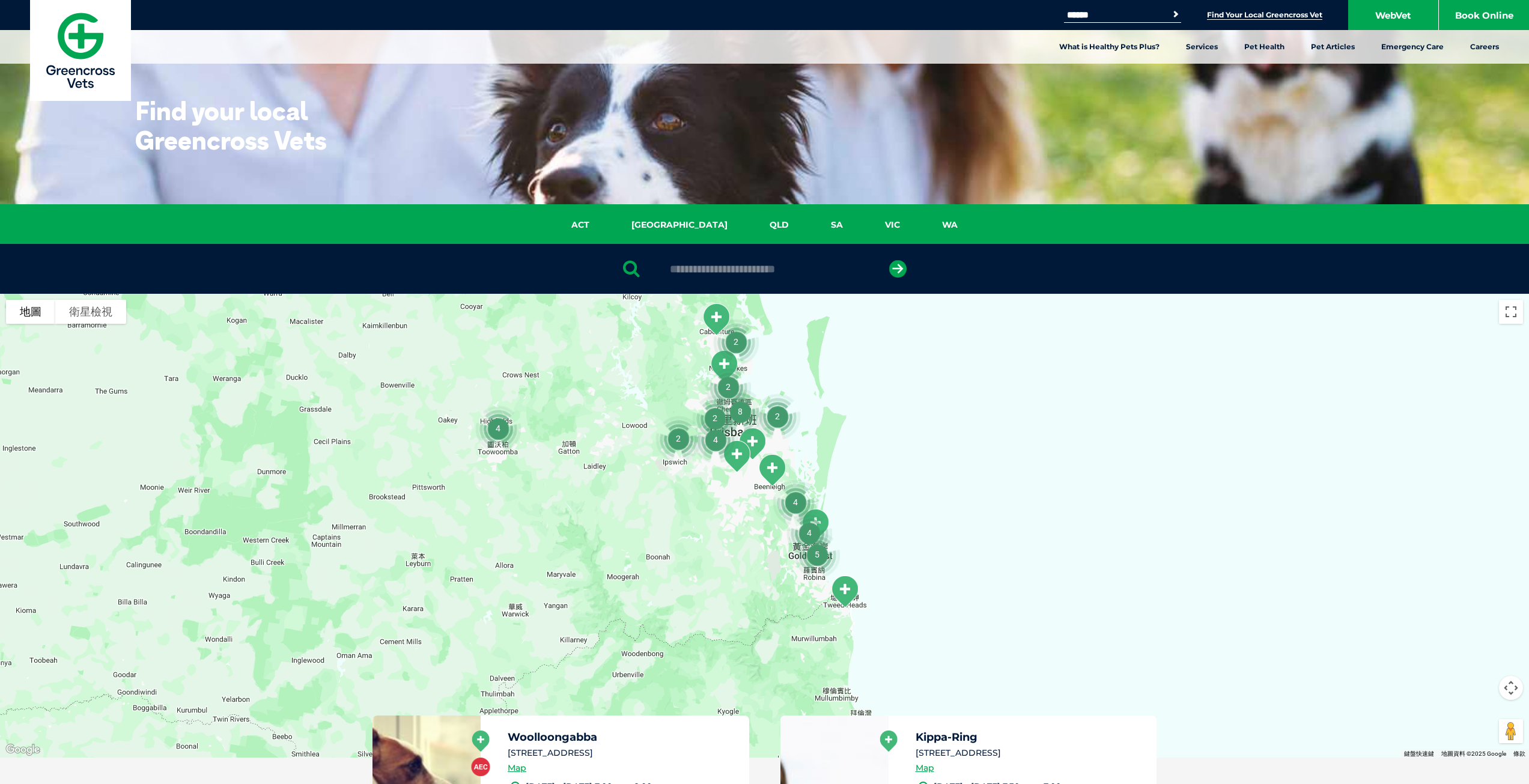
drag, startPoint x: 774, startPoint y: 511, endPoint x: 916, endPoint y: 446, distance: 156.2
click at [916, 446] on div at bounding box center [764, 526] width 1529 height 464
click at [875, 504] on div at bounding box center [764, 526] width 1529 height 464
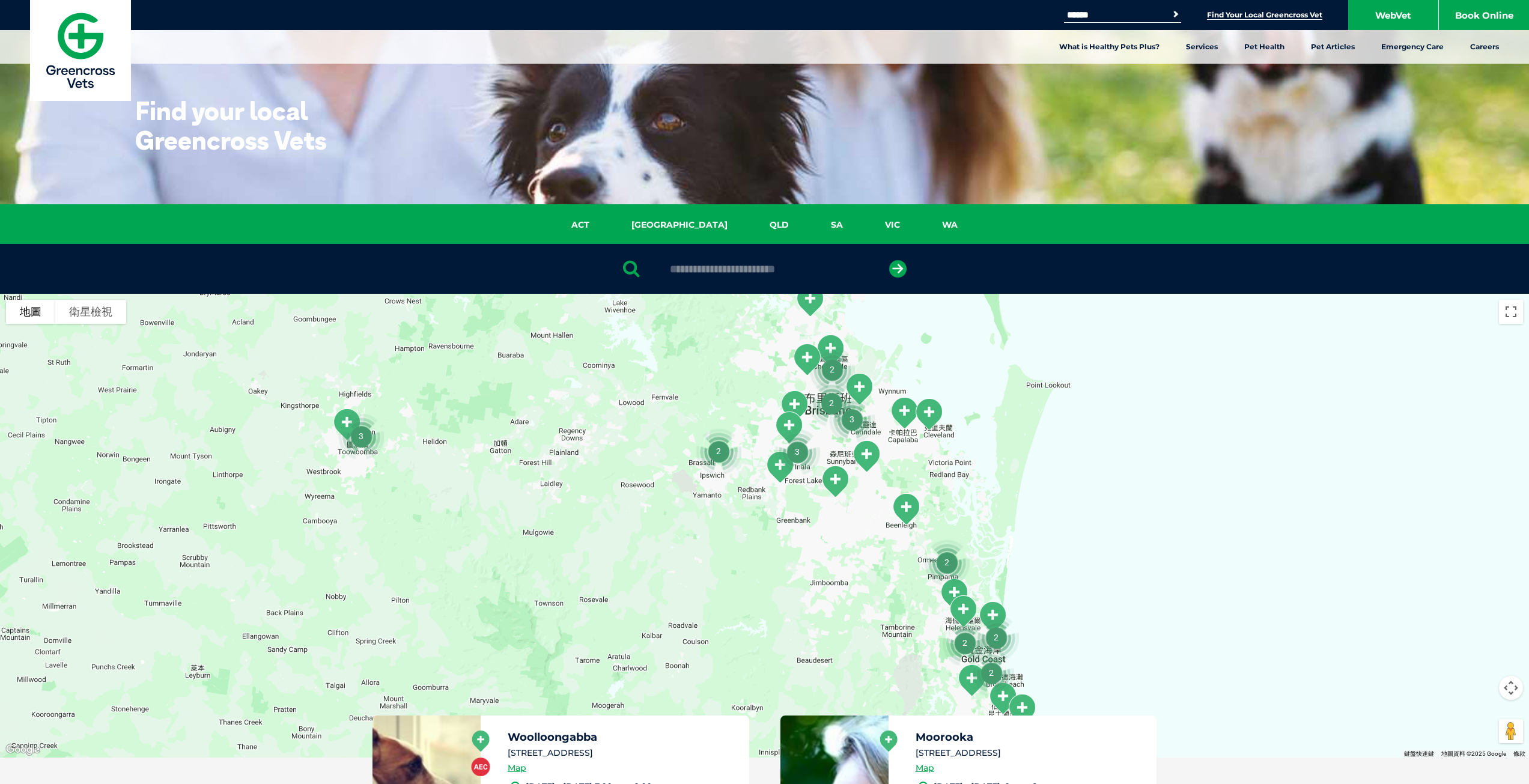
drag, startPoint x: 814, startPoint y: 510, endPoint x: 1058, endPoint y: 565, distance: 250.1
click at [1058, 565] on div at bounding box center [764, 526] width 1529 height 464
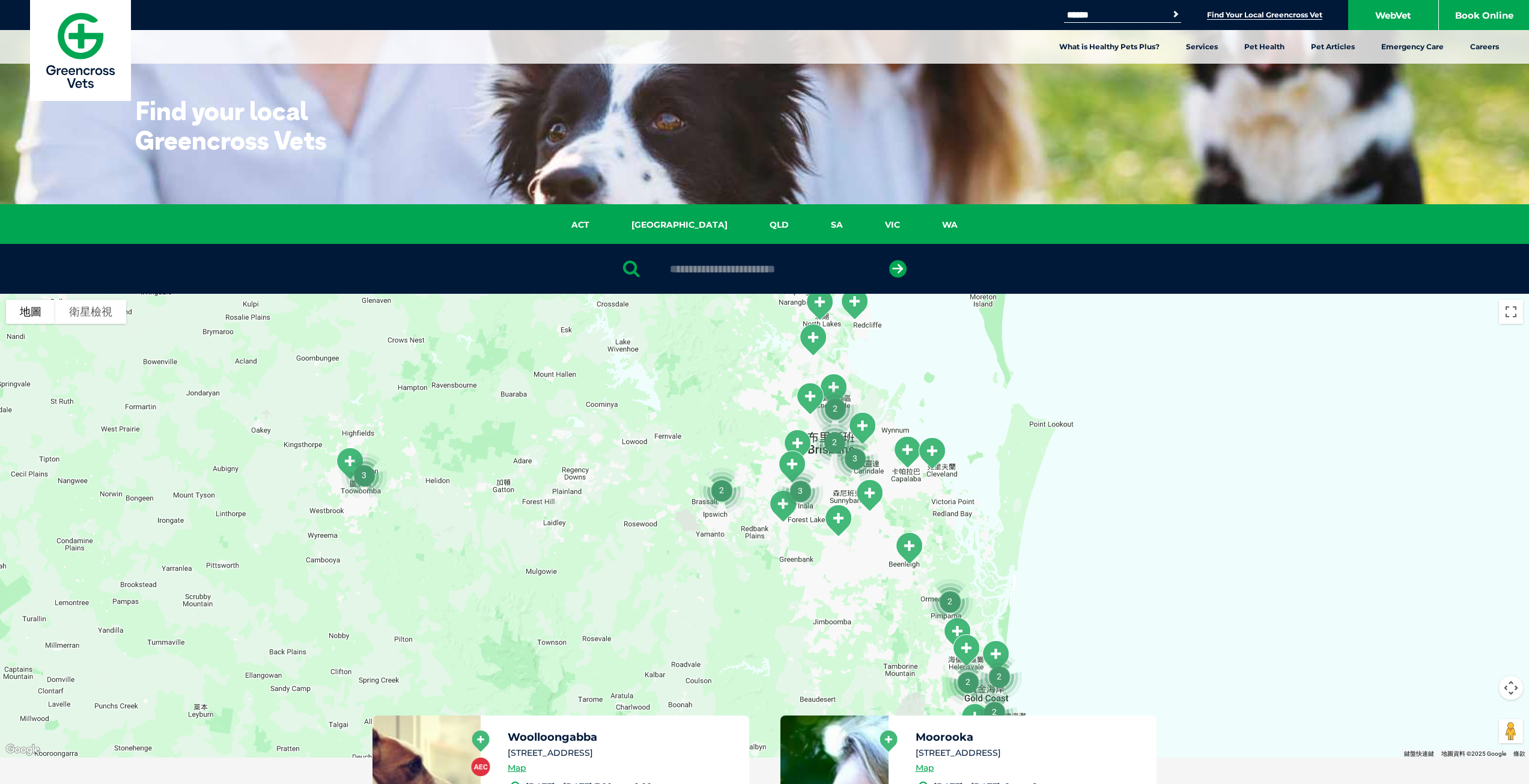
drag, startPoint x: 1058, startPoint y: 475, endPoint x: 1061, endPoint y: 516, distance: 41.1
click at [1061, 516] on div at bounding box center [764, 526] width 1529 height 464
click at [934, 450] on img "Cleveland" at bounding box center [932, 454] width 40 height 43
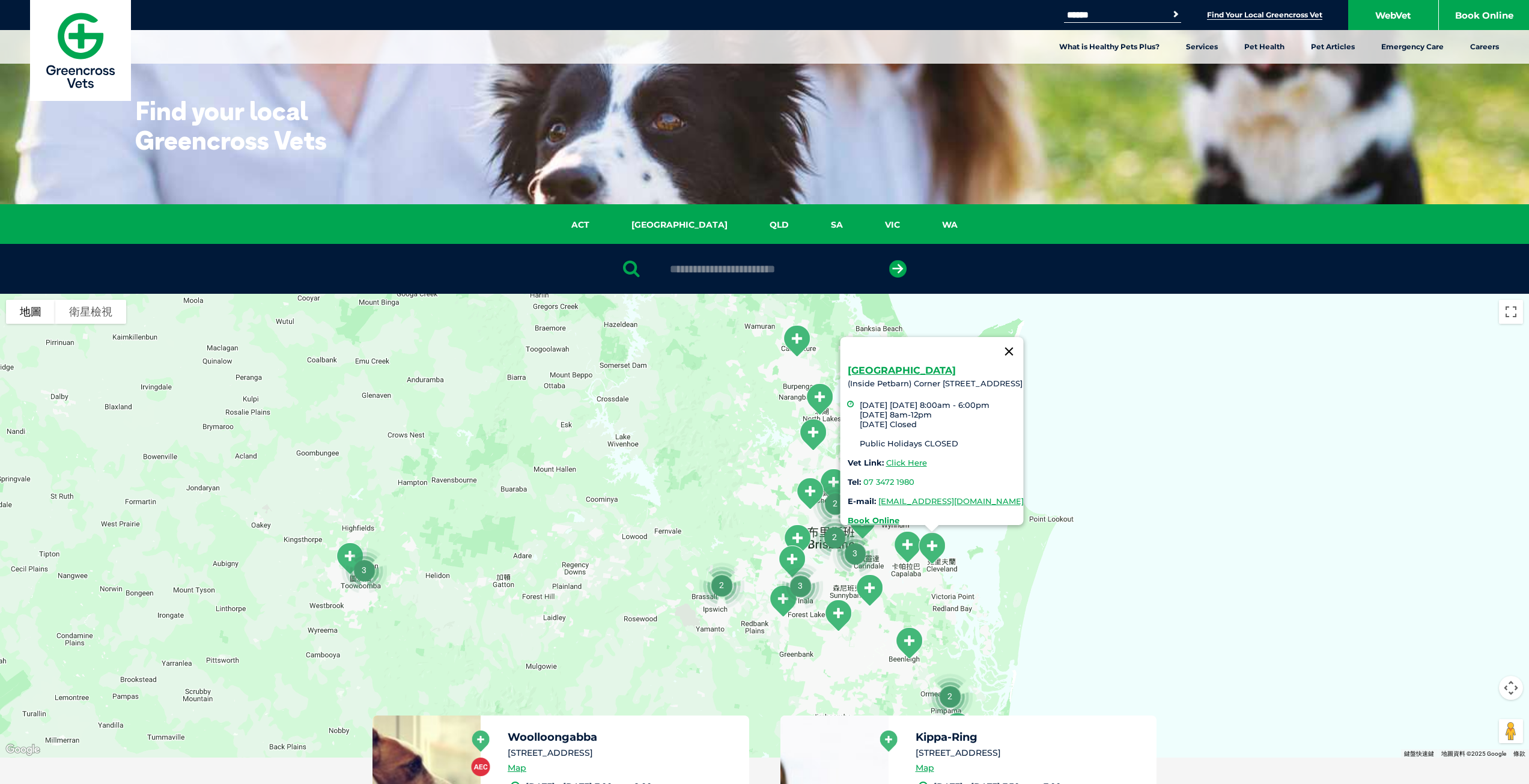
click at [1023, 343] on button "關閉" at bounding box center [1008, 351] width 29 height 29
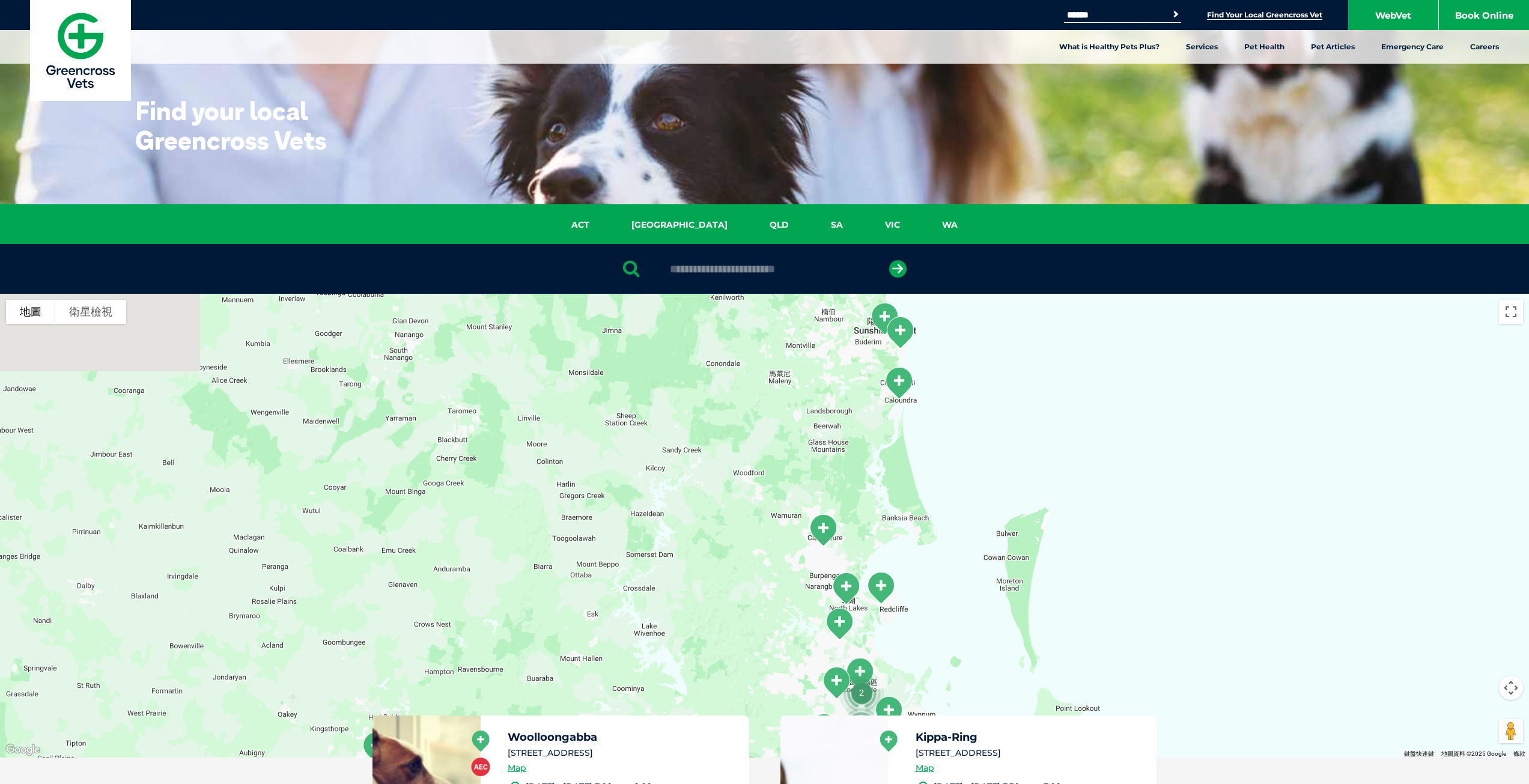
drag, startPoint x: 1101, startPoint y: 399, endPoint x: 1102, endPoint y: 569, distance: 170.0
click at [1133, 624] on div at bounding box center [764, 526] width 1529 height 464
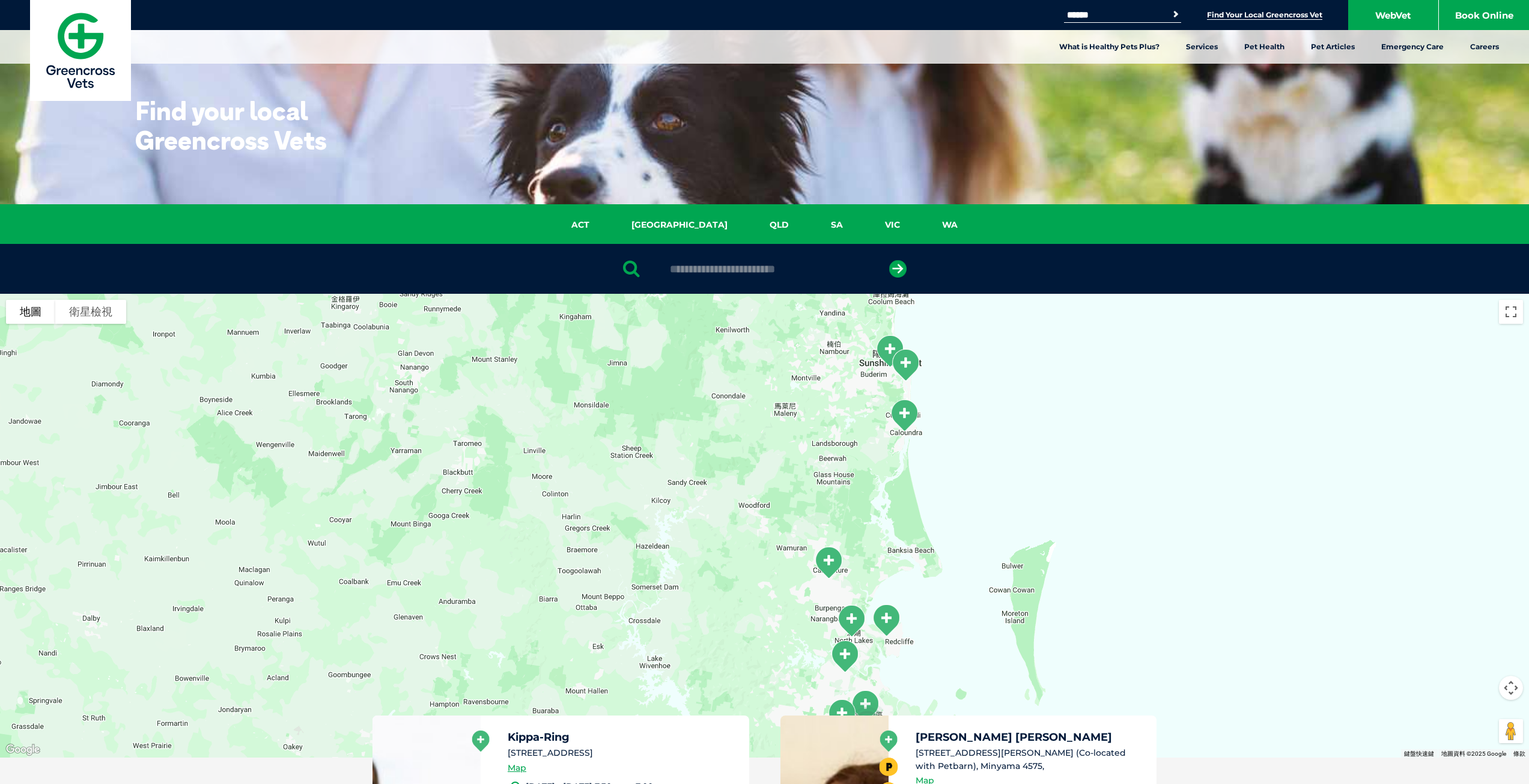
click at [933, 446] on div at bounding box center [764, 526] width 1529 height 464
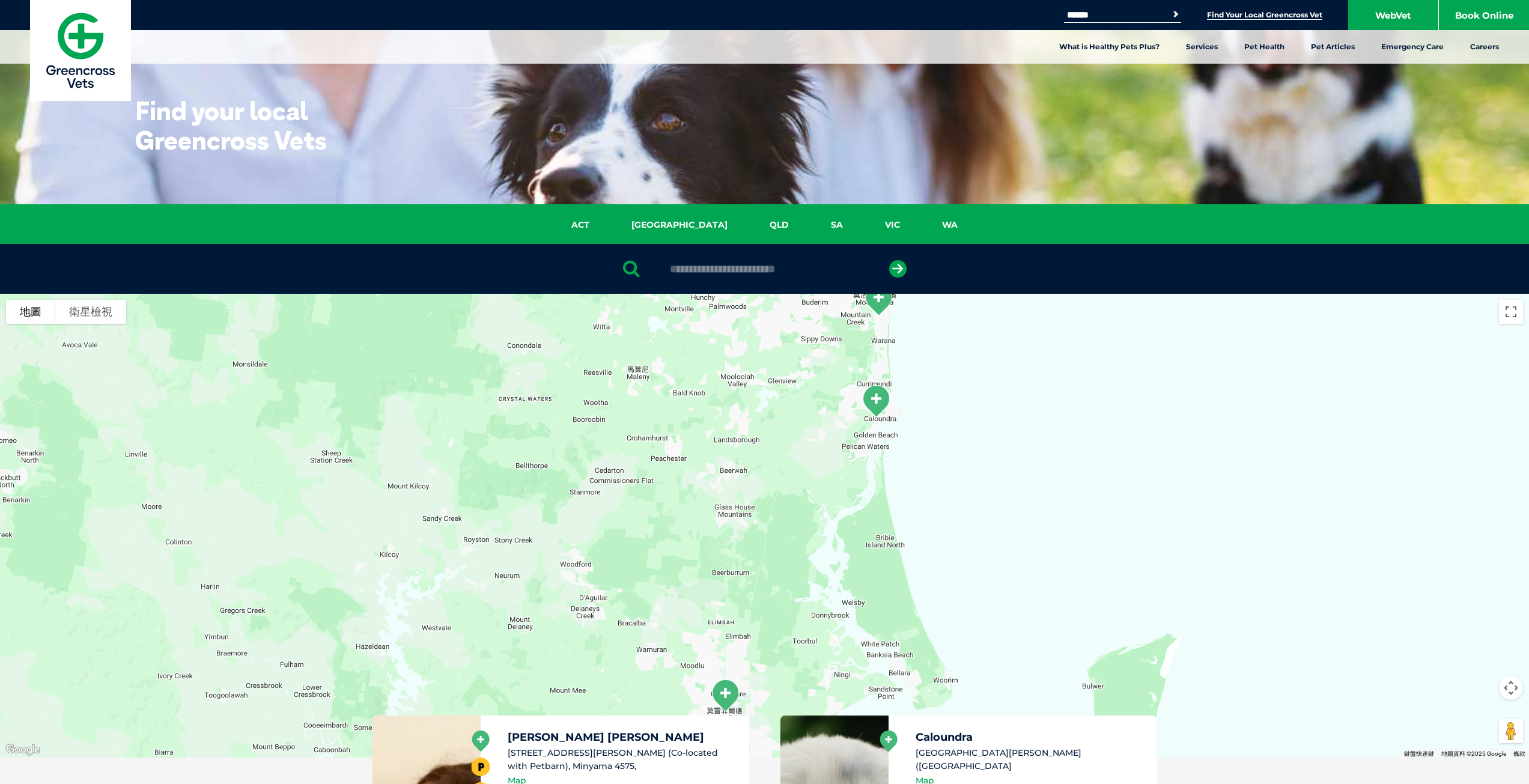
click at [919, 428] on div at bounding box center [764, 526] width 1529 height 464
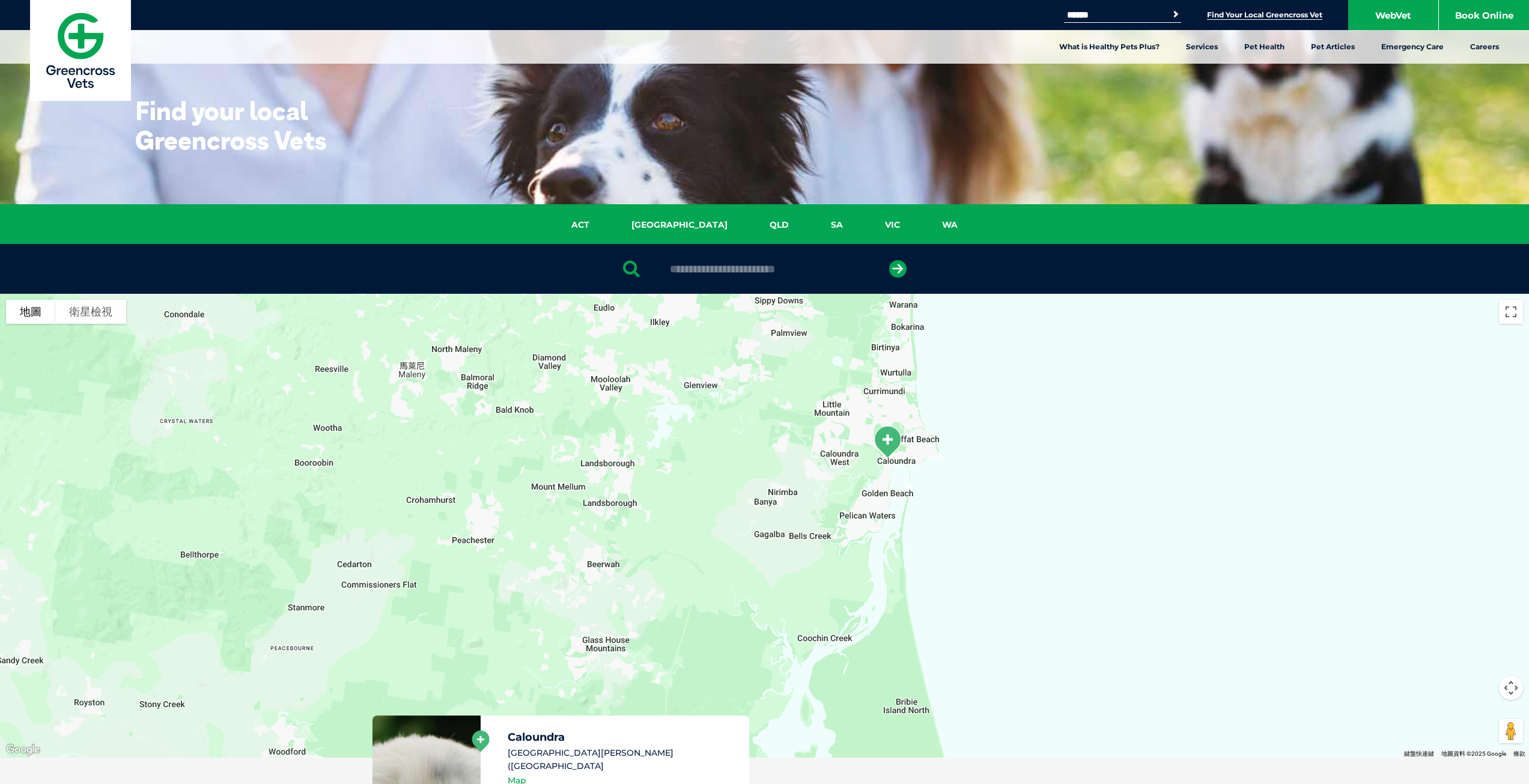
drag, startPoint x: 904, startPoint y: 430, endPoint x: 966, endPoint y: 485, distance: 82.9
click at [966, 485] on div at bounding box center [764, 526] width 1529 height 464
click at [964, 479] on div at bounding box center [764, 526] width 1529 height 464
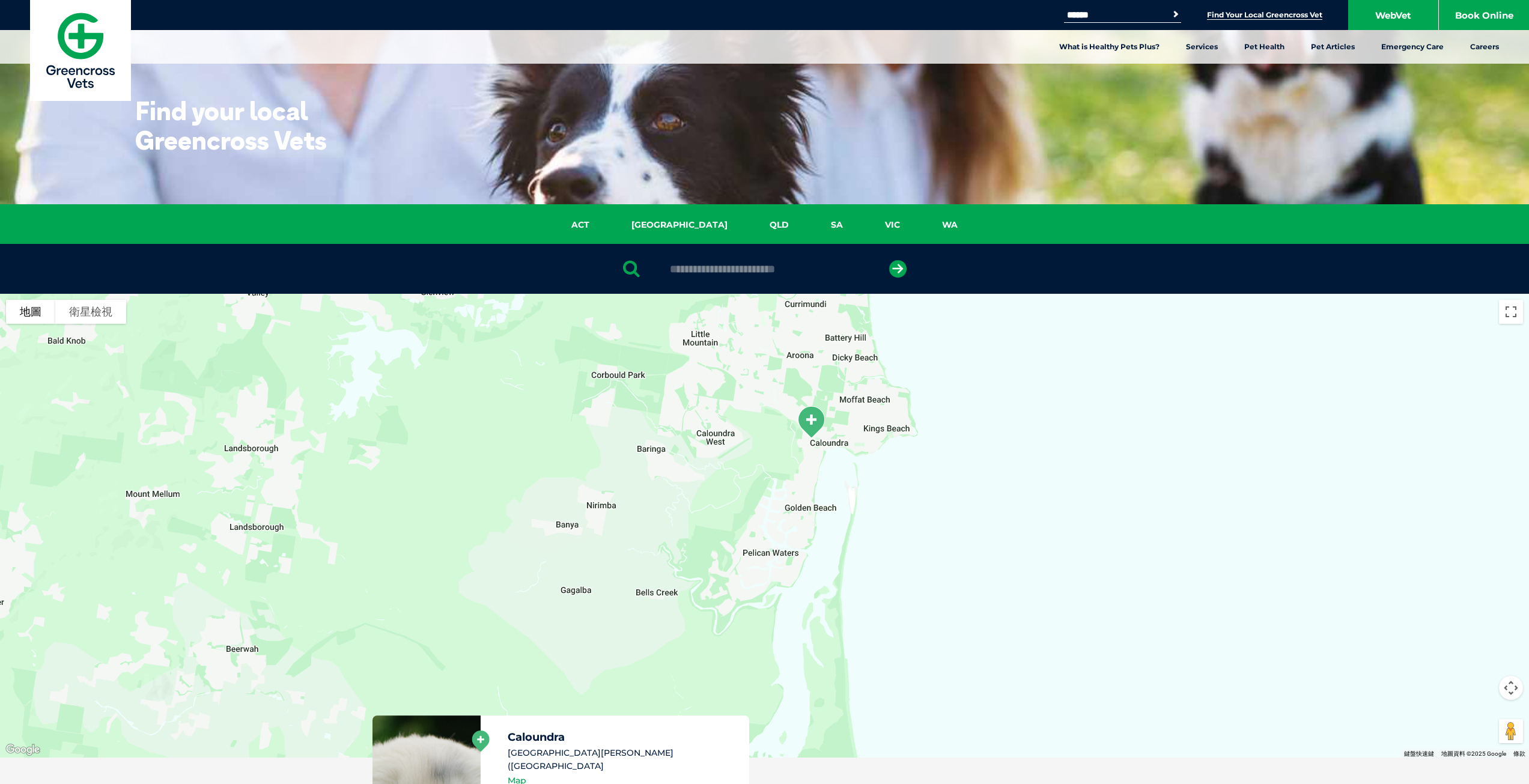
click at [896, 462] on div at bounding box center [764, 526] width 1529 height 464
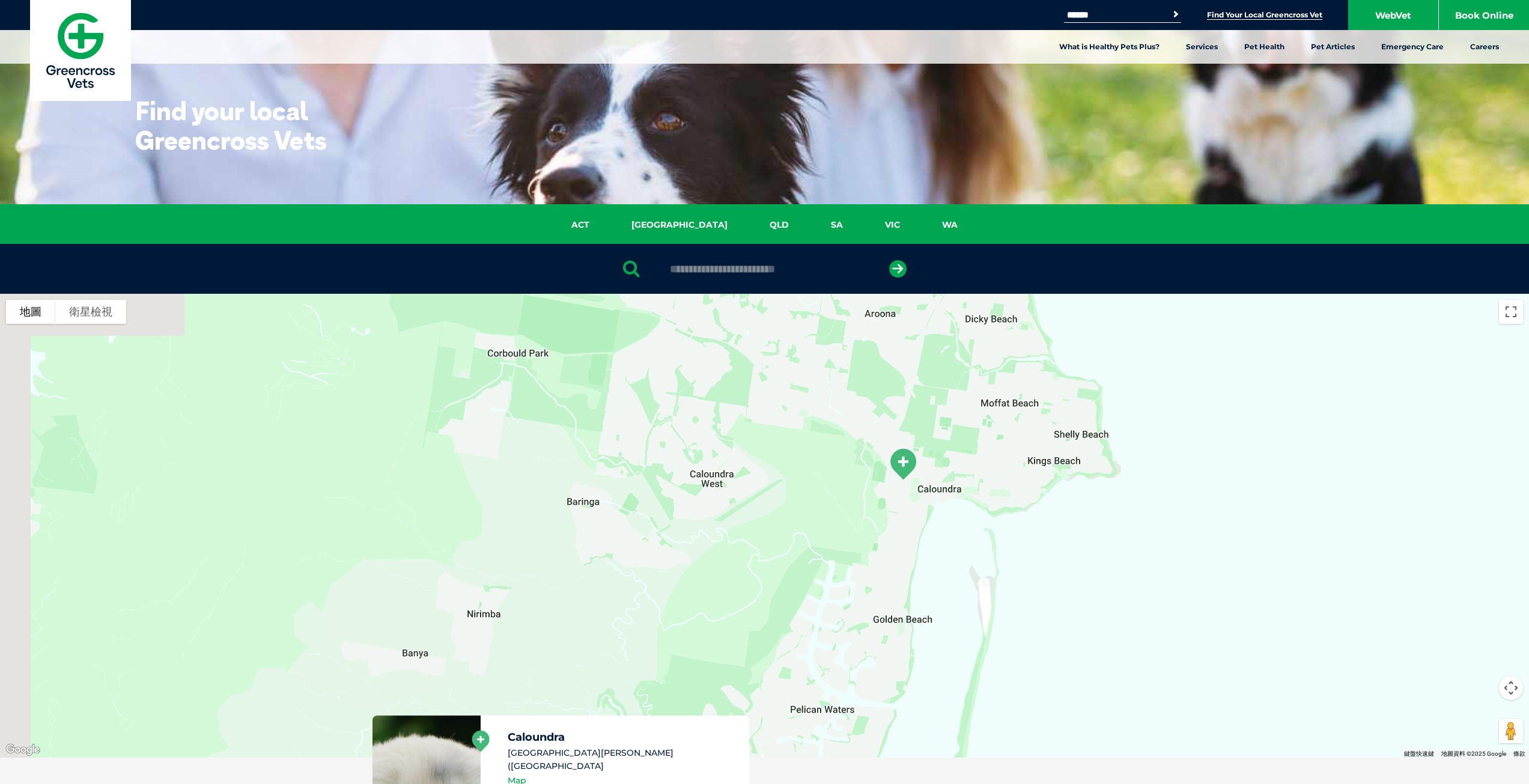
drag, startPoint x: 814, startPoint y: 460, endPoint x: 1002, endPoint y: 534, distance: 202.0
click at [1002, 534] on div at bounding box center [764, 526] width 1529 height 464
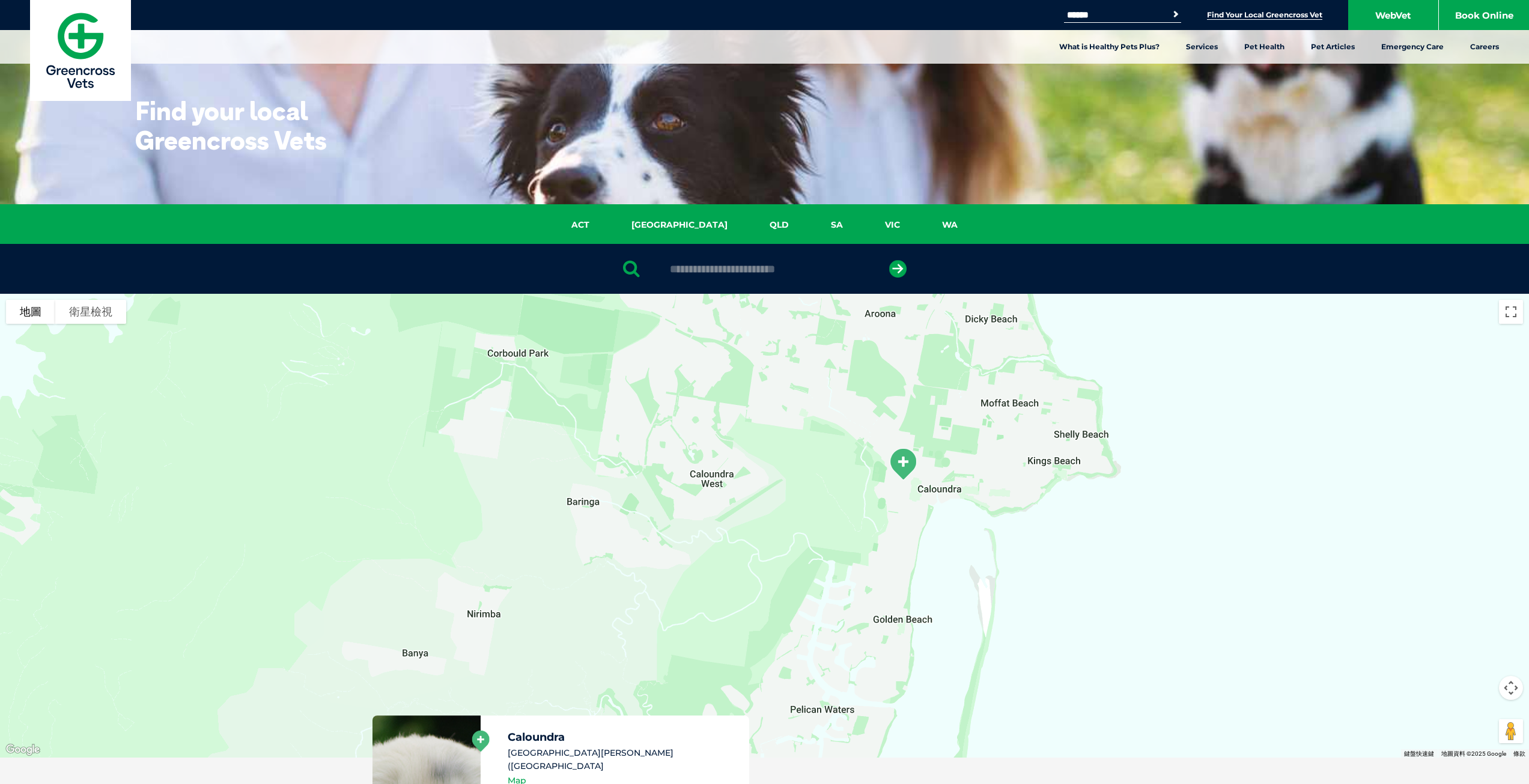
click at [971, 527] on div at bounding box center [764, 526] width 1529 height 464
